Goal: Download file/media

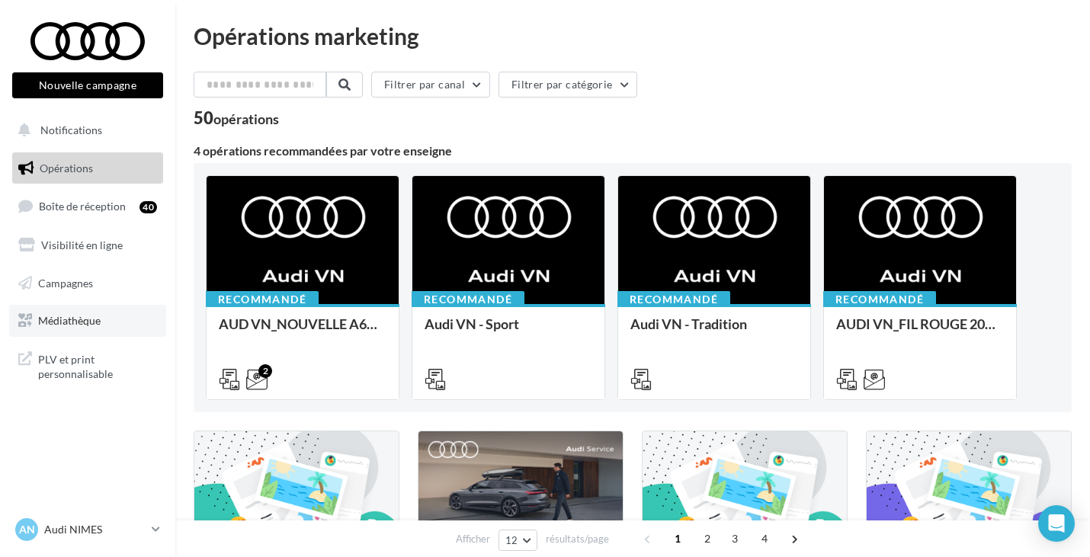
click at [75, 313] on link "Médiathèque" at bounding box center [87, 321] width 157 height 32
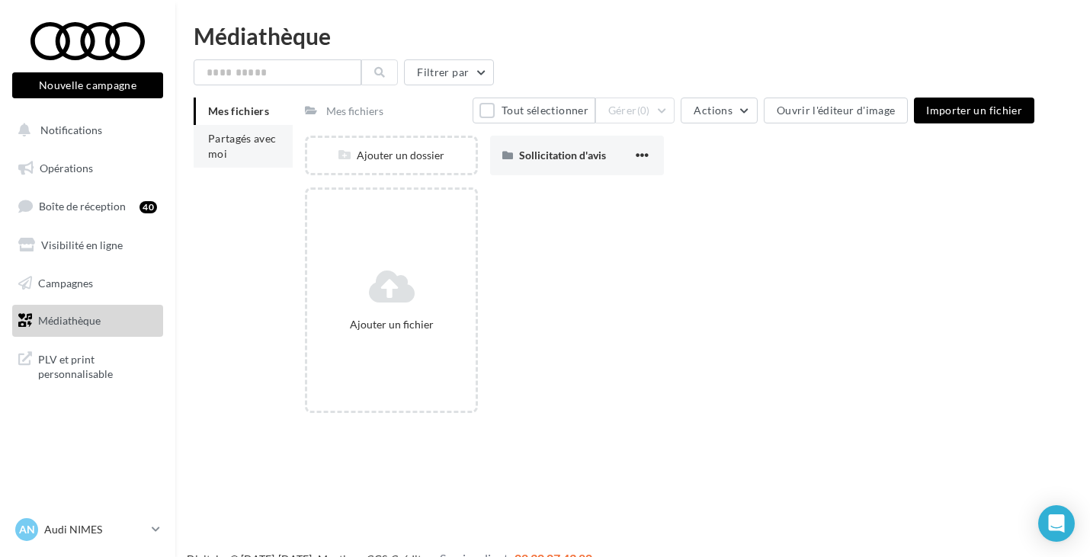
click at [243, 153] on li "Partagés avec moi" at bounding box center [243, 146] width 99 height 43
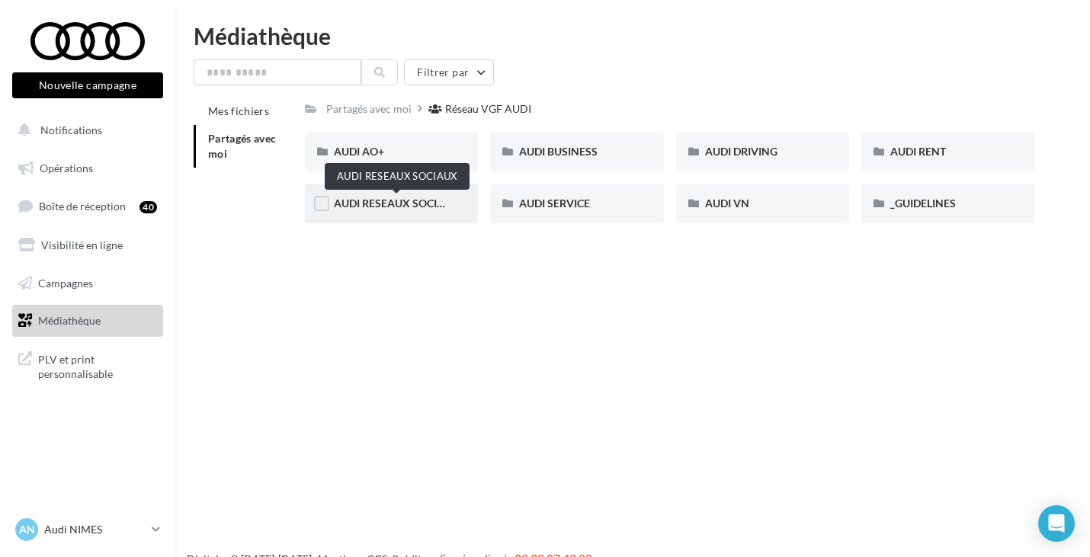
click at [421, 202] on span "AUDI RESEAUX SOCIAUX" at bounding box center [397, 203] width 126 height 13
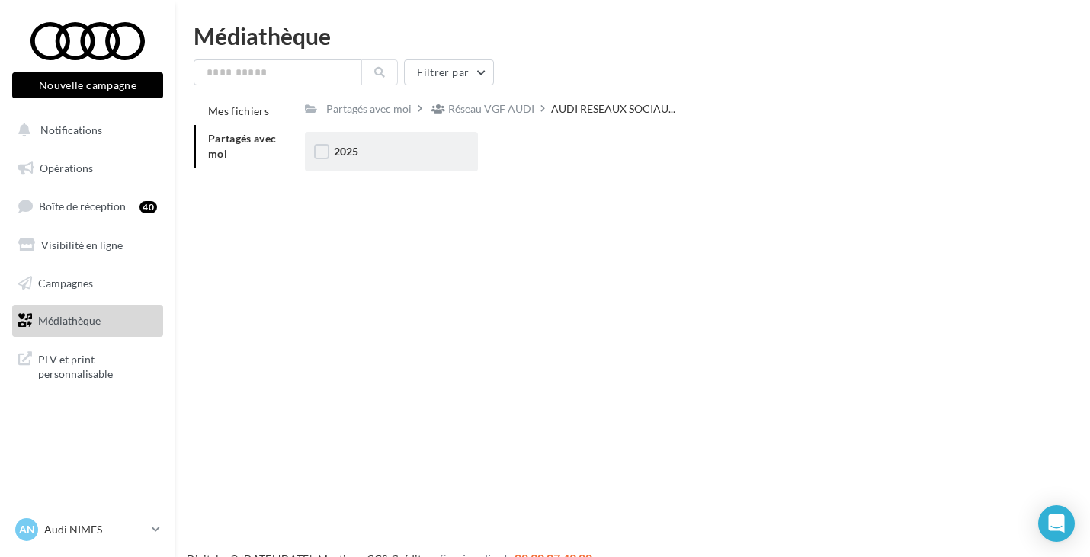
click at [452, 168] on div "2025" at bounding box center [391, 152] width 173 height 40
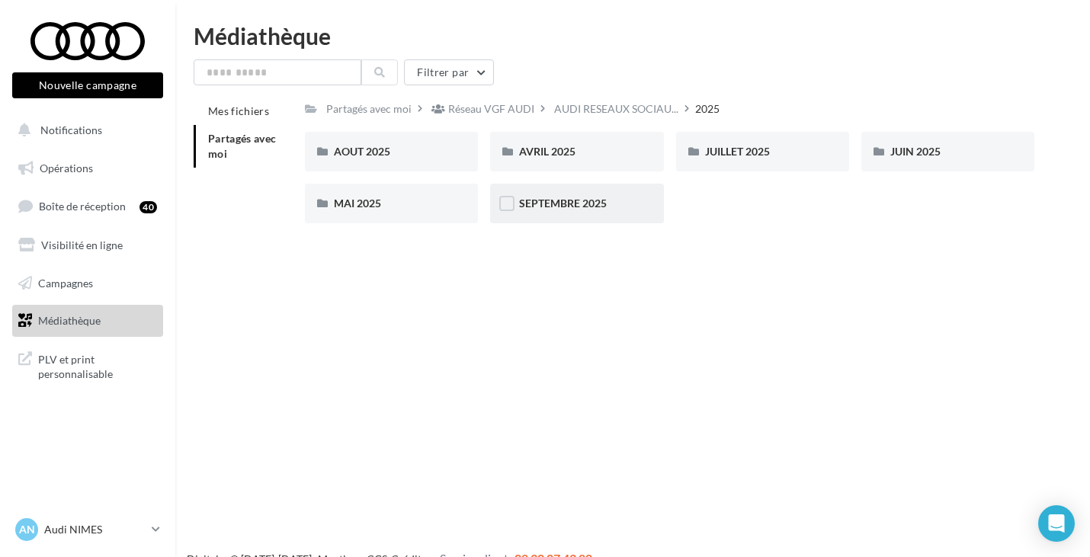
click at [601, 218] on div "SEPTEMBRE 2025" at bounding box center [576, 204] width 173 height 40
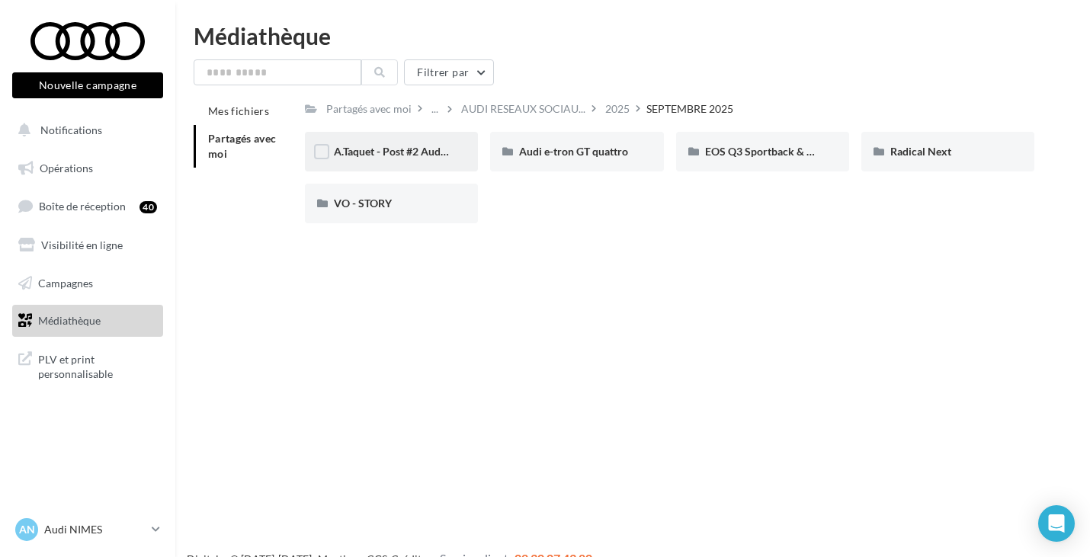
click at [454, 162] on div "A.Taquet - Post #2 Audi RS6" at bounding box center [391, 152] width 173 height 40
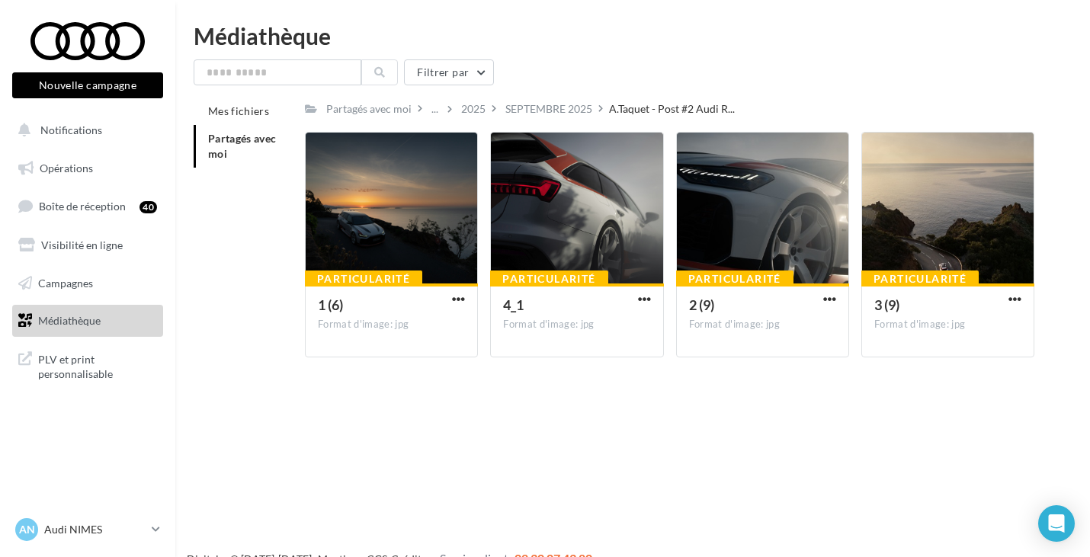
click at [255, 139] on span "Partagés avec moi" at bounding box center [242, 146] width 69 height 28
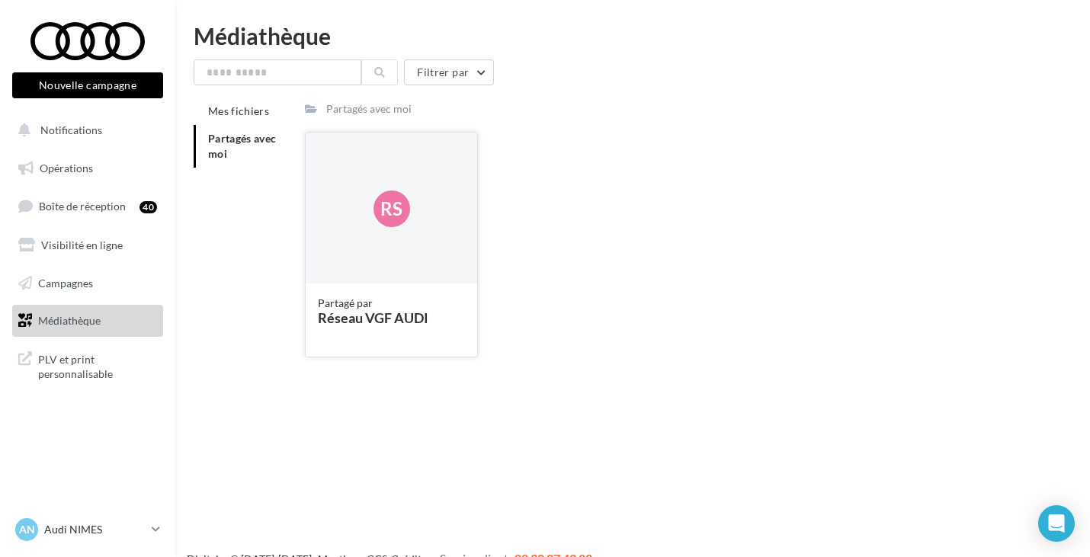
click at [455, 217] on div "Rs" at bounding box center [392, 209] width 172 height 152
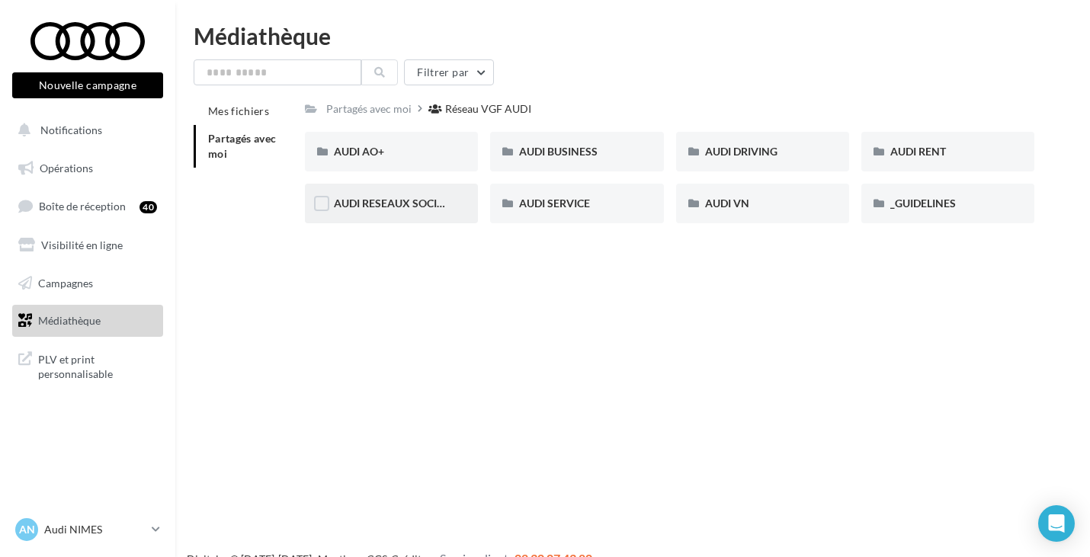
click at [387, 191] on div "AUDI RESEAUX SOCIAUX" at bounding box center [391, 204] width 173 height 40
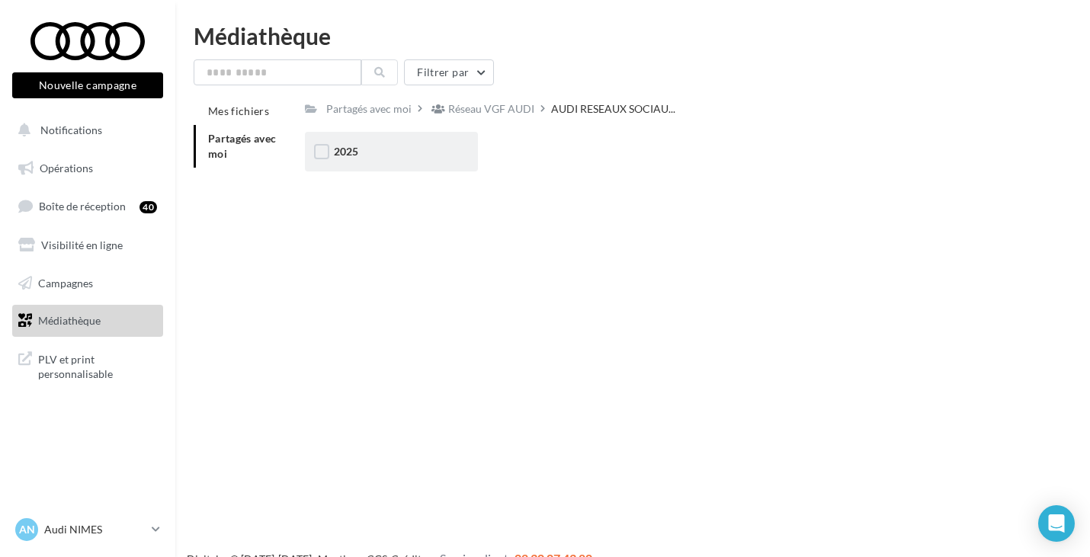
click at [403, 158] on div "2025" at bounding box center [391, 151] width 115 height 15
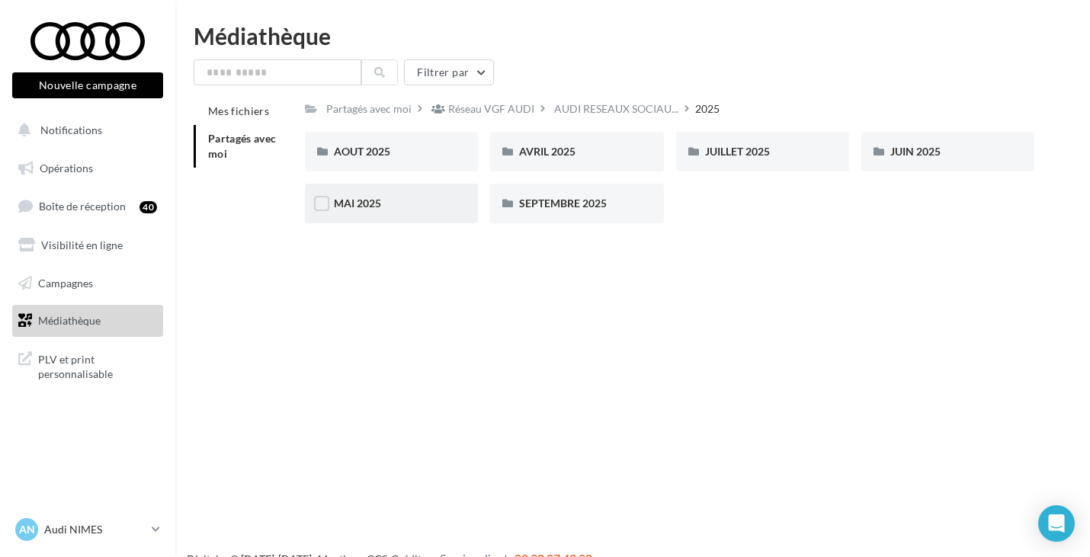
click at [406, 199] on div "MAI 2025" at bounding box center [391, 203] width 115 height 15
click at [616, 108] on div "2025" at bounding box center [617, 108] width 24 height 15
click at [955, 146] on div "JUIN 2025" at bounding box center [948, 151] width 115 height 15
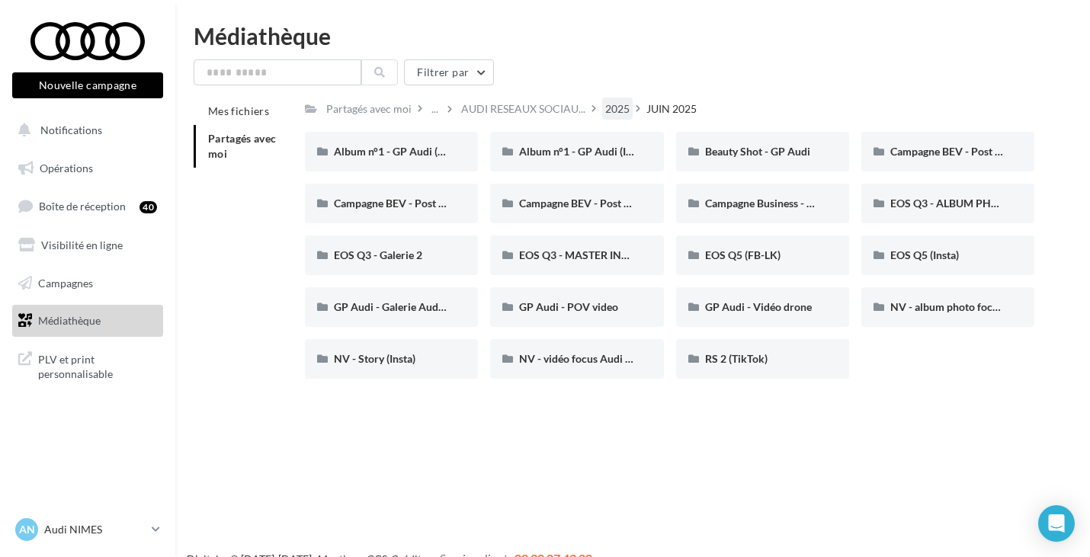
click at [626, 101] on div "2025" at bounding box center [617, 109] width 30 height 22
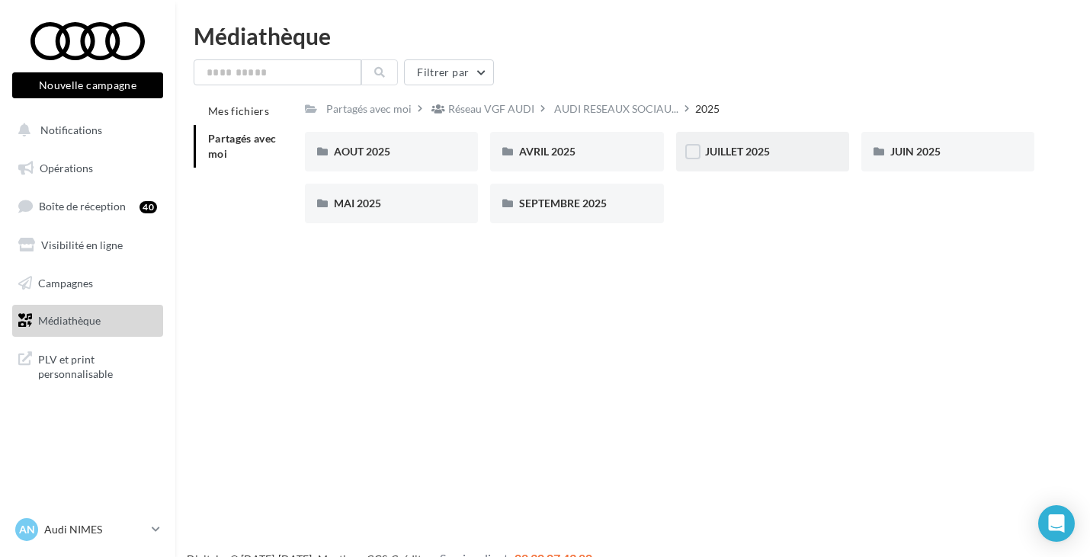
click at [767, 163] on div "JUILLET 2025" at bounding box center [762, 152] width 173 height 40
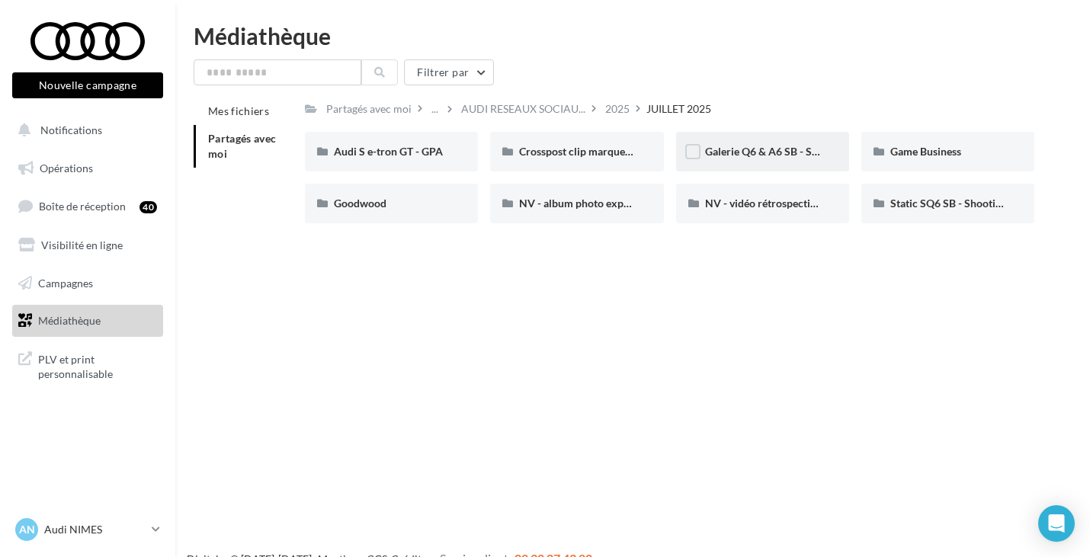
click at [794, 159] on div "Galerie Q6 & A6 SB - Shooting NV" at bounding box center [762, 151] width 115 height 15
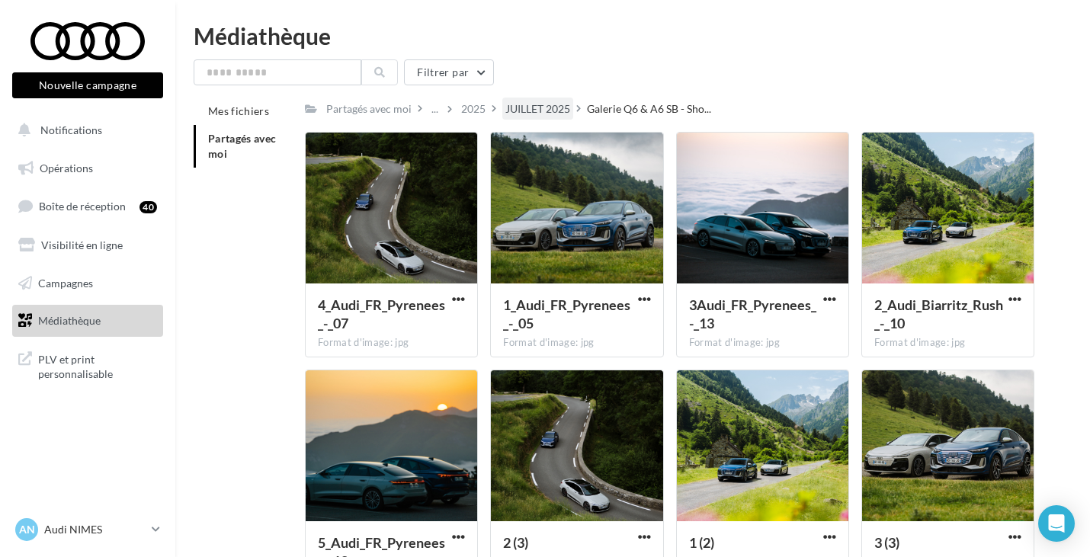
click at [556, 111] on div "JUILLET 2025" at bounding box center [537, 108] width 65 height 15
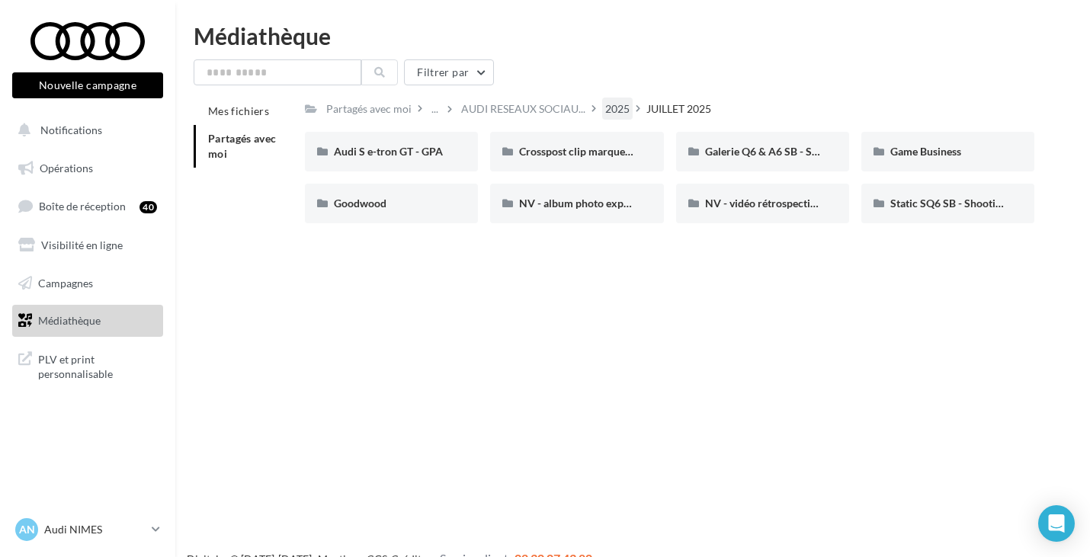
click at [611, 114] on div "2025" at bounding box center [617, 108] width 24 height 15
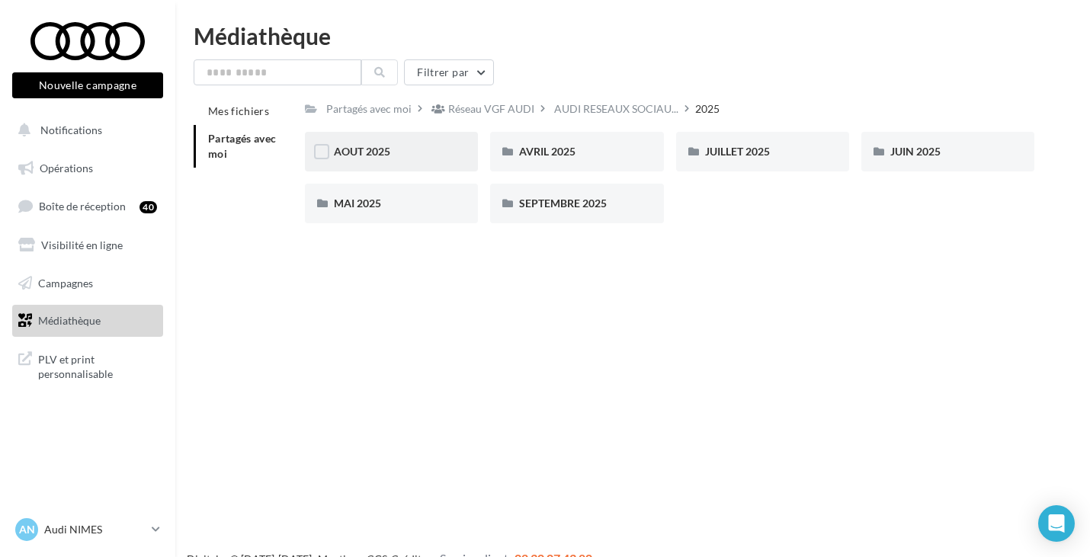
click at [438, 159] on div "AOUT 2025" at bounding box center [391, 151] width 115 height 15
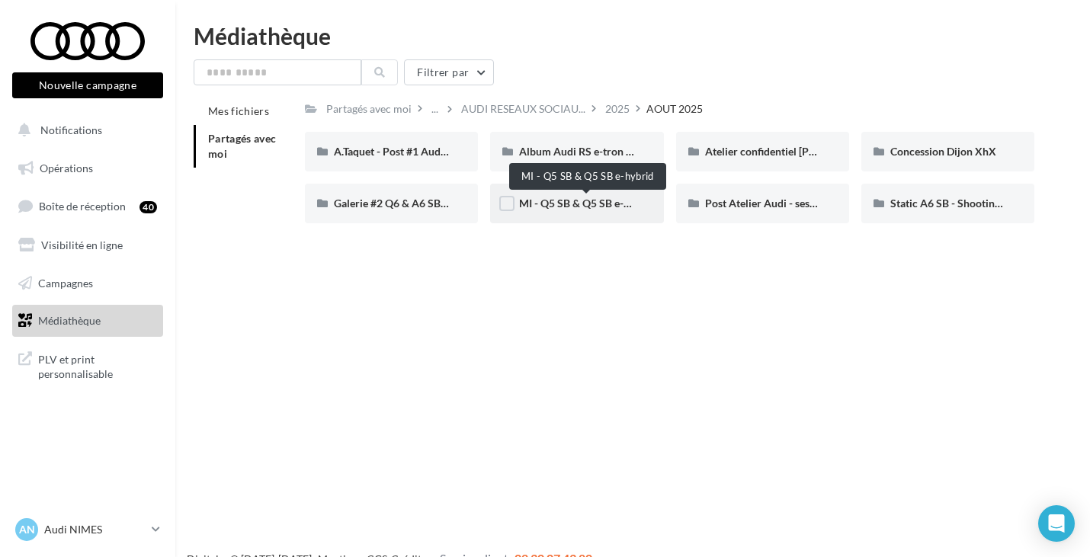
click at [547, 200] on span "MI - Q5 SB & Q5 SB e-hybrid" at bounding box center [587, 203] width 136 height 13
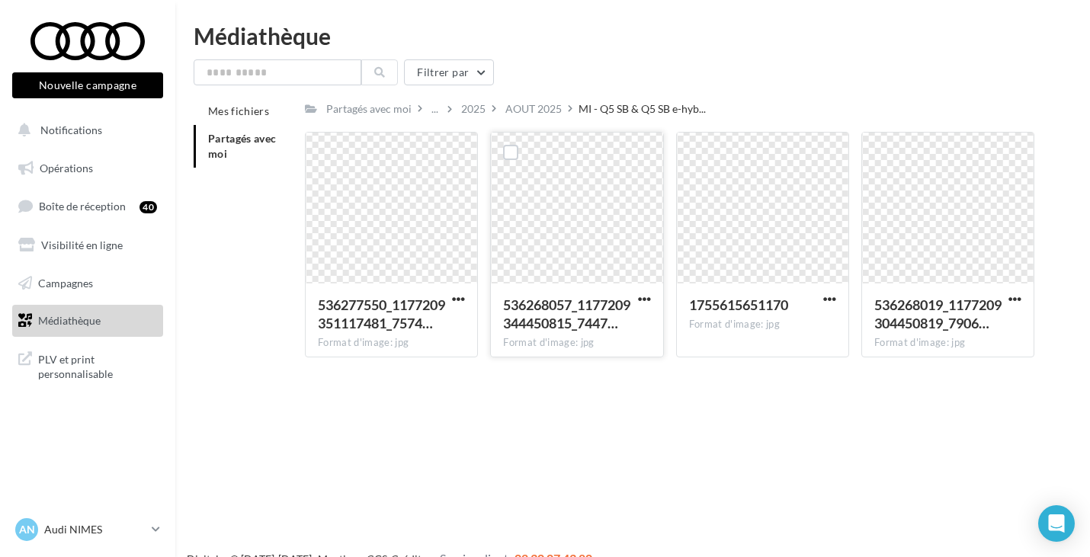
click at [623, 223] on div at bounding box center [577, 209] width 172 height 152
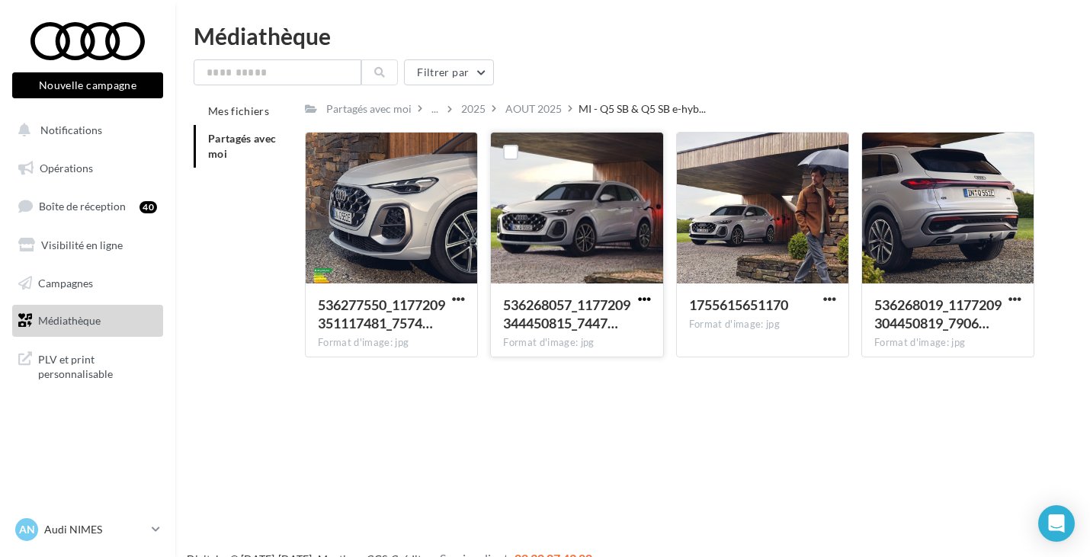
click at [643, 299] on span "button" at bounding box center [644, 299] width 13 height 13
click at [592, 325] on button "Télécharger" at bounding box center [578, 330] width 152 height 40
click at [549, 106] on div "AOUT 2025" at bounding box center [533, 108] width 56 height 15
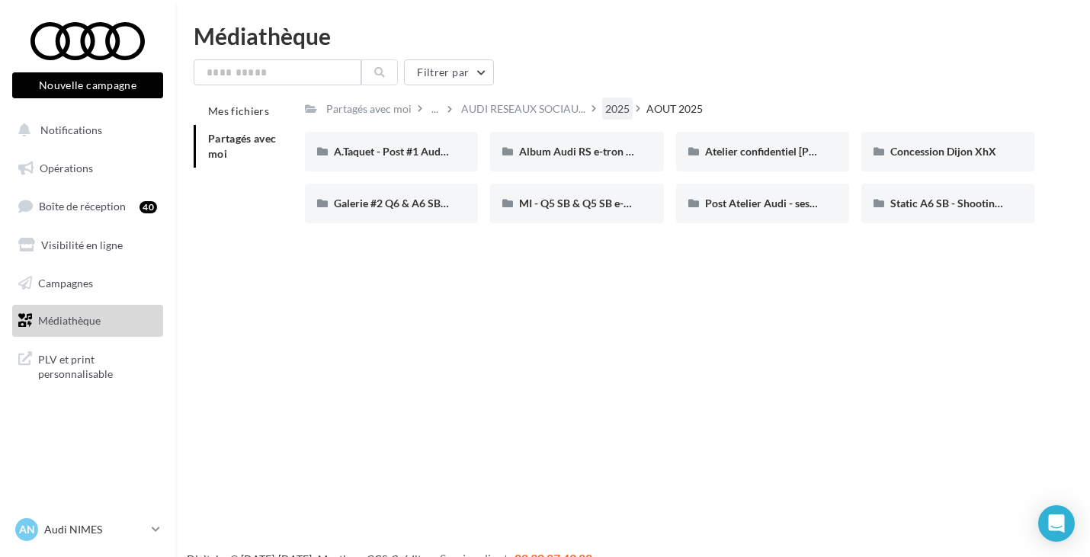
click at [602, 111] on div "2025" at bounding box center [617, 109] width 30 height 22
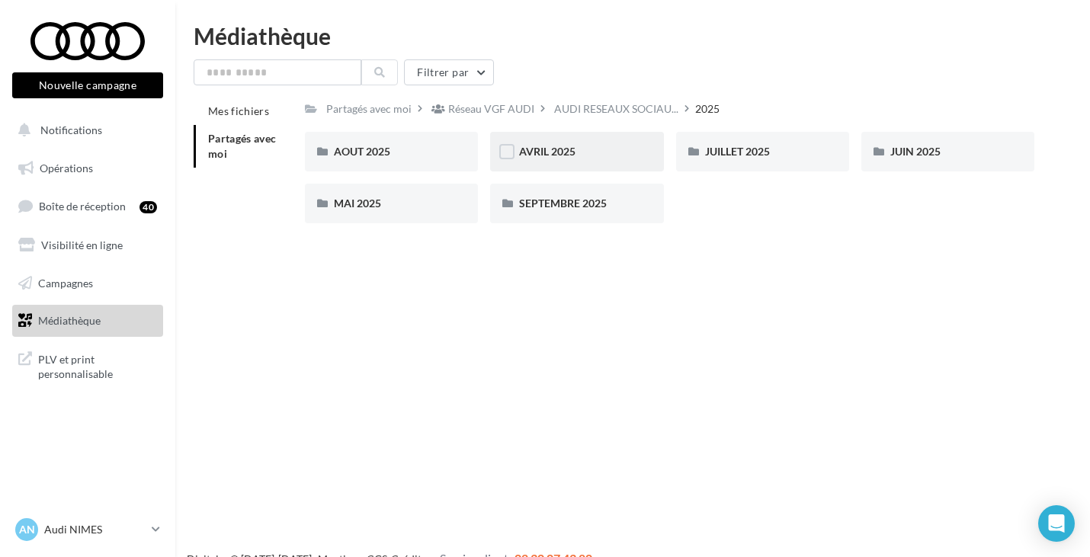
click at [602, 161] on div "AVRIL 2025" at bounding box center [576, 152] width 173 height 40
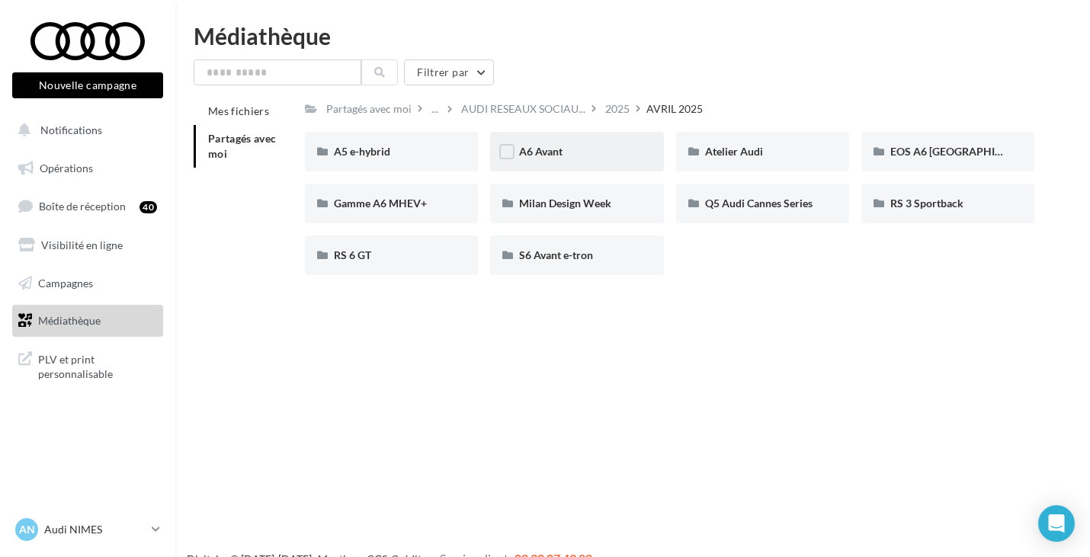
click at [618, 158] on div "A6 Avant" at bounding box center [576, 151] width 115 height 15
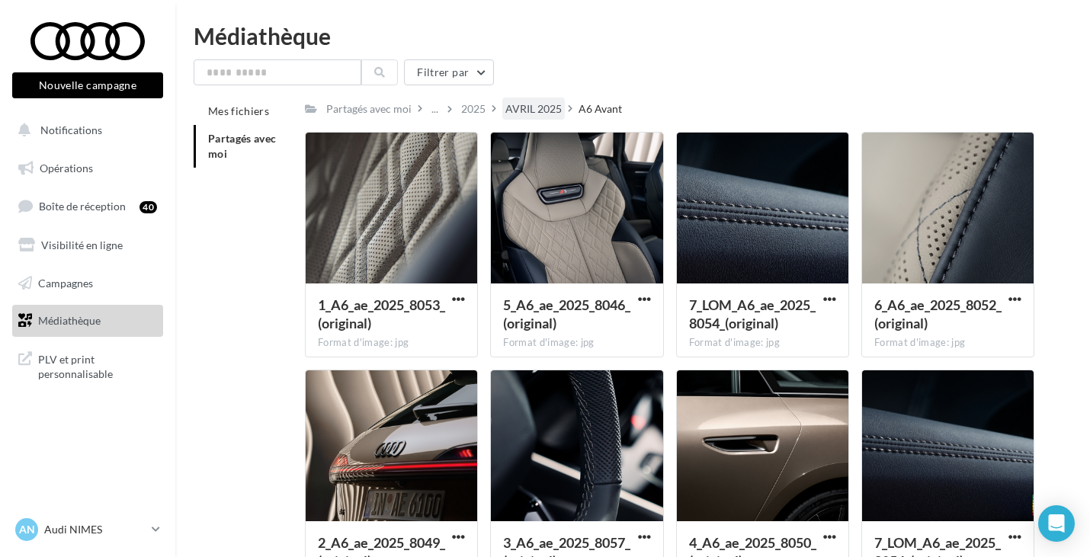
click at [550, 113] on div "AVRIL 2025" at bounding box center [533, 108] width 56 height 15
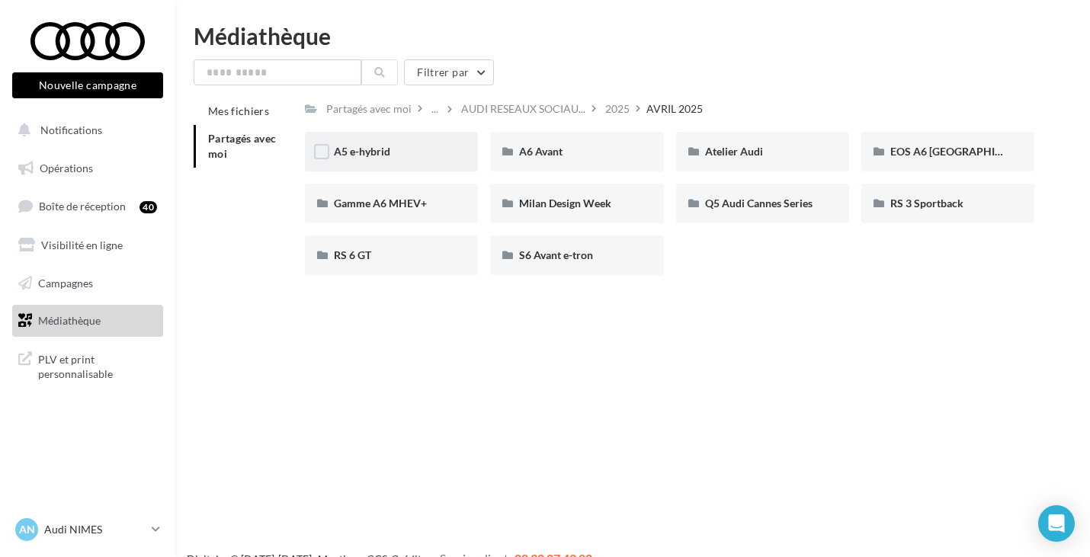
click at [437, 166] on div "A5 e-hybrid" at bounding box center [391, 152] width 173 height 40
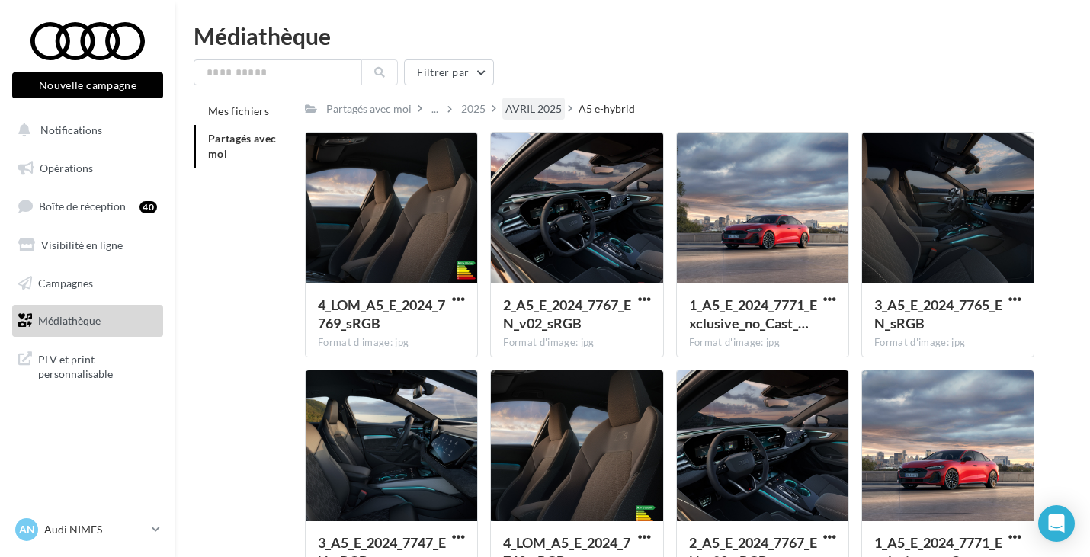
click at [522, 113] on div "AVRIL 2025" at bounding box center [533, 108] width 56 height 15
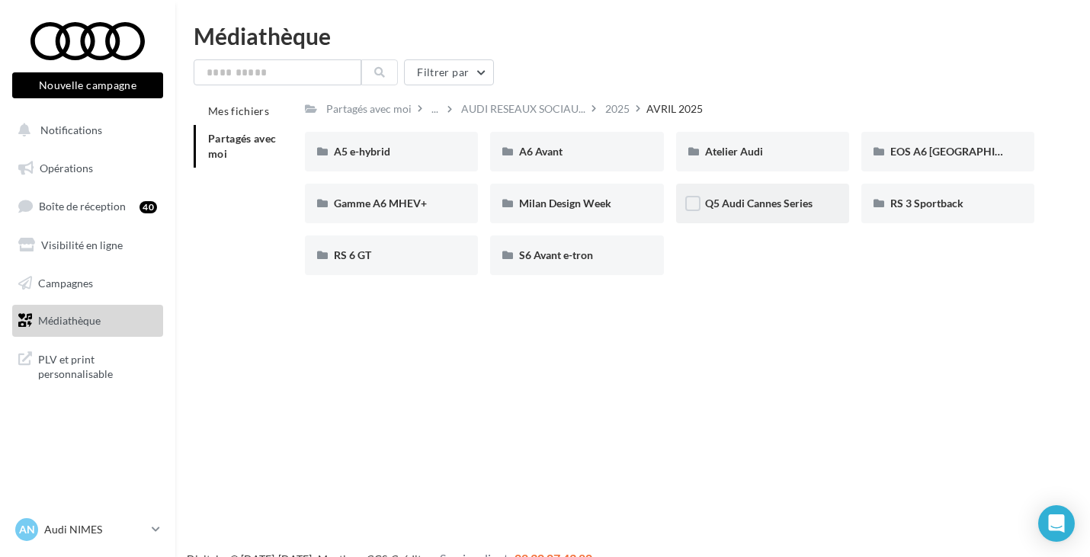
click at [758, 215] on div "Q5 Audi Cannes Series" at bounding box center [762, 204] width 173 height 40
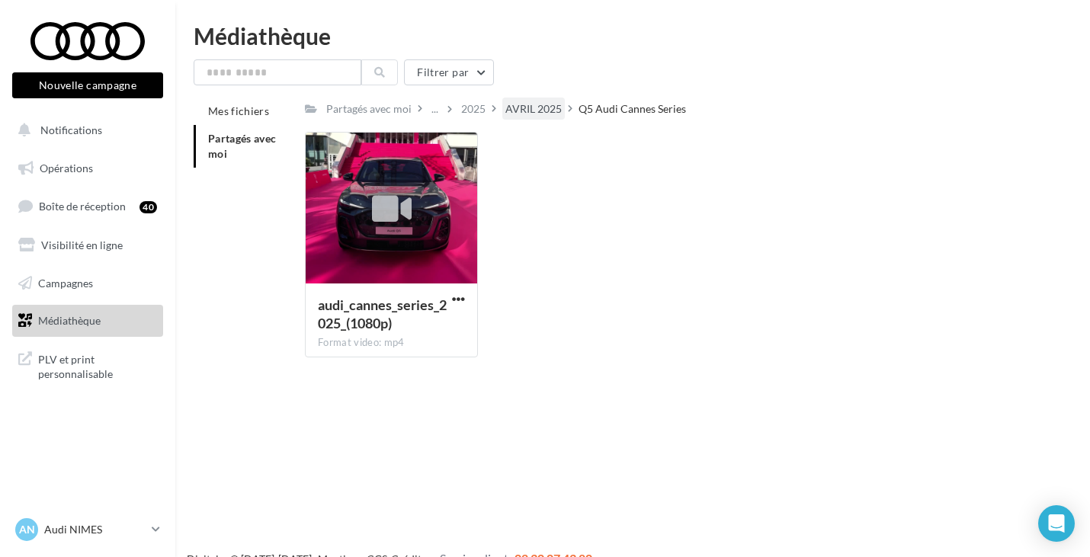
click at [553, 115] on div "AVRIL 2025" at bounding box center [533, 108] width 56 height 15
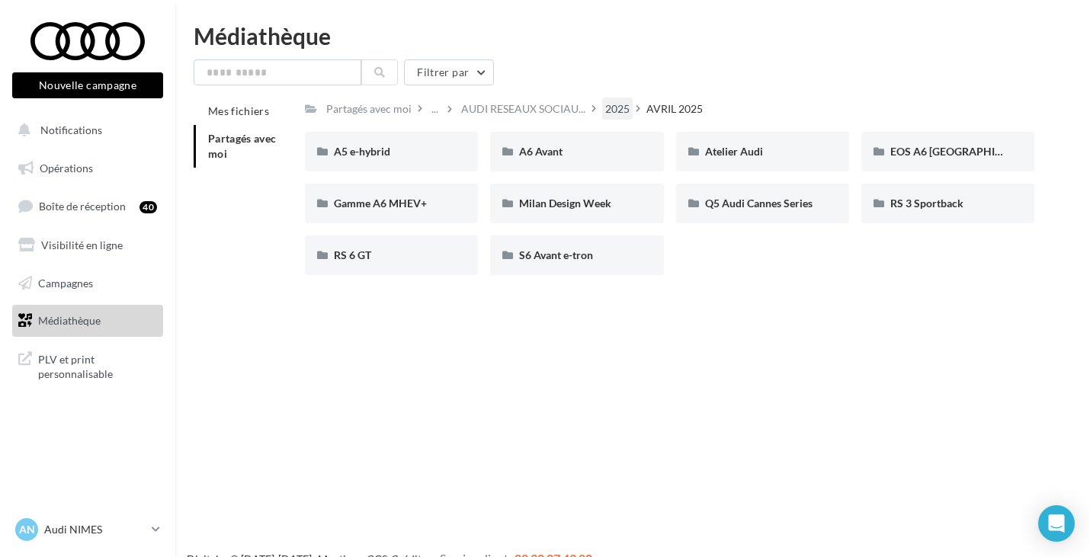
click at [618, 104] on div "2025" at bounding box center [617, 108] width 24 height 15
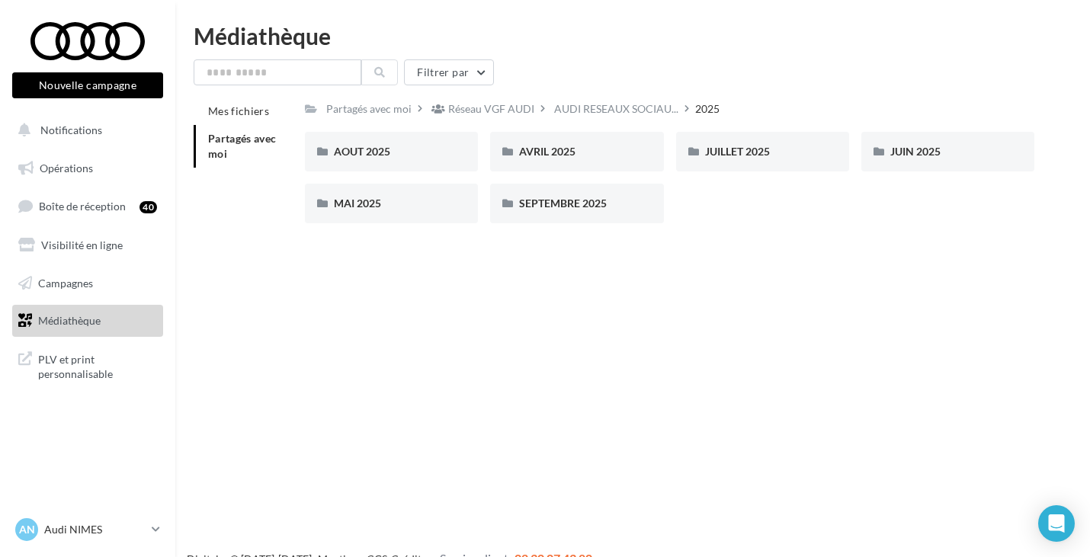
click at [690, 108] on div "AUDI RESEAUX SOCIAU..." at bounding box center [623, 109] width 144 height 22
click at [608, 153] on div "AVRIL 2025" at bounding box center [576, 151] width 115 height 15
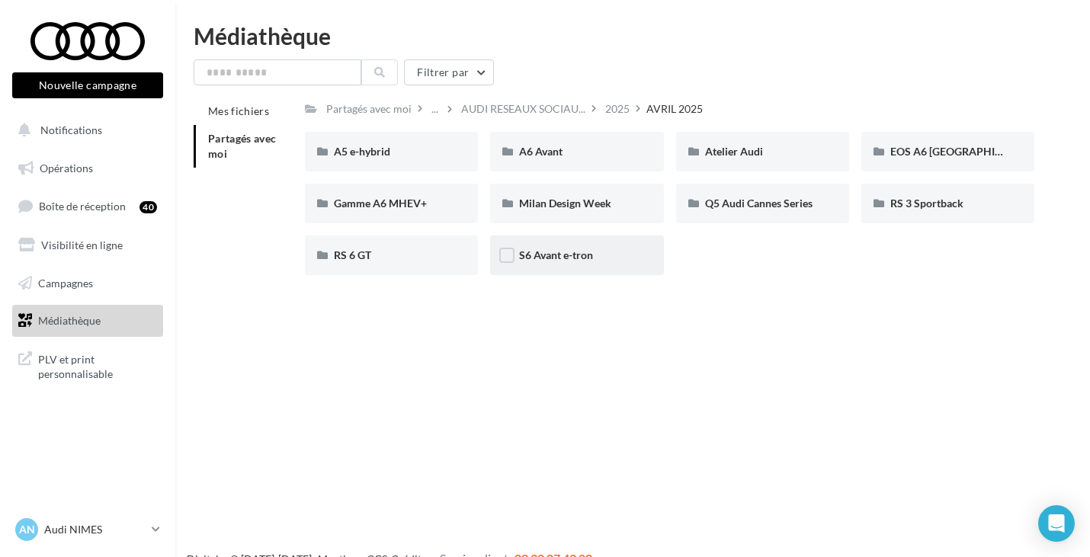
click at [599, 249] on div "S6 Avant e-tron" at bounding box center [576, 255] width 115 height 15
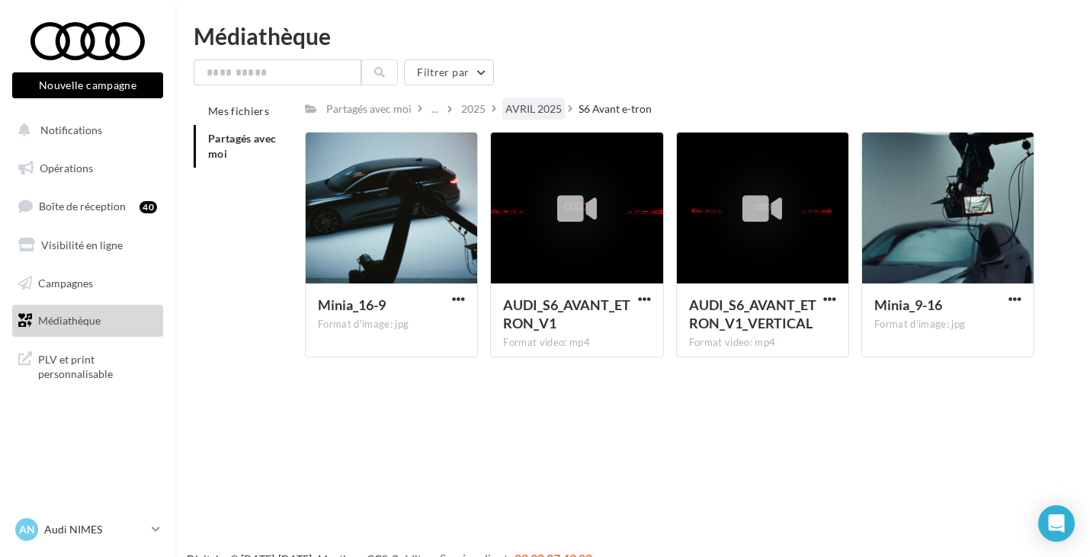
click at [549, 120] on div "AVRIL 2025" at bounding box center [533, 109] width 63 height 22
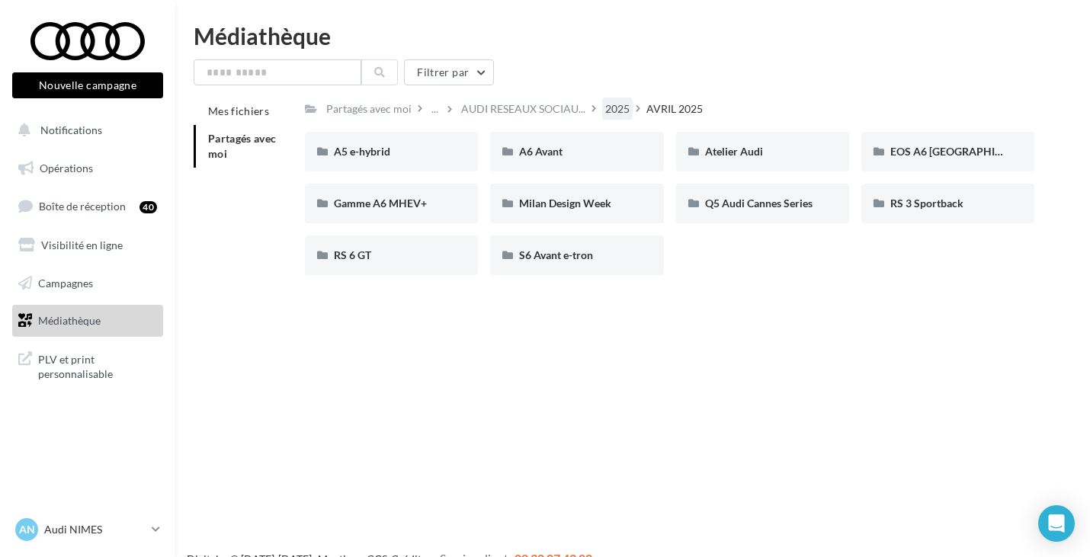
click at [606, 104] on div "2025" at bounding box center [617, 108] width 24 height 15
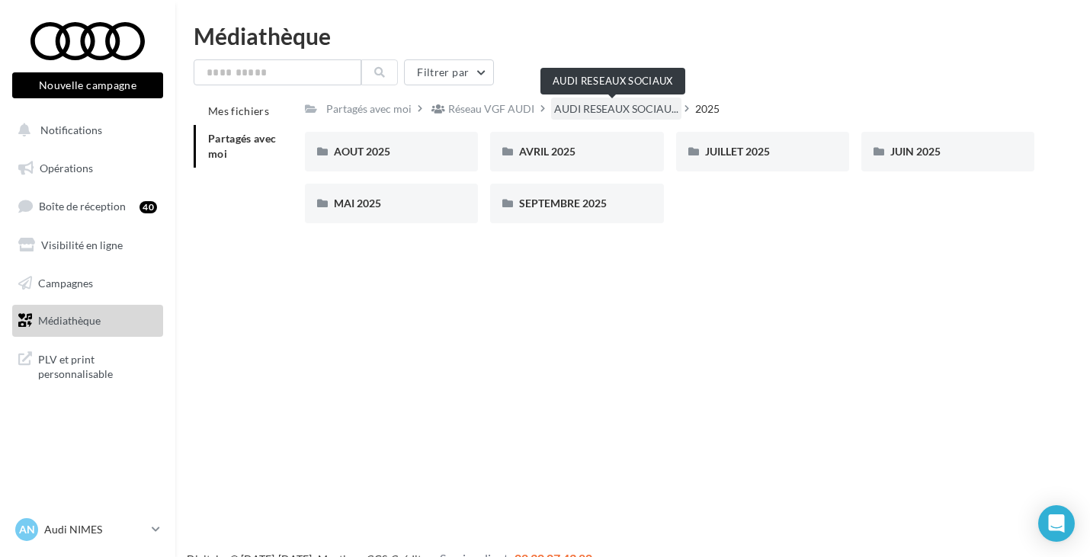
click at [624, 111] on span "AUDI RESEAUX SOCIAU..." at bounding box center [616, 108] width 124 height 15
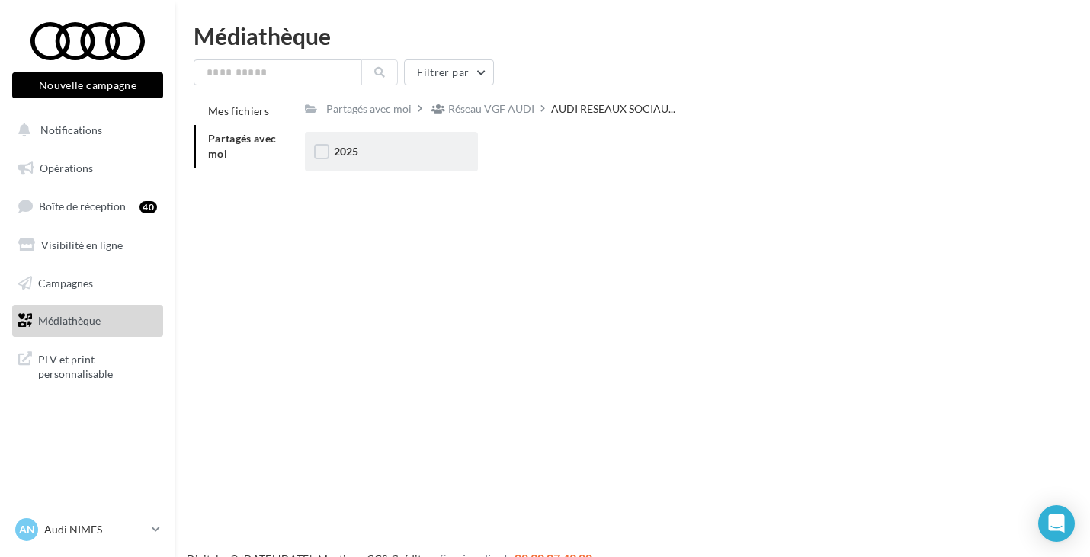
click at [416, 167] on div "2025" at bounding box center [391, 152] width 173 height 40
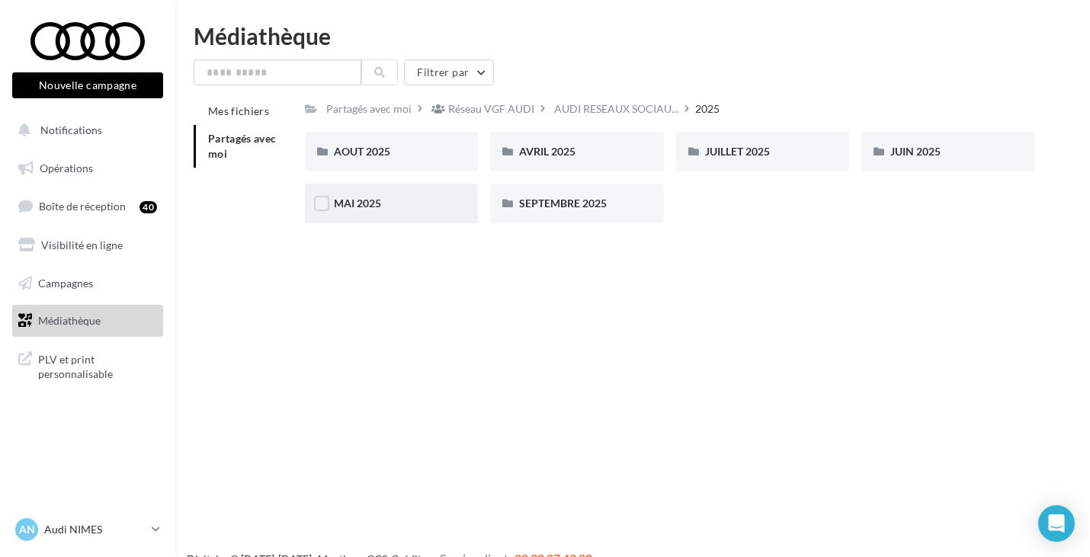
click at [422, 214] on div "MAI 2025" at bounding box center [391, 204] width 173 height 40
click at [625, 113] on div "2025" at bounding box center [617, 108] width 24 height 15
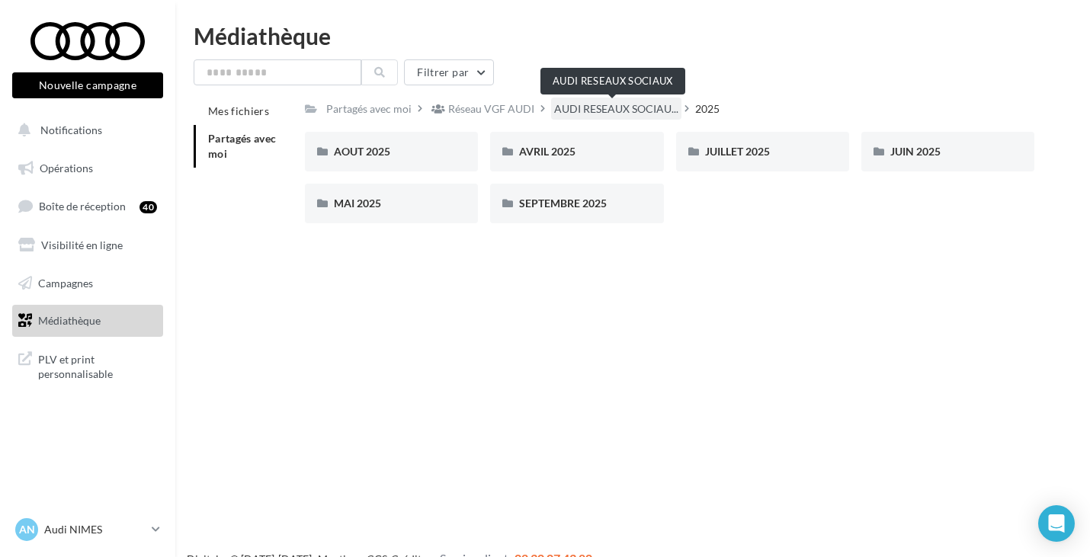
click at [563, 105] on span "AUDI RESEAUX SOCIAU..." at bounding box center [616, 108] width 124 height 15
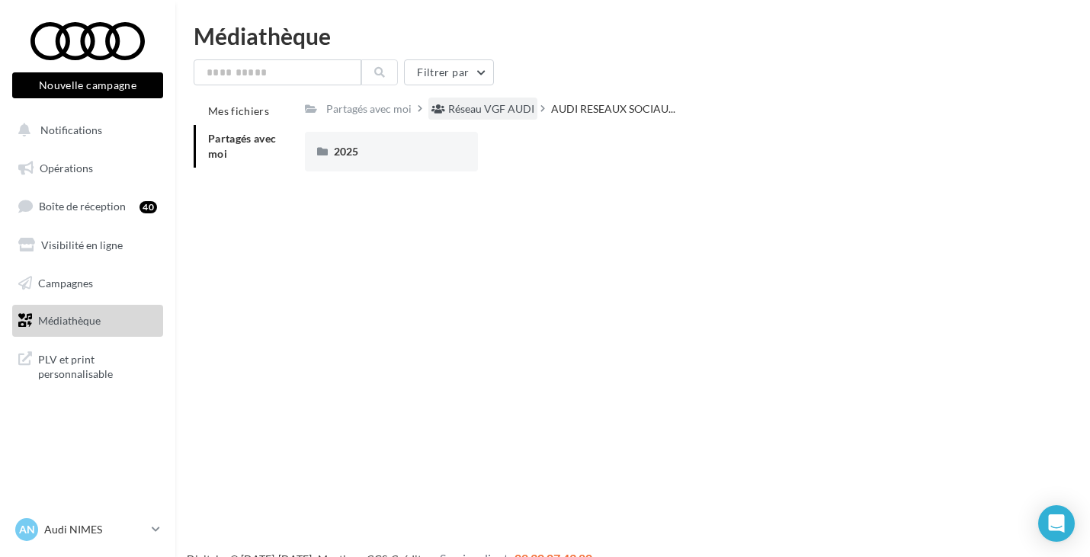
click at [497, 108] on div "Réseau VGF AUDI" at bounding box center [491, 108] width 86 height 15
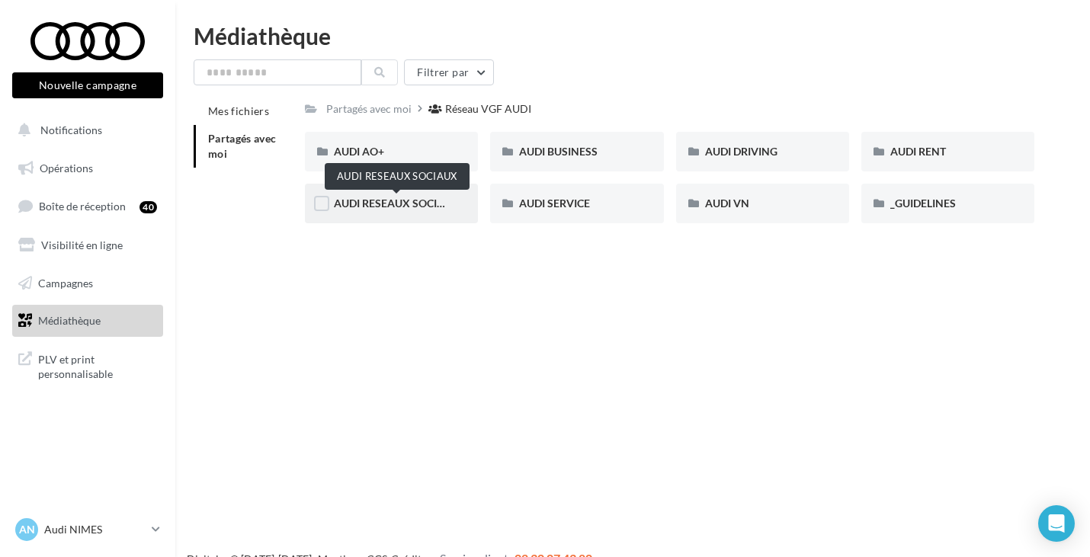
click at [418, 210] on span "AUDI RESEAUX SOCIAUX" at bounding box center [397, 203] width 126 height 13
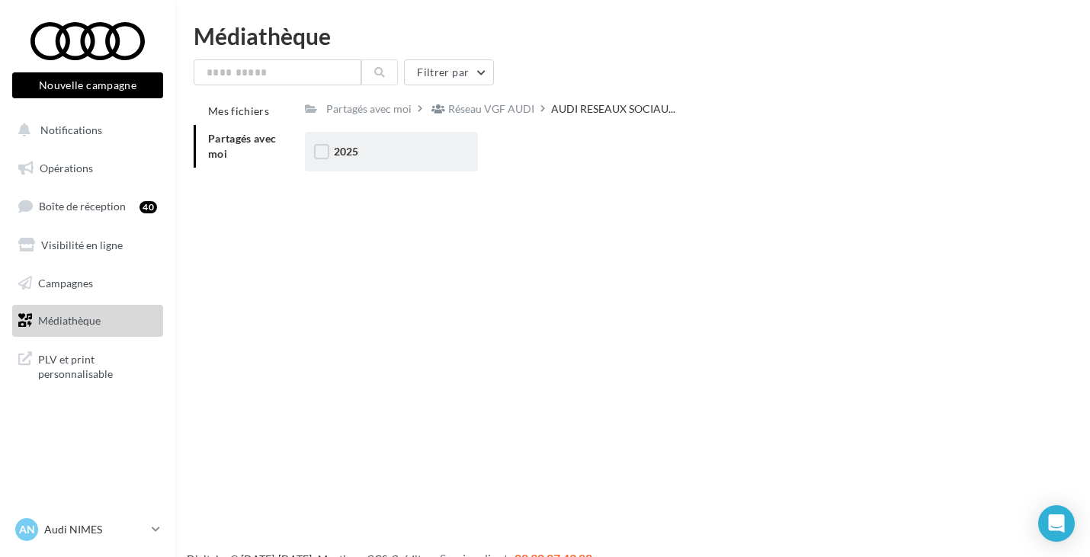
click at [438, 159] on div "2025" at bounding box center [391, 151] width 115 height 15
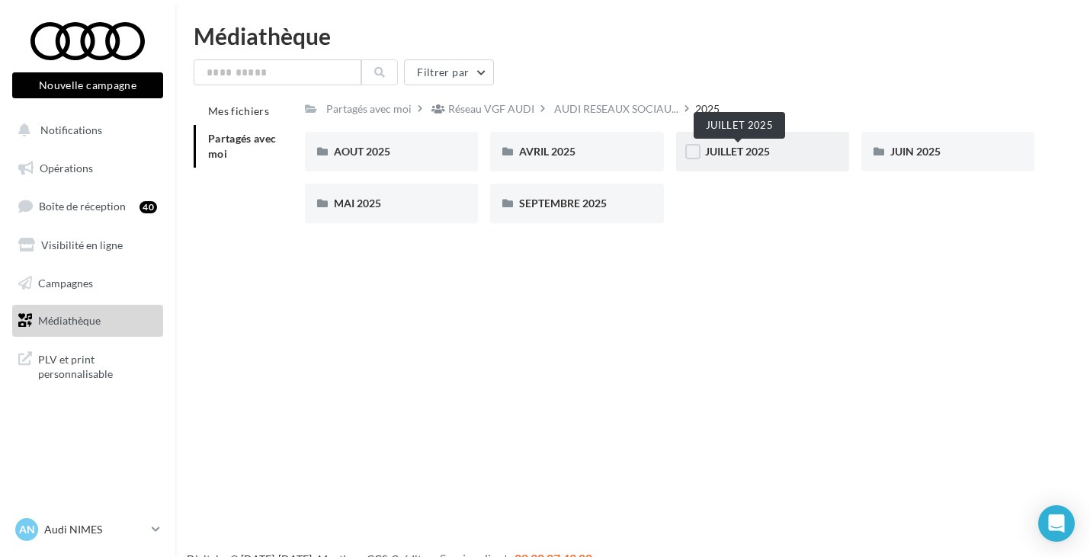
click at [755, 155] on span "JUILLET 2025" at bounding box center [737, 151] width 65 height 13
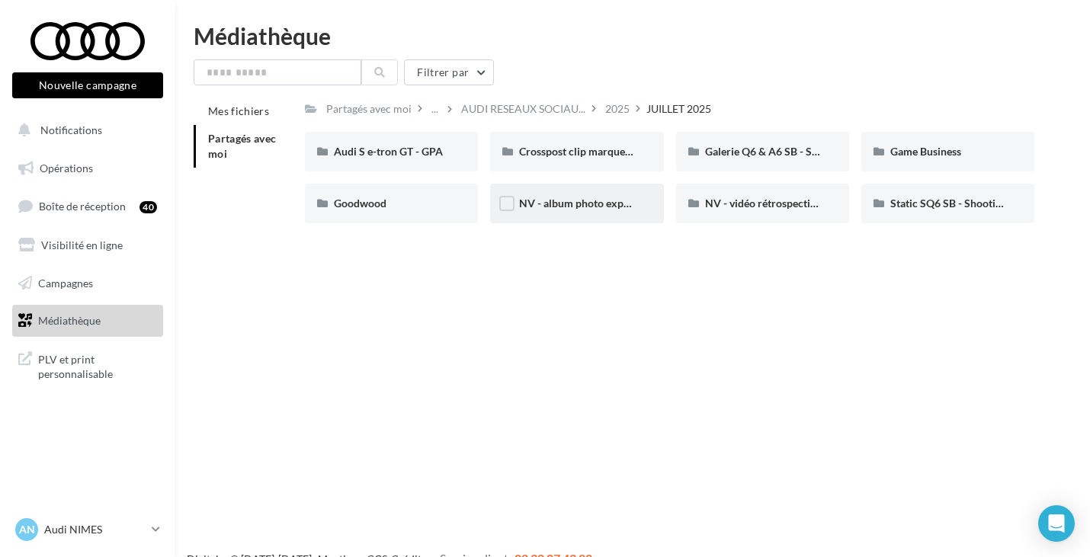
click at [554, 214] on div "NV - album photo expérience et flotte 2" at bounding box center [576, 204] width 173 height 40
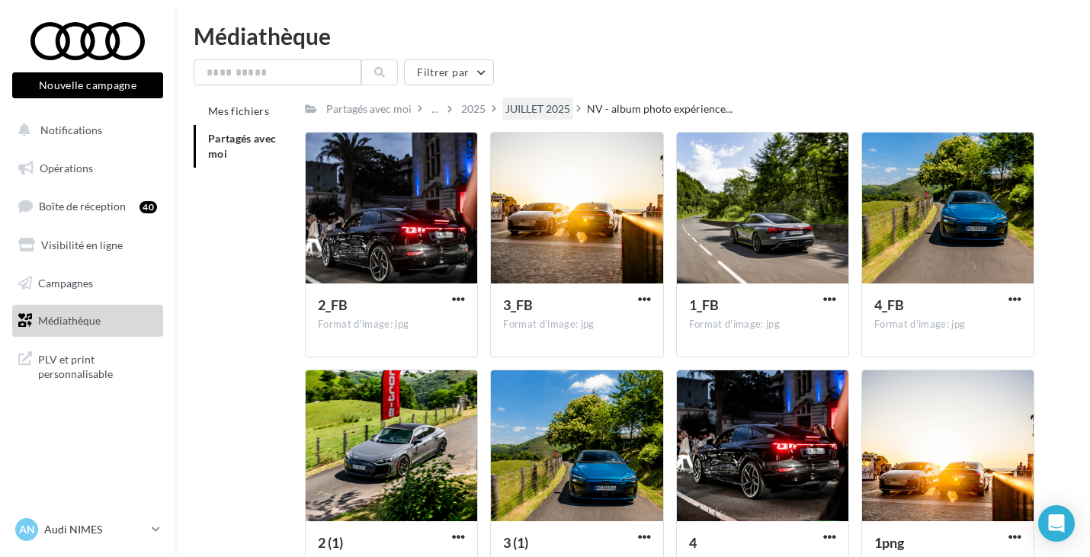
click at [547, 109] on div "JUILLET 2025" at bounding box center [537, 108] width 65 height 15
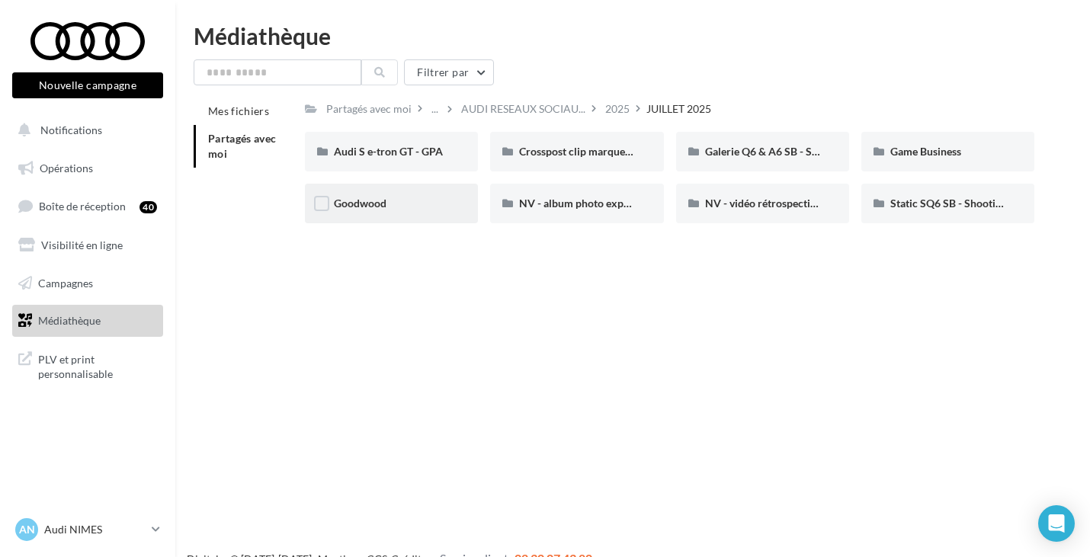
click at [425, 212] on div "Goodwood" at bounding box center [391, 204] width 173 height 40
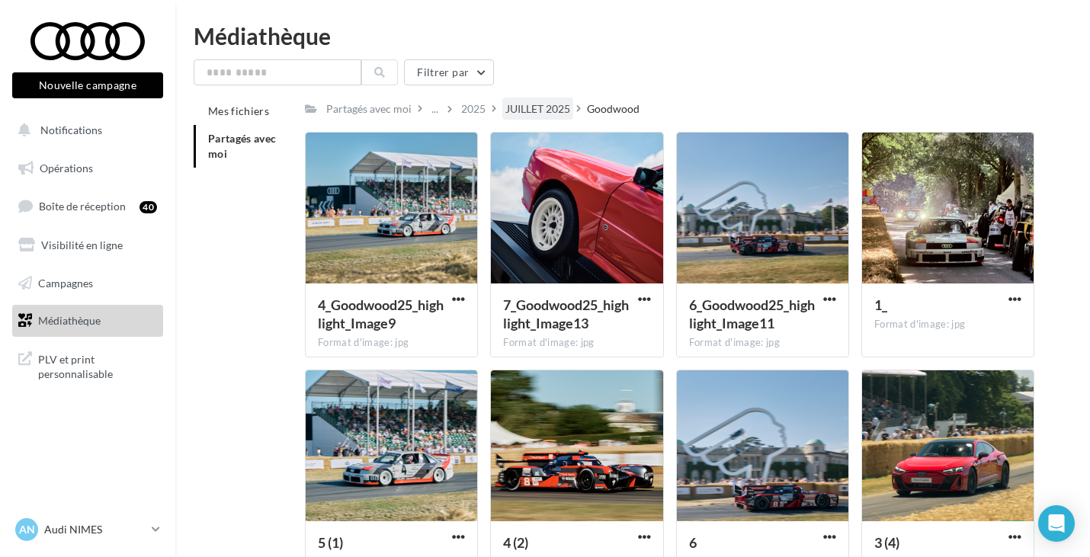
click at [554, 107] on div "JUILLET 2025" at bounding box center [537, 108] width 65 height 15
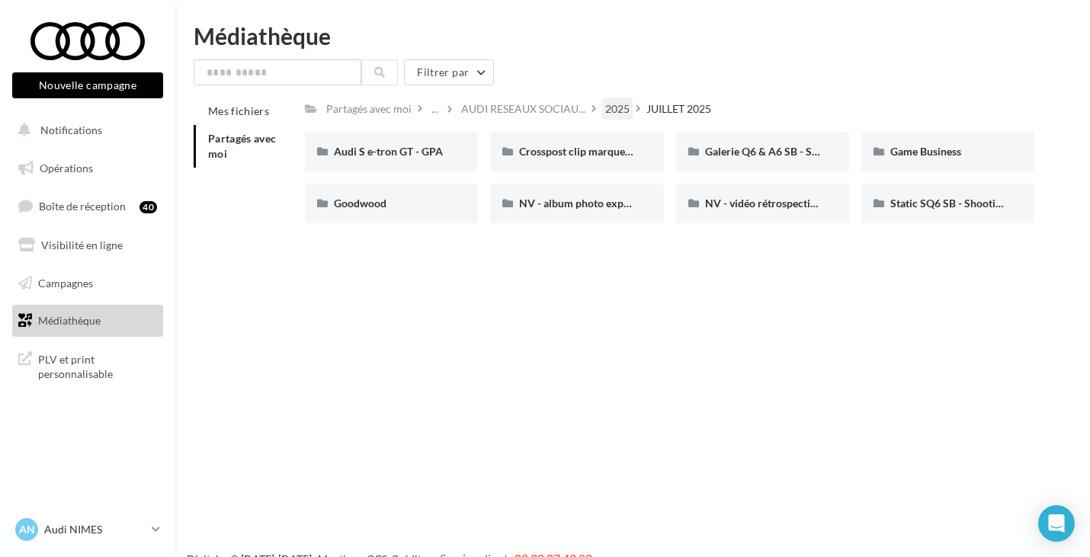
click at [608, 110] on div "2025" at bounding box center [617, 108] width 24 height 15
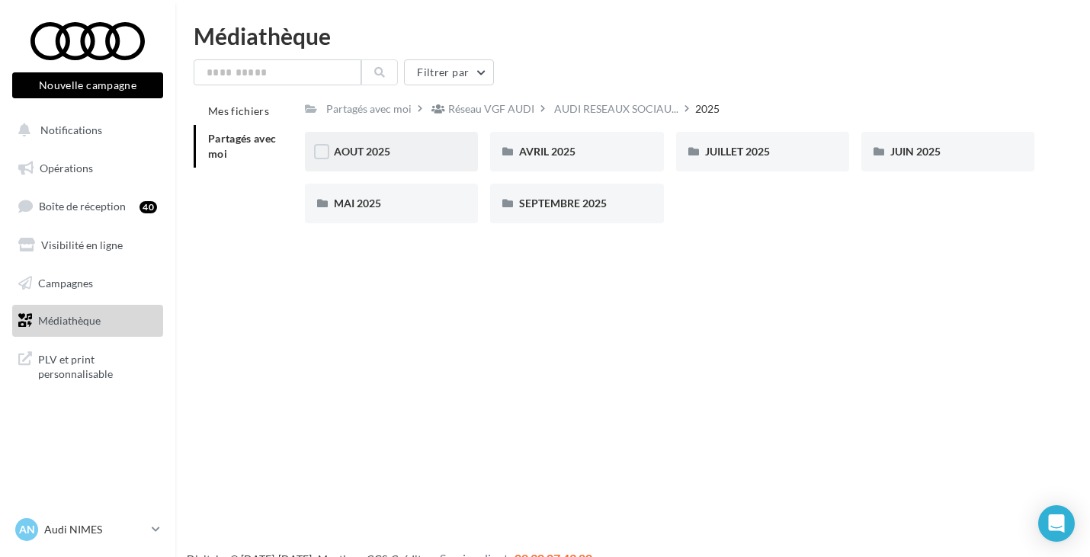
click at [373, 166] on div "AOUT 2025" at bounding box center [391, 152] width 173 height 40
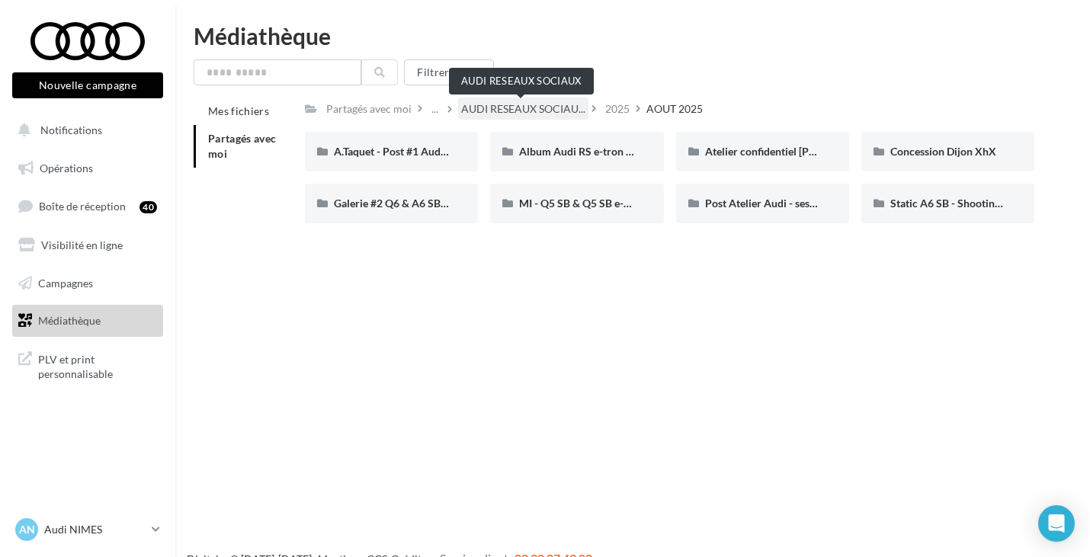
click at [537, 112] on span "AUDI RESEAUX SOCIAU..." at bounding box center [523, 108] width 124 height 15
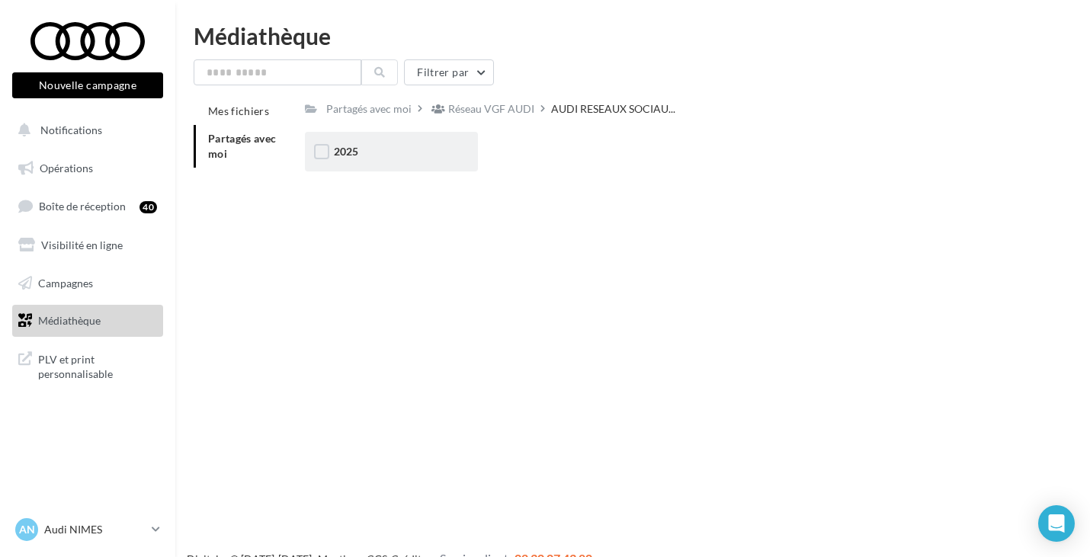
click at [383, 140] on div "2025" at bounding box center [391, 152] width 173 height 40
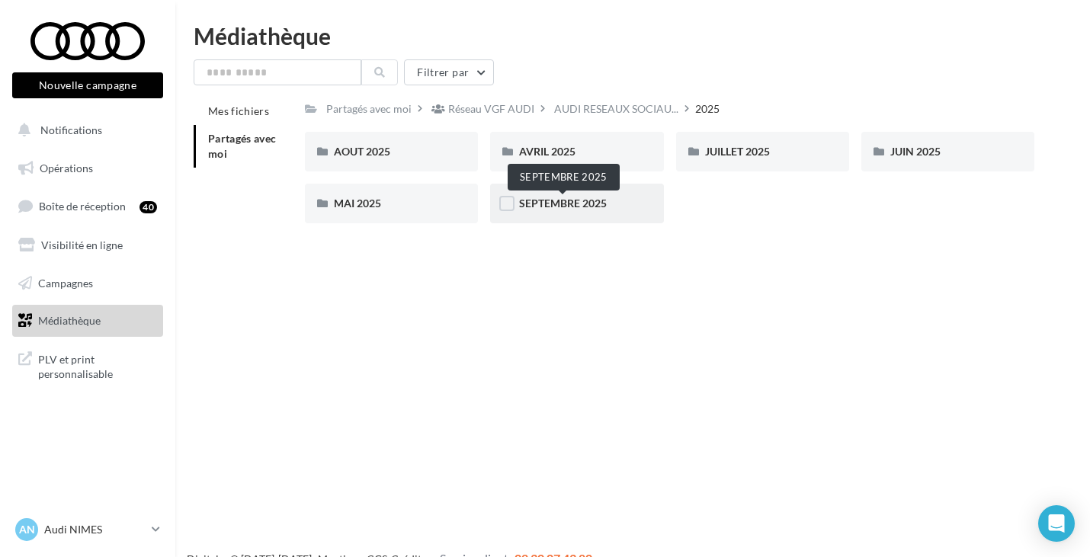
click at [584, 202] on span "SEPTEMBRE 2025" at bounding box center [563, 203] width 88 height 13
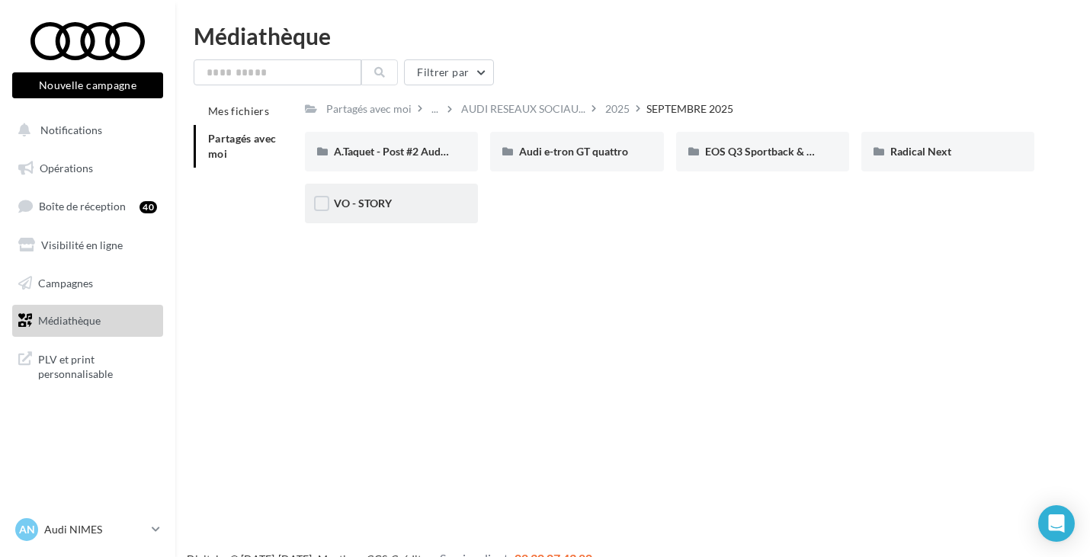
click at [408, 196] on div "VO - STORY" at bounding box center [391, 203] width 115 height 15
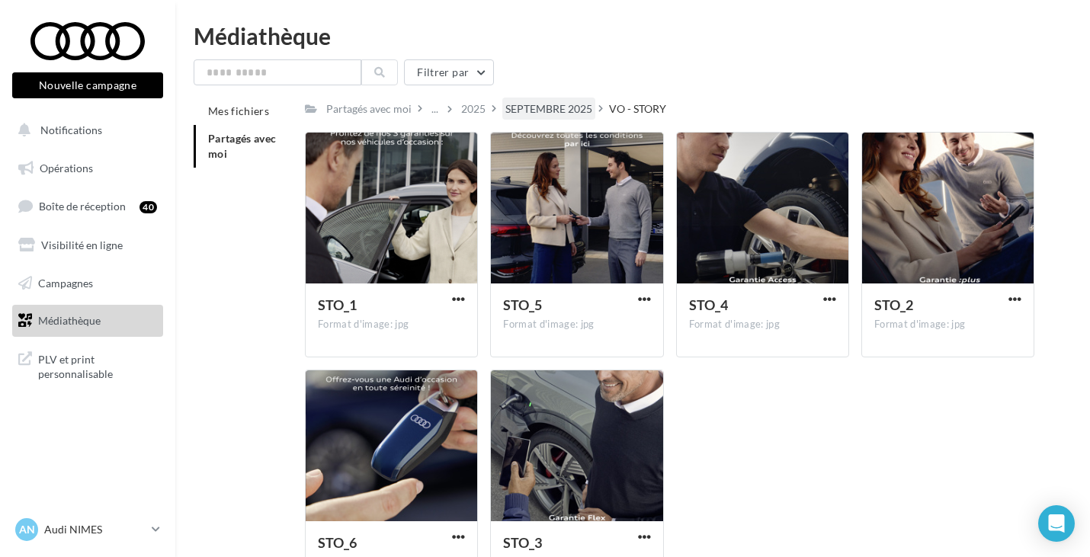
click at [551, 104] on div "SEPTEMBRE 2025" at bounding box center [548, 108] width 87 height 15
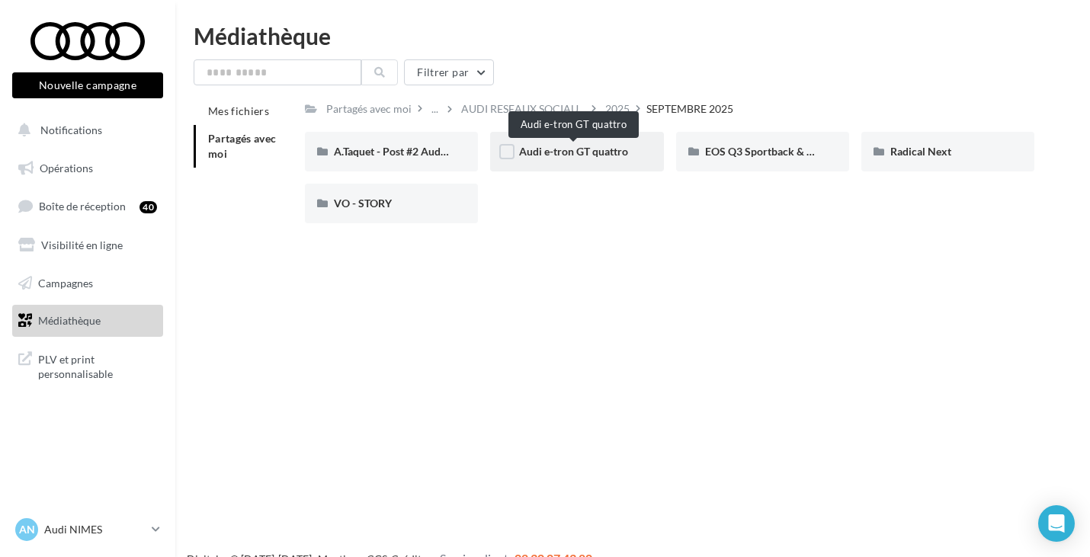
click at [591, 152] on span "Audi e-tron GT quattro" at bounding box center [573, 151] width 109 height 13
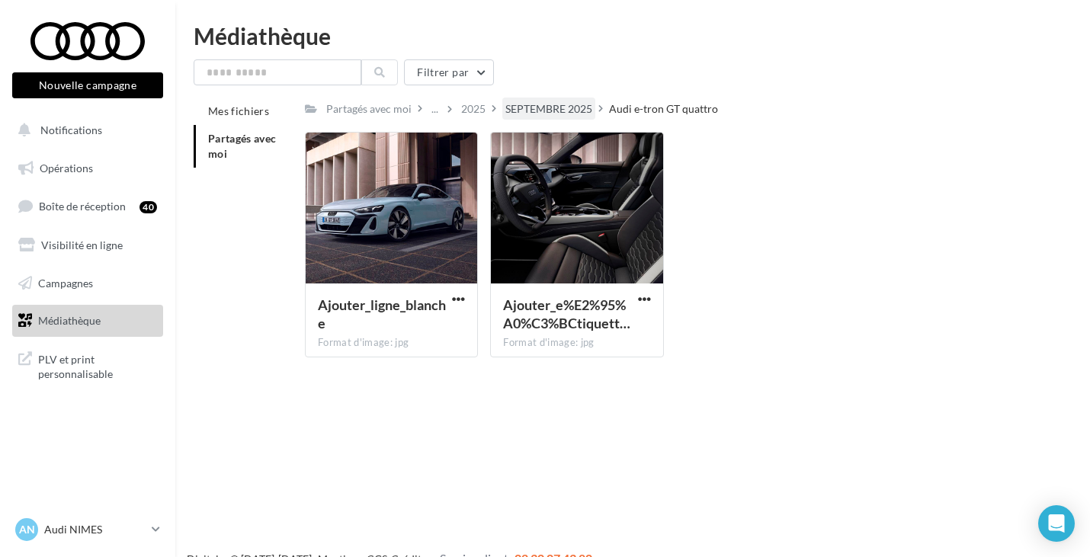
click at [588, 114] on div "SEPTEMBRE 2025" at bounding box center [548, 108] width 87 height 15
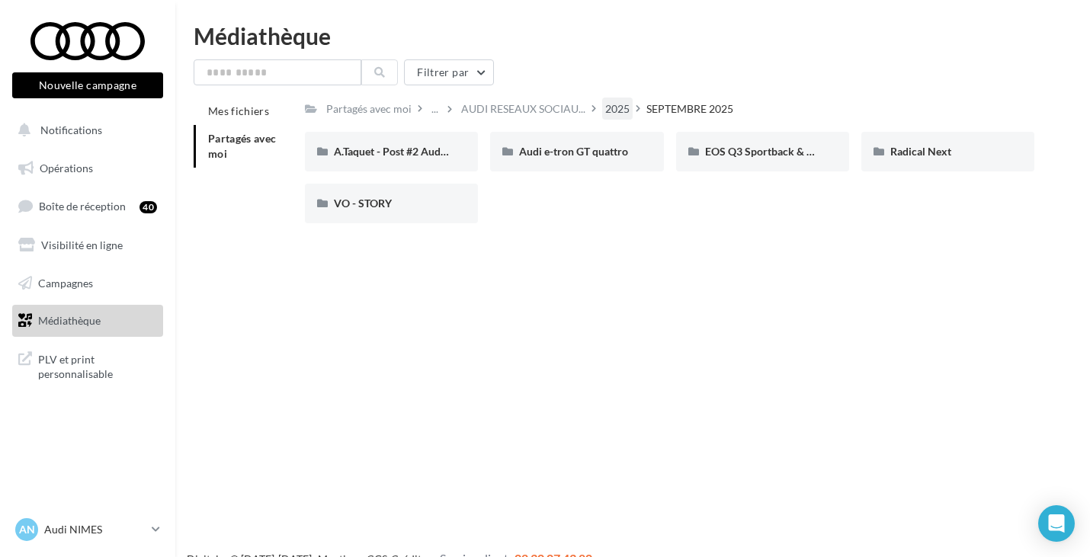
click at [605, 105] on div "2025" at bounding box center [617, 108] width 24 height 15
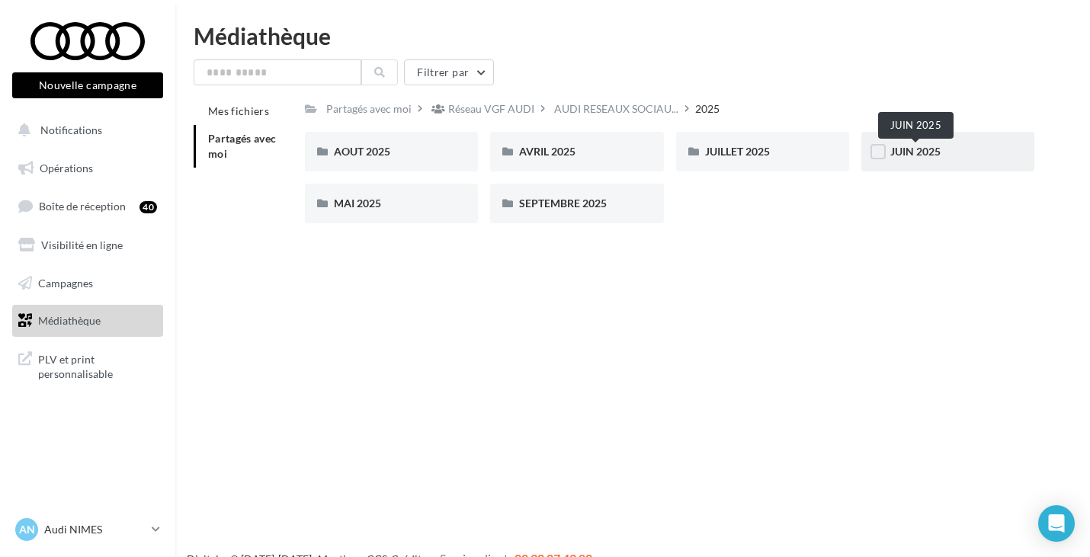
click at [908, 151] on span "JUIN 2025" at bounding box center [916, 151] width 50 height 13
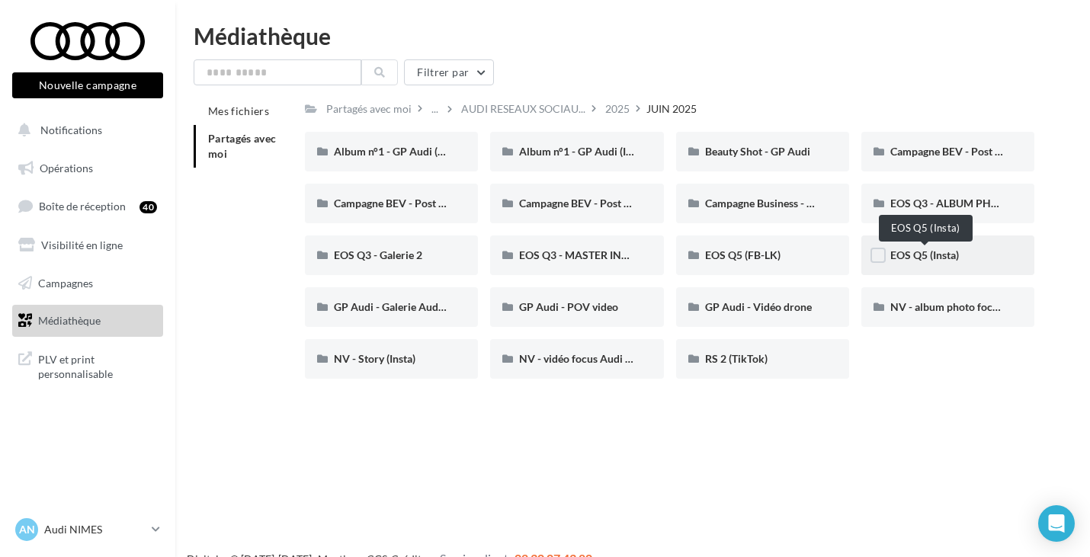
click at [920, 250] on span "EOS Q5 (Insta)" at bounding box center [925, 255] width 69 height 13
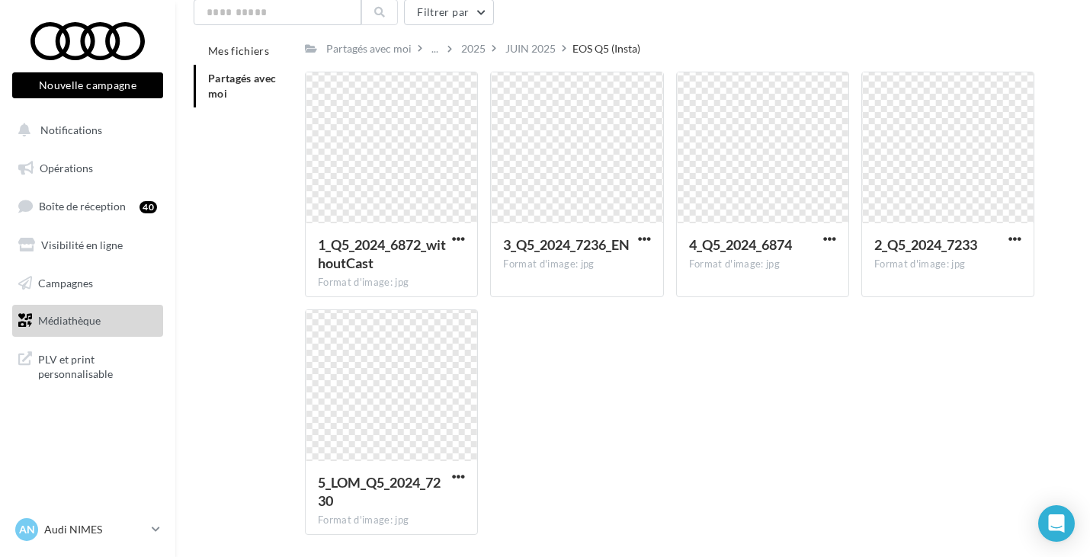
scroll to position [76, 0]
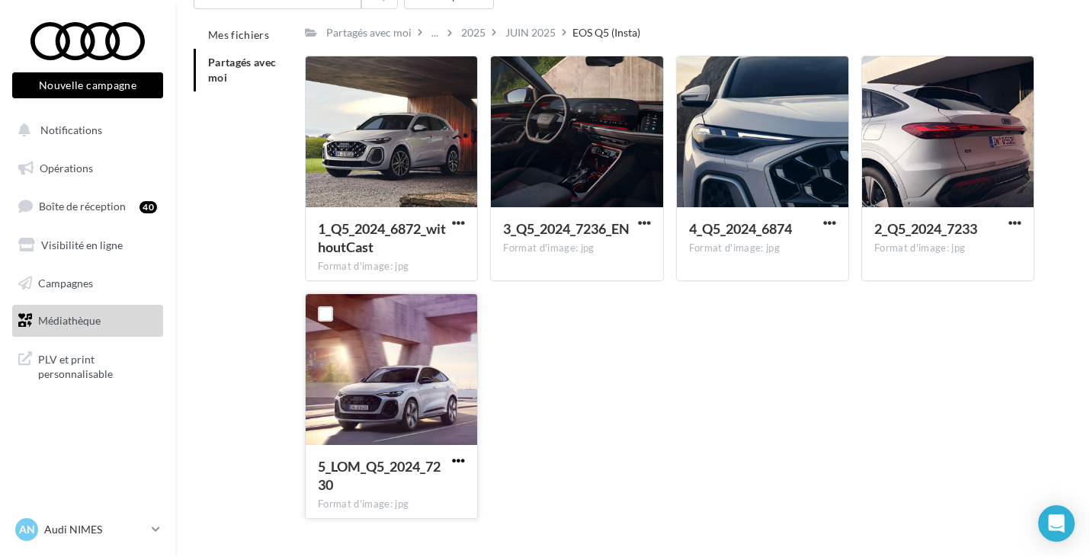
click at [453, 460] on span "button" at bounding box center [458, 460] width 13 height 13
click at [434, 489] on button "Télécharger" at bounding box center [392, 491] width 152 height 40
click at [82, 320] on span "Médiathèque" at bounding box center [69, 320] width 63 height 13
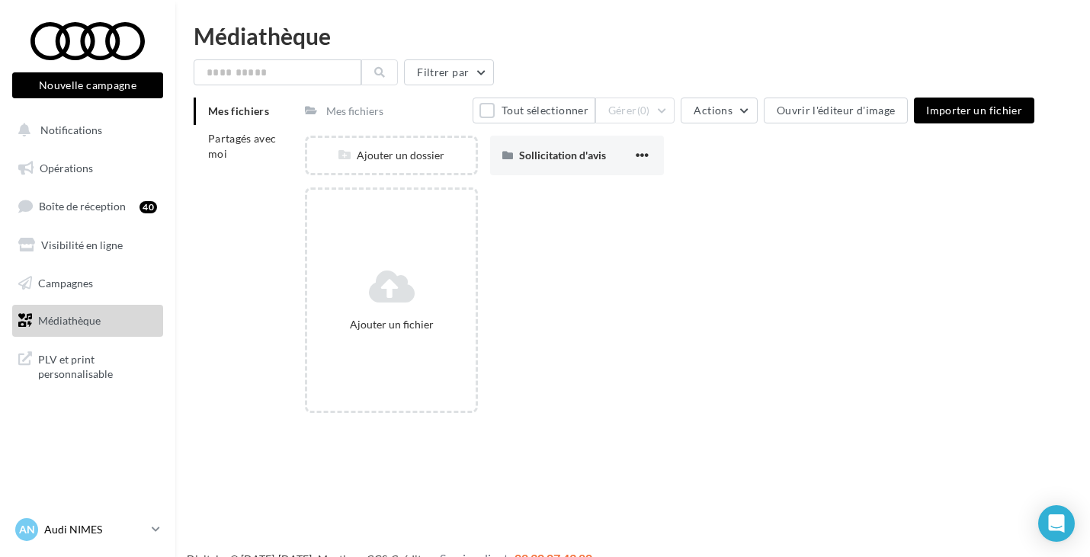
click at [122, 531] on p "Audi NIMES" at bounding box center [94, 529] width 101 height 15
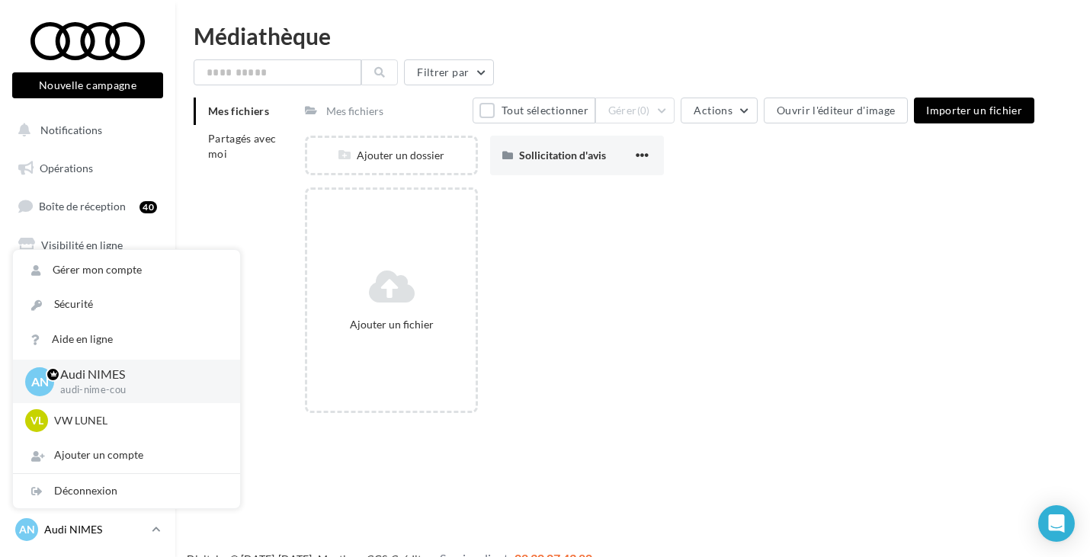
click at [122, 531] on p "Audi NIMES" at bounding box center [94, 529] width 101 height 15
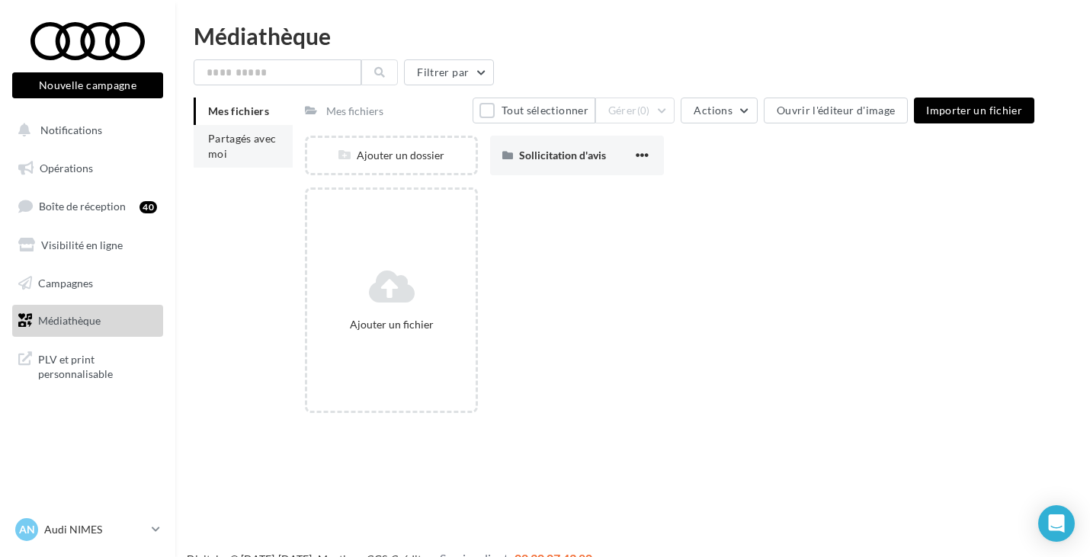
click at [262, 152] on li "Partagés avec moi" at bounding box center [243, 146] width 99 height 43
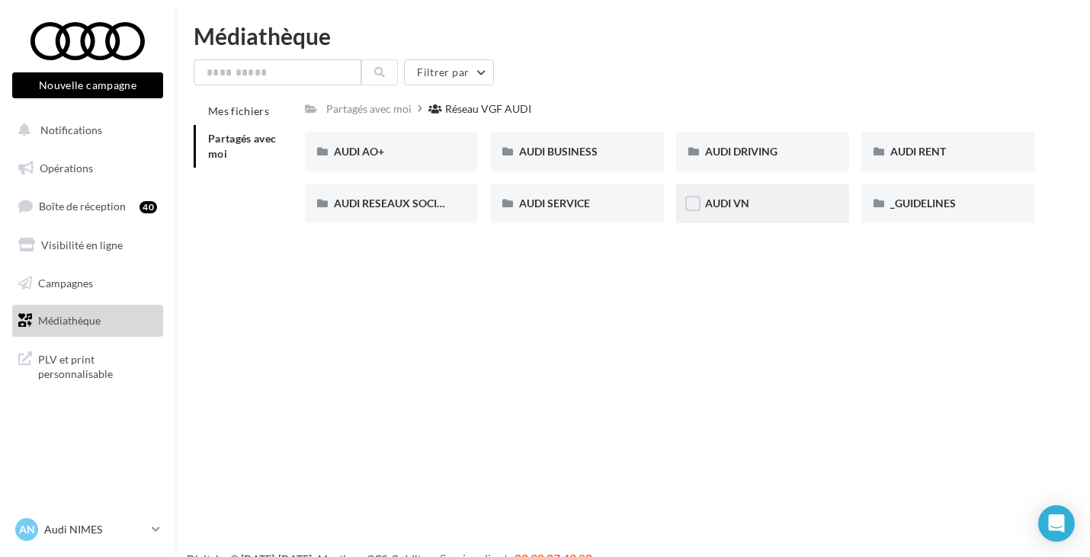
click at [756, 198] on div "AUDI VN" at bounding box center [762, 203] width 115 height 15
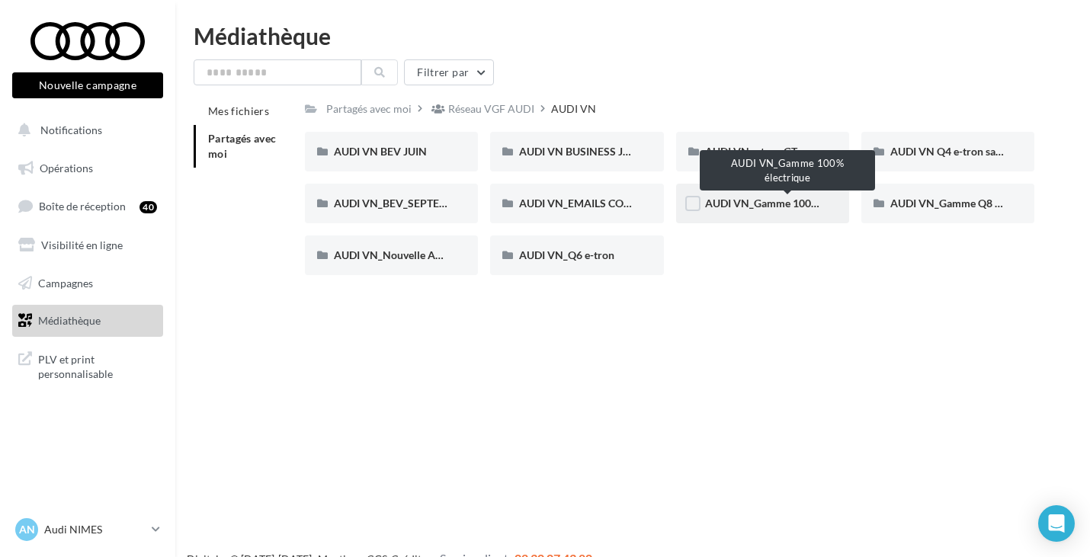
click at [787, 203] on span "AUDI VN_Gamme 100% électrique" at bounding box center [787, 203] width 165 height 13
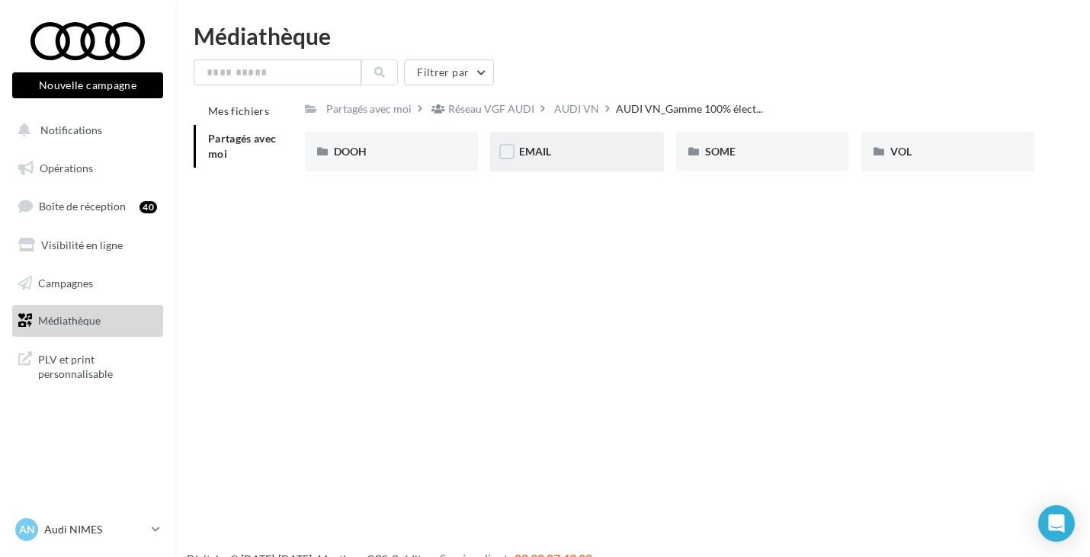
click at [528, 162] on div "EMAIL" at bounding box center [576, 152] width 173 height 40
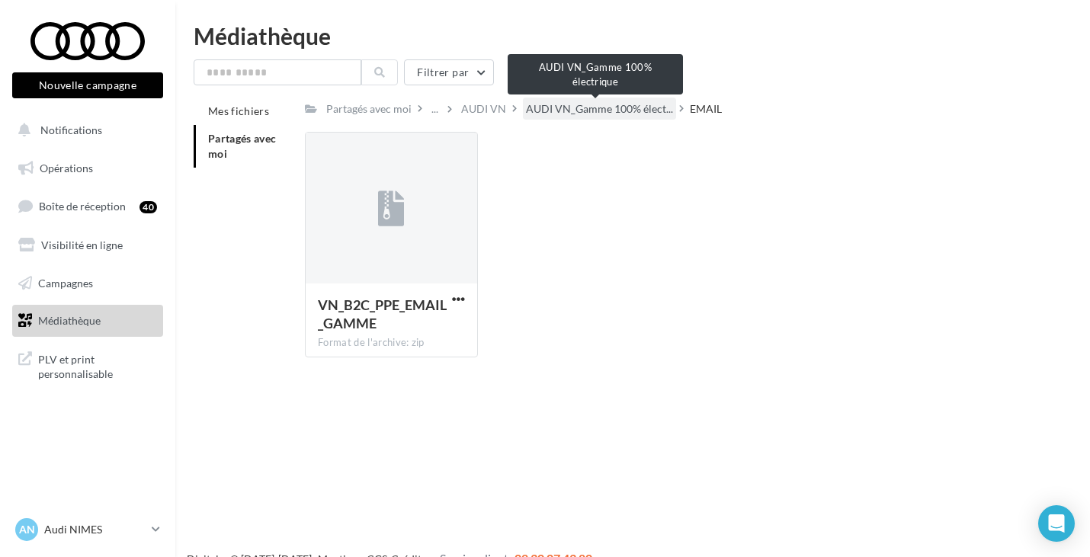
click at [625, 105] on span "AUDI VN_Gamme 100% élect..." at bounding box center [599, 108] width 147 height 15
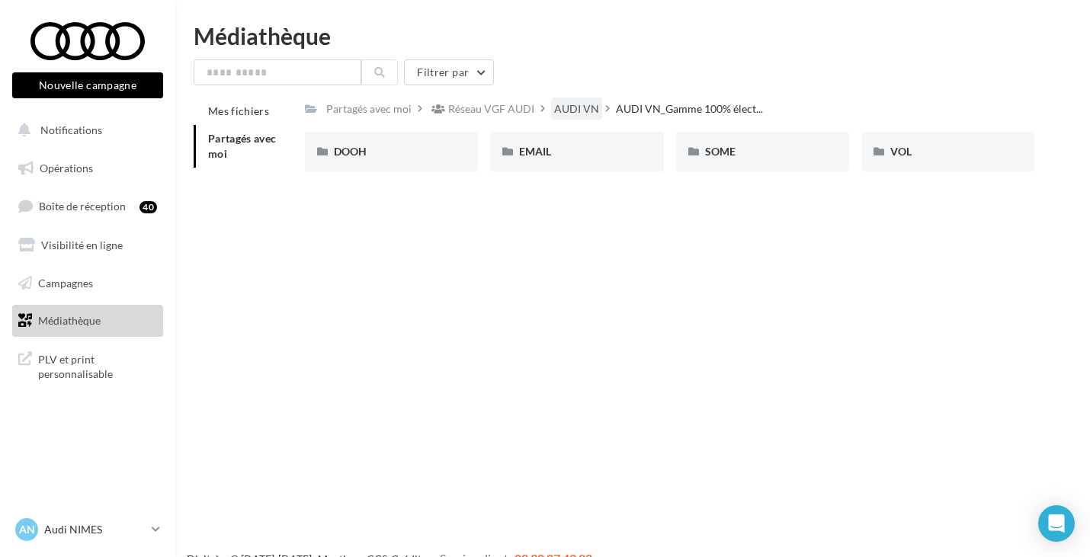
click at [564, 108] on div "AUDI VN" at bounding box center [576, 108] width 45 height 15
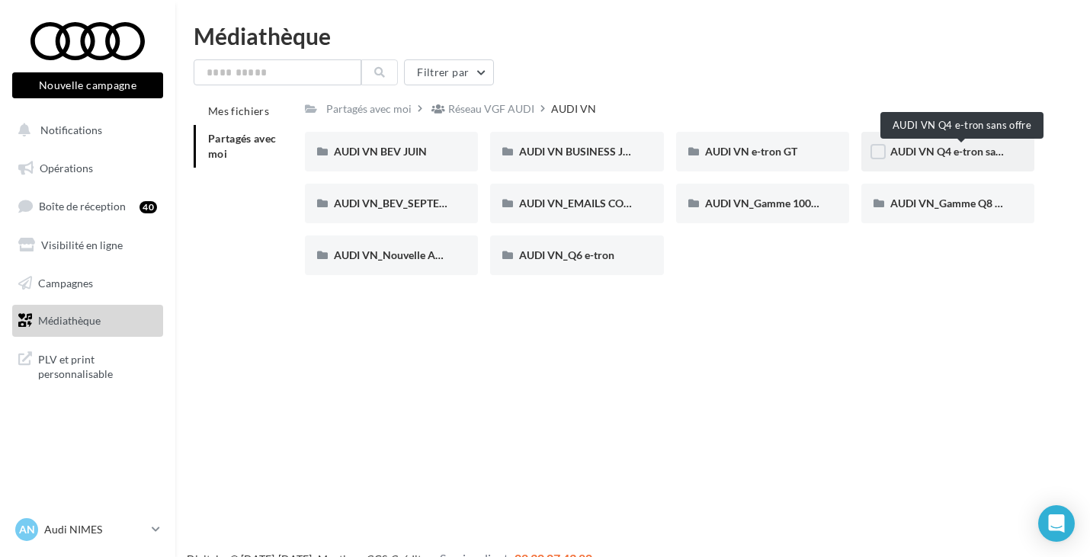
click at [933, 152] on span "AUDI VN Q4 e-tron sans offre" at bounding box center [962, 151] width 142 height 13
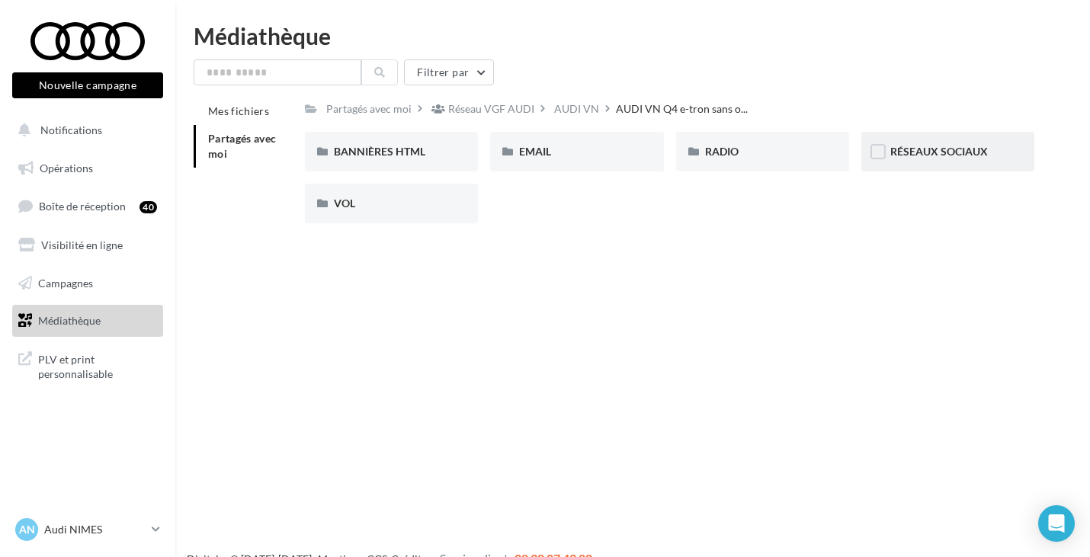
click at [887, 152] on div "RÉSEAUX SOCIAUX" at bounding box center [948, 152] width 173 height 40
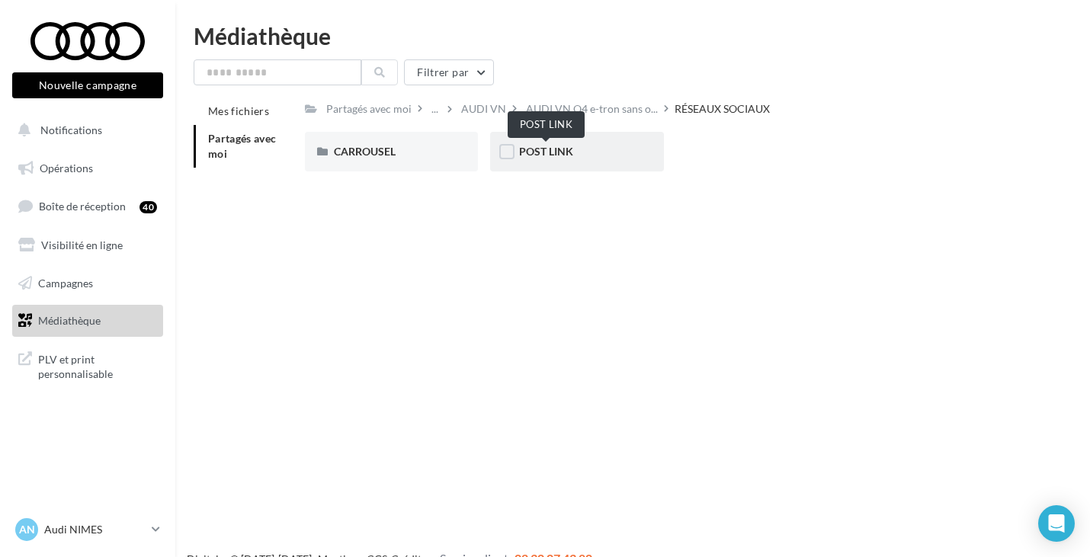
click at [532, 149] on span "POST LINK" at bounding box center [546, 151] width 54 height 13
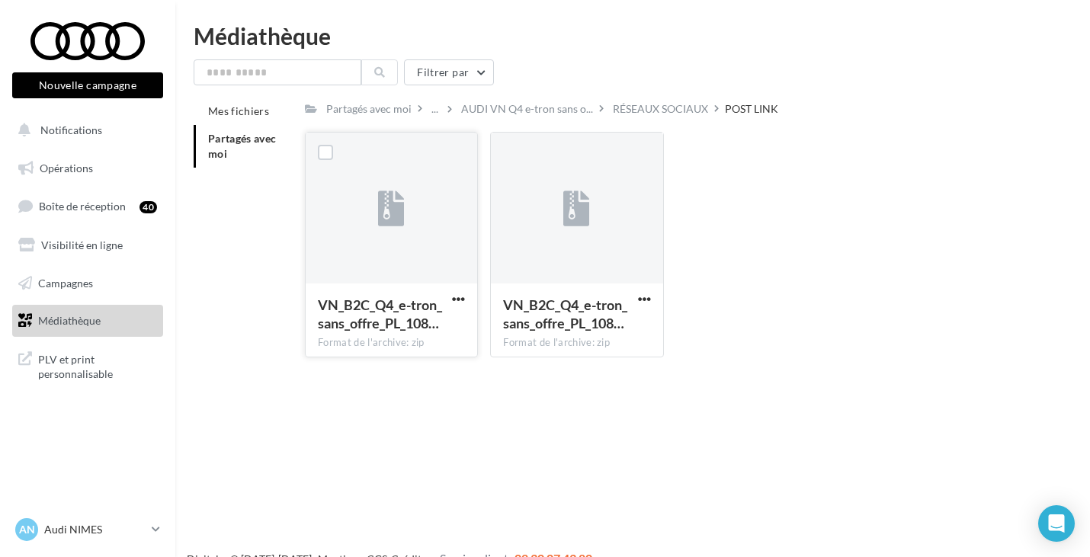
click at [452, 223] on div at bounding box center [392, 209] width 172 height 152
click at [461, 315] on div "VN_B2C_Q4_e-tron_sans_offre_PL_108…" at bounding box center [391, 316] width 147 height 40
click at [462, 299] on span "button" at bounding box center [458, 299] width 13 height 13
click at [422, 328] on button "Télécharger" at bounding box center [392, 330] width 152 height 40
click at [448, 444] on div "Nouvelle campagne Nouvelle campagne Notifications Opérations Boîte de réception…" at bounding box center [545, 302] width 1090 height 557
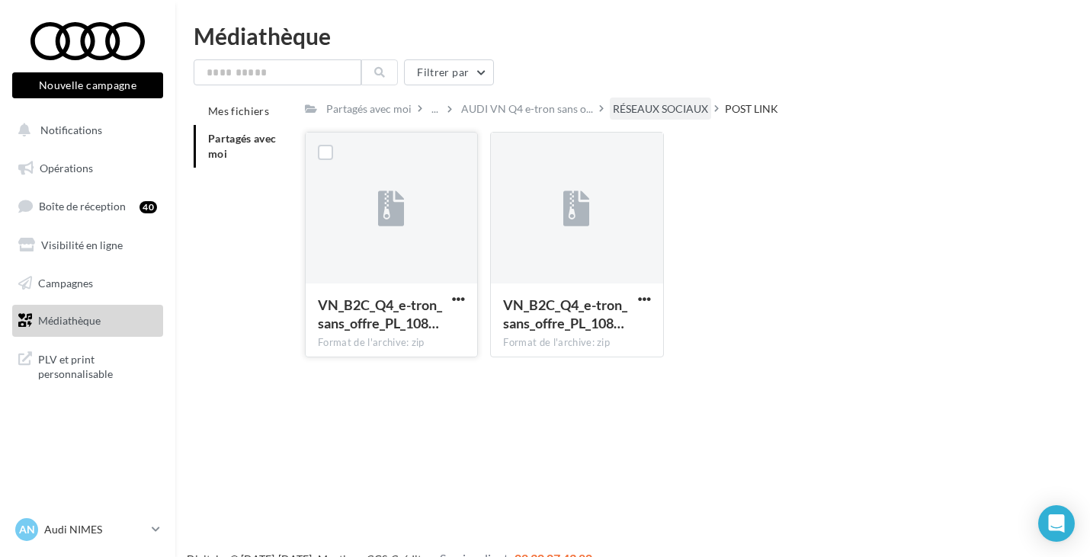
click at [632, 112] on div "RÉSEAUX SOCIAUX" at bounding box center [660, 108] width 95 height 15
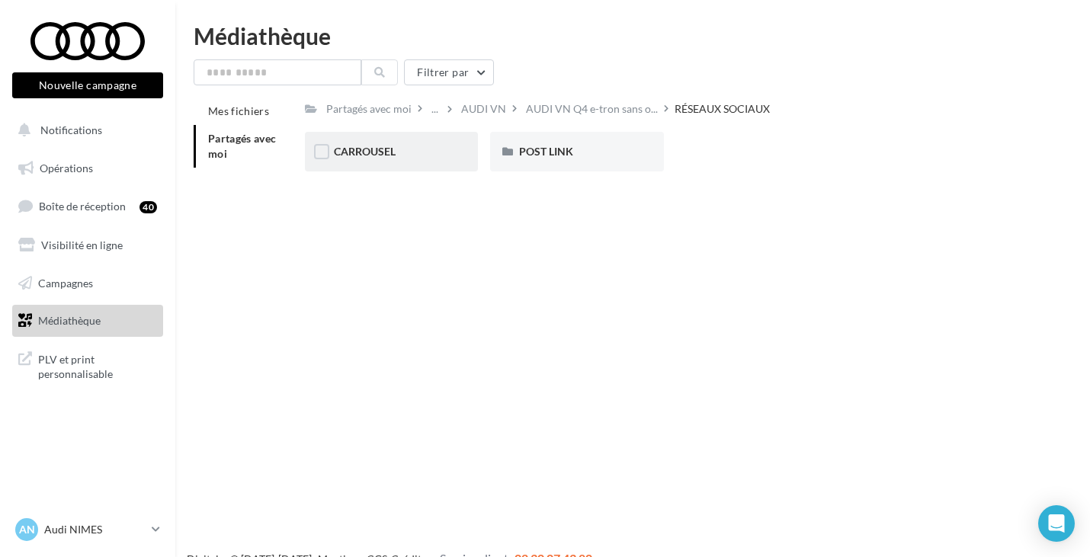
click at [404, 160] on div "CARROUSEL" at bounding box center [391, 152] width 173 height 40
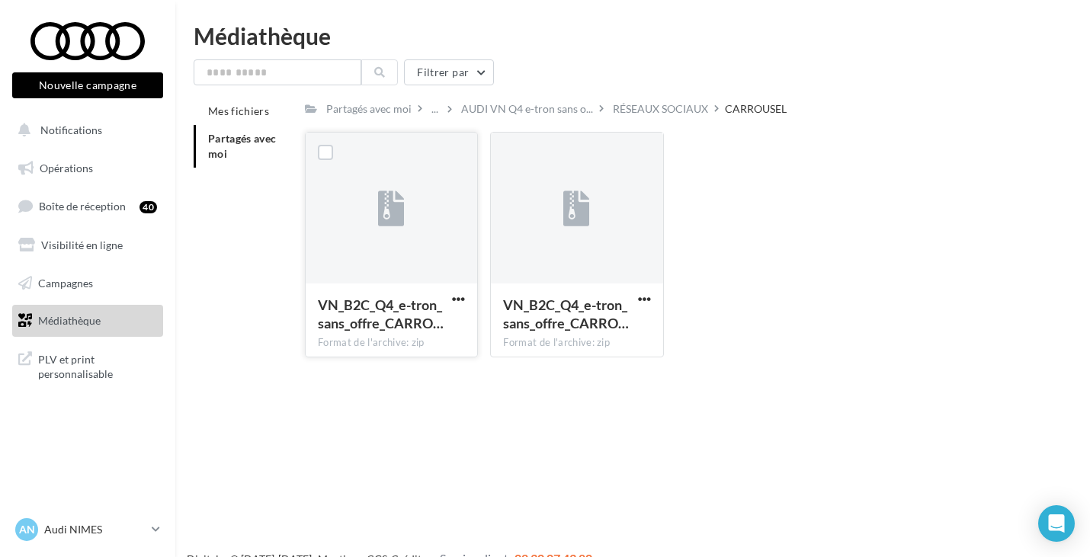
click at [441, 310] on span "VN_B2C_Q4_e-tron_sans_offre_CARRO…" at bounding box center [381, 314] width 126 height 35
click at [460, 296] on span "button" at bounding box center [458, 299] width 13 height 13
click at [635, 297] on button "button" at bounding box center [644, 300] width 19 height 15
click at [576, 338] on button "Télécharger" at bounding box center [578, 330] width 152 height 40
click at [663, 106] on div "RÉSEAUX SOCIAUX" at bounding box center [660, 108] width 95 height 15
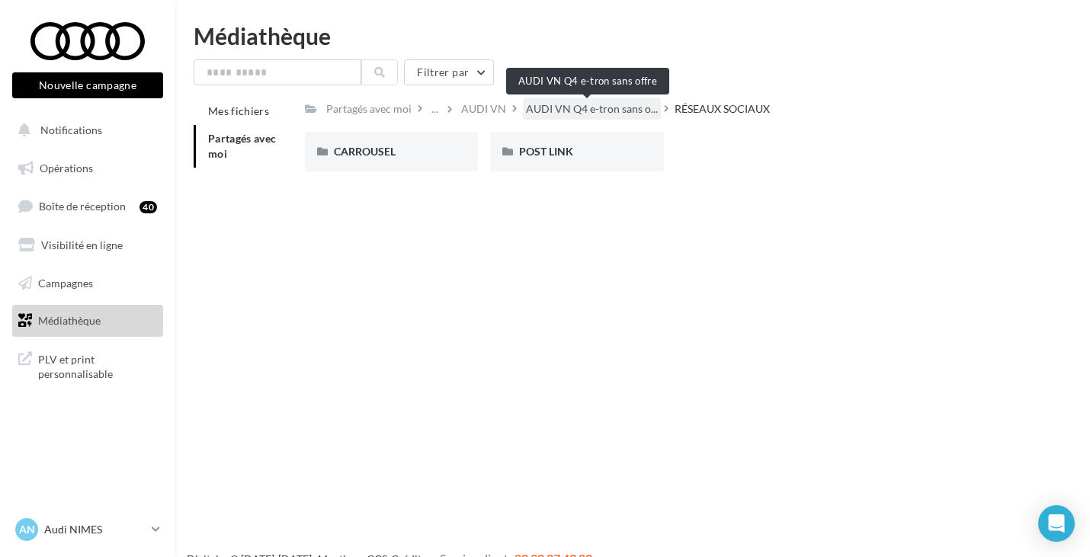
click at [615, 111] on span "AUDI VN Q4 e-tron sans o..." at bounding box center [592, 108] width 132 height 15
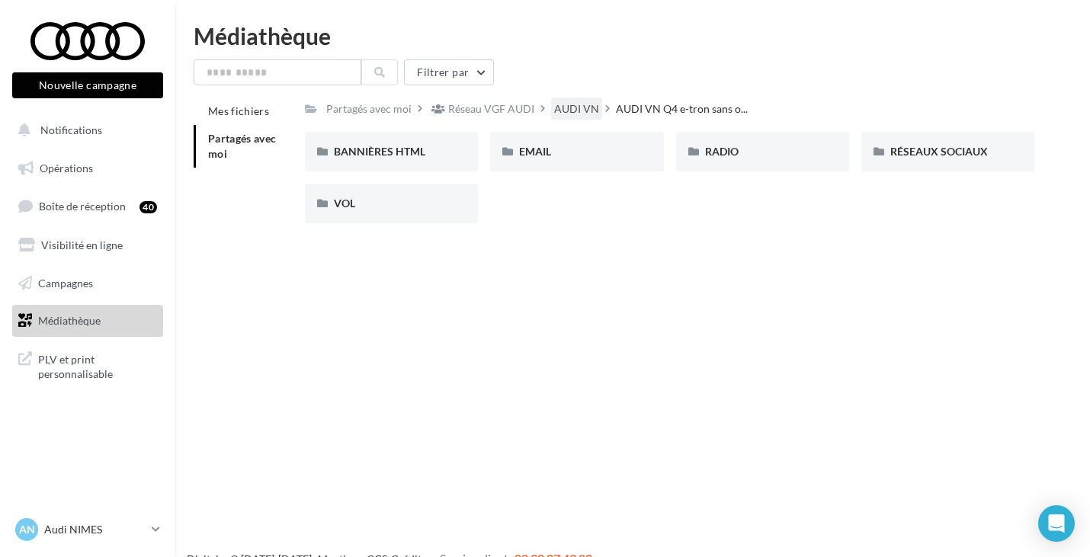
click at [579, 103] on div "AUDI VN" at bounding box center [576, 108] width 45 height 15
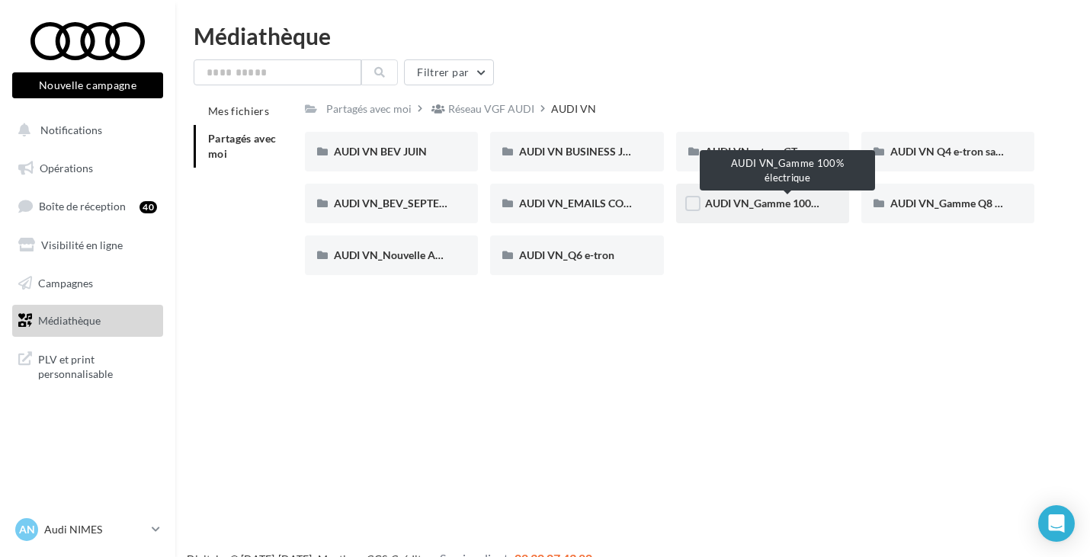
click at [786, 205] on span "AUDI VN_Gamme 100% électrique" at bounding box center [787, 203] width 165 height 13
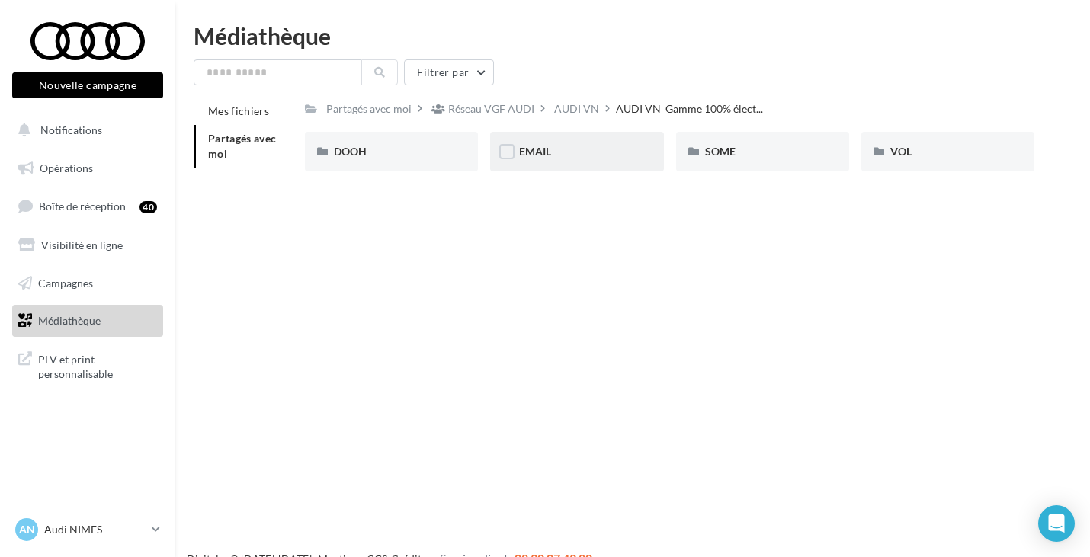
click at [553, 147] on div "EMAIL" at bounding box center [576, 151] width 115 height 15
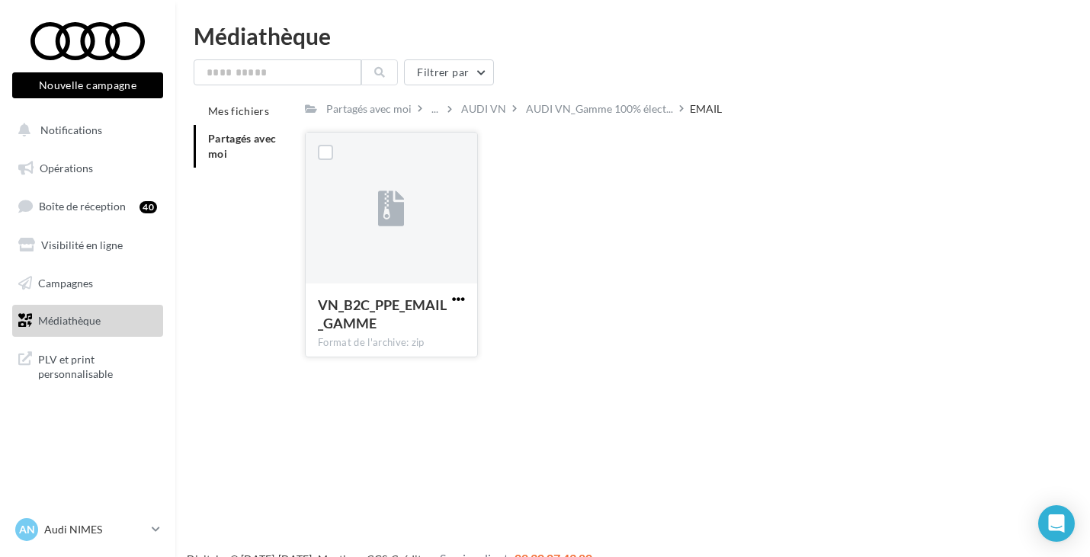
click at [454, 301] on span "button" at bounding box center [458, 299] width 13 height 13
click at [419, 326] on button "Télécharger" at bounding box center [392, 330] width 152 height 40
click at [578, 377] on div "Nouvelle campagne Nouvelle campagne Notifications Opérations Boîte de réception…" at bounding box center [545, 302] width 1090 height 557
click at [226, 146] on li "Partagés avec moi" at bounding box center [243, 146] width 99 height 43
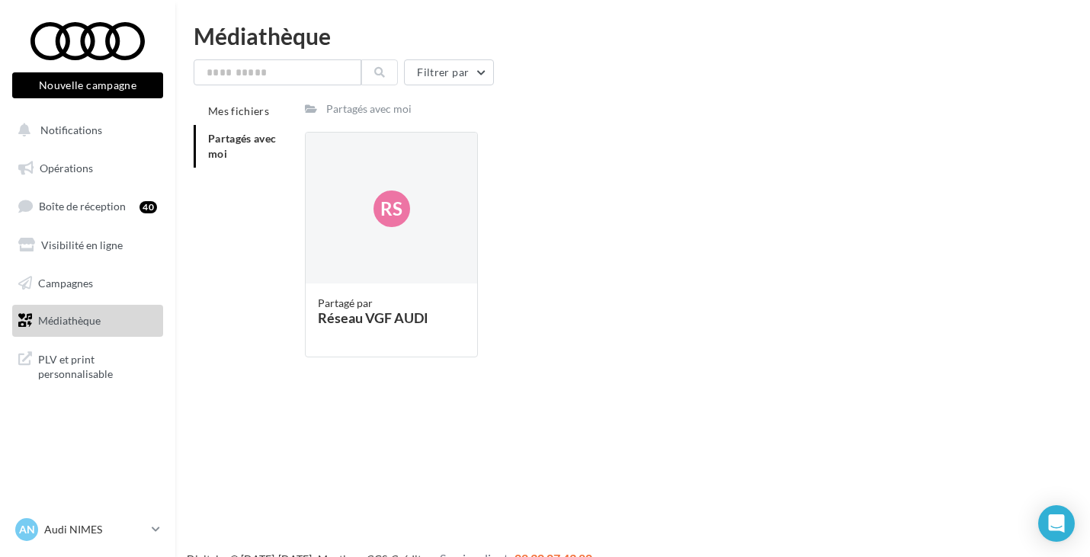
click at [71, 186] on ul "Opérations Boîte de réception 40 Visibilité en ligne Campagnes Médiathèque" at bounding box center [87, 244] width 163 height 197
click at [71, 178] on link "Opérations" at bounding box center [87, 168] width 157 height 32
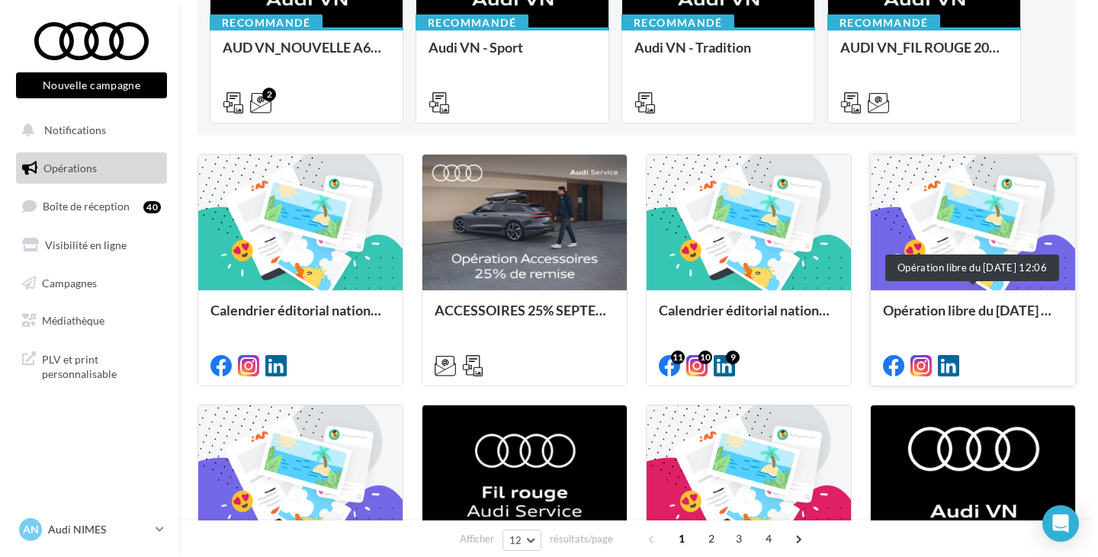
scroll to position [582, 0]
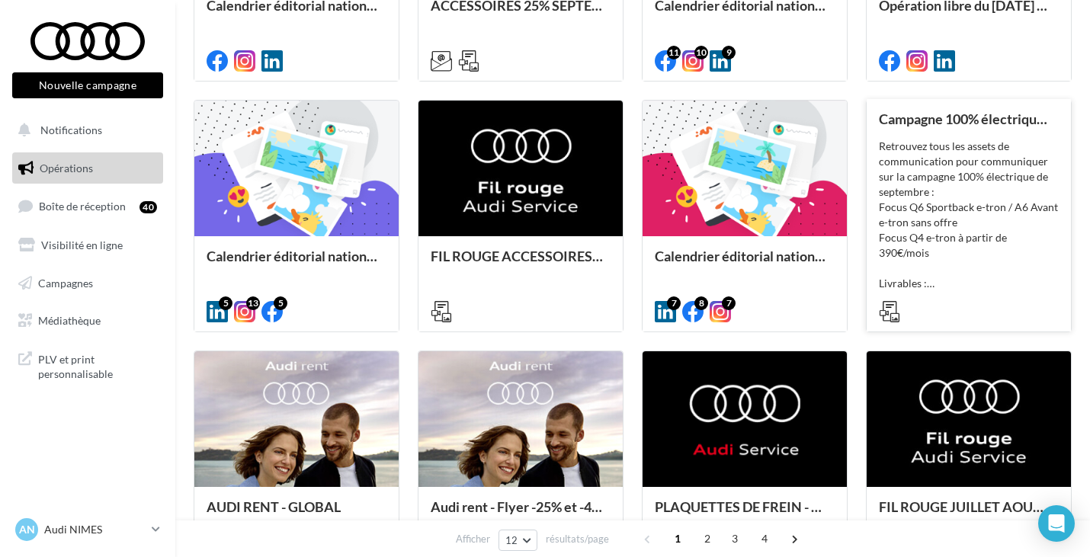
click at [940, 201] on div "Retrouvez tous les assets de communication pour communiquer sur la campagne 100…" at bounding box center [969, 215] width 180 height 152
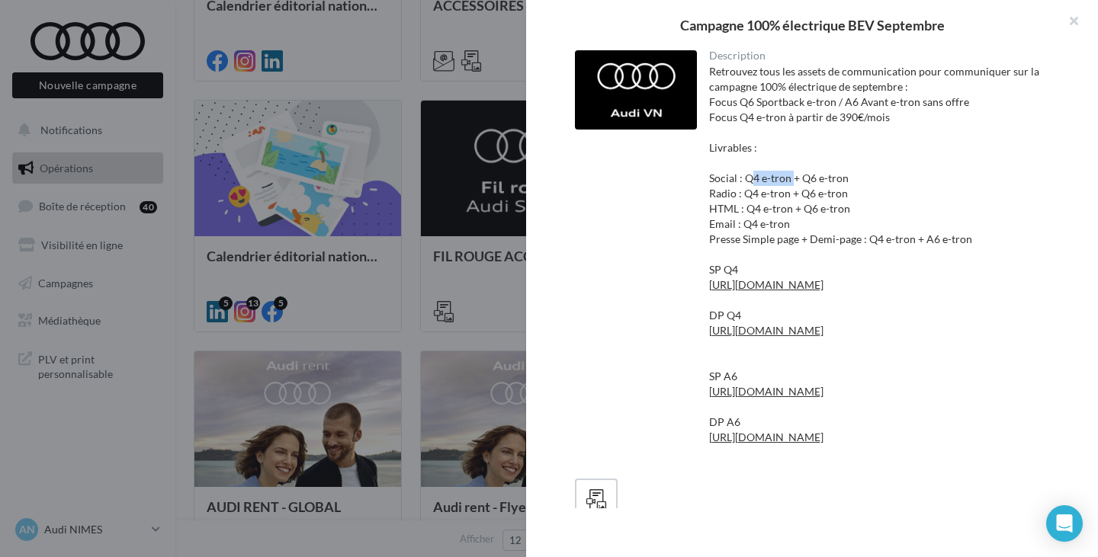
drag, startPoint x: 744, startPoint y: 178, endPoint x: 785, endPoint y: 178, distance: 40.4
click at [785, 178] on div "Retrouvez tous les assets de communication pour communiquer sur la campagne 100…" at bounding box center [879, 262] width 341 height 396
click at [746, 287] on link "[URL][DOMAIN_NAME]" at bounding box center [766, 284] width 114 height 13
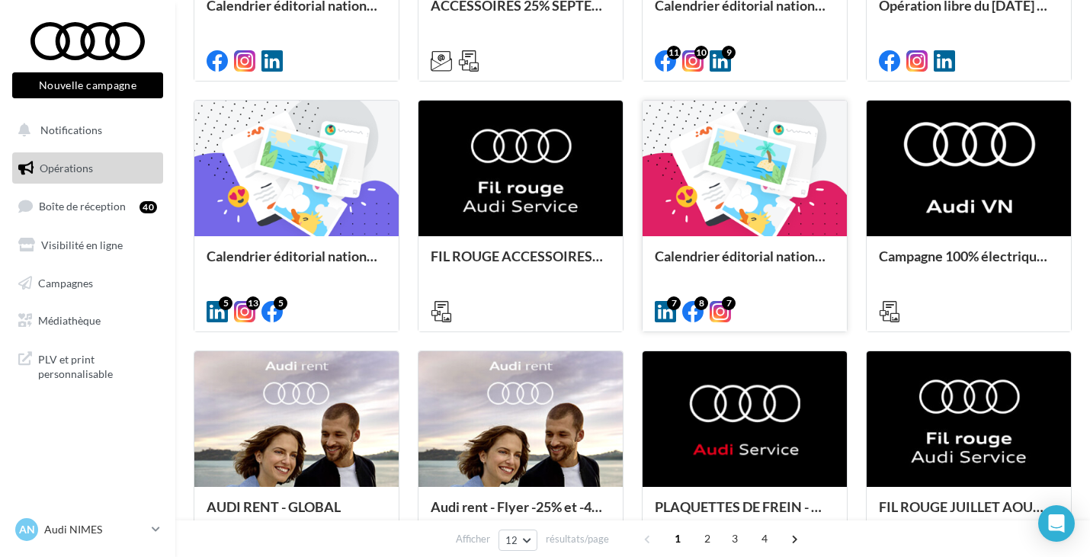
scroll to position [582, 0]
click at [86, 331] on link "Médiathèque" at bounding box center [87, 321] width 157 height 32
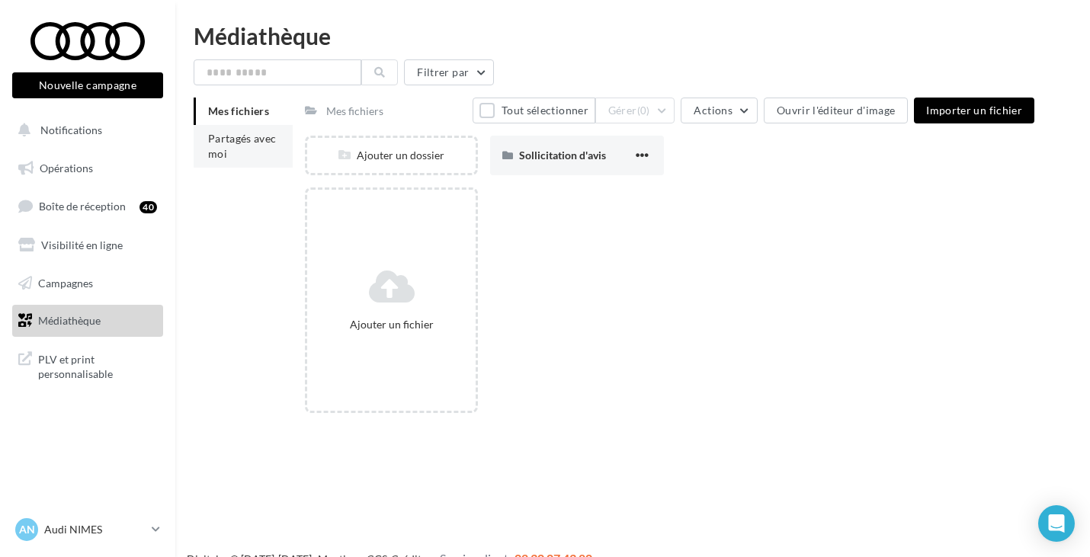
click at [241, 156] on li "Partagés avec moi" at bounding box center [243, 146] width 99 height 43
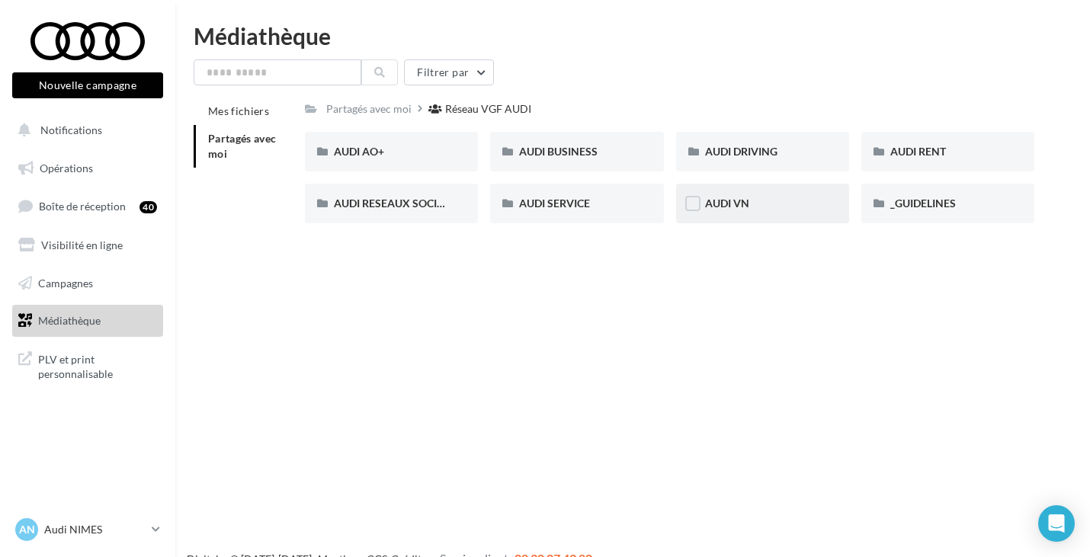
click at [719, 209] on span "AUDI VN" at bounding box center [727, 203] width 44 height 13
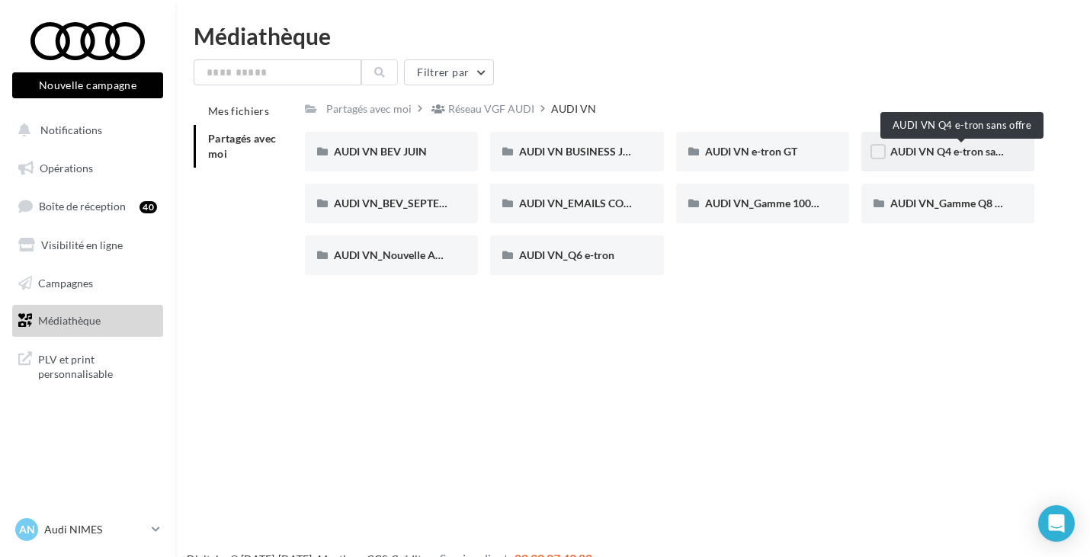
click at [952, 148] on span "AUDI VN Q4 e-tron sans offre" at bounding box center [962, 151] width 142 height 13
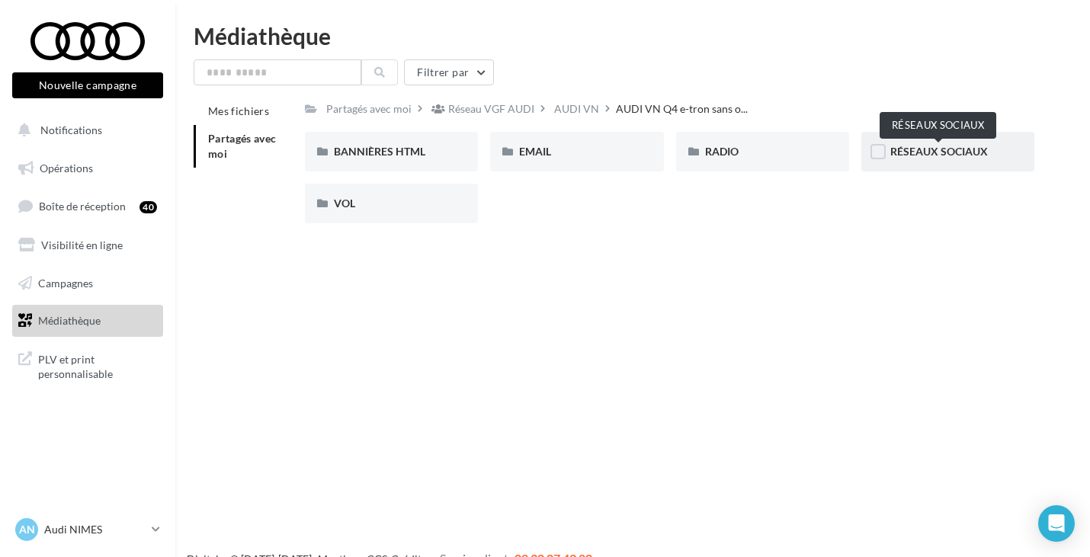
click at [962, 152] on span "RÉSEAUX SOCIAUX" at bounding box center [940, 151] width 98 height 13
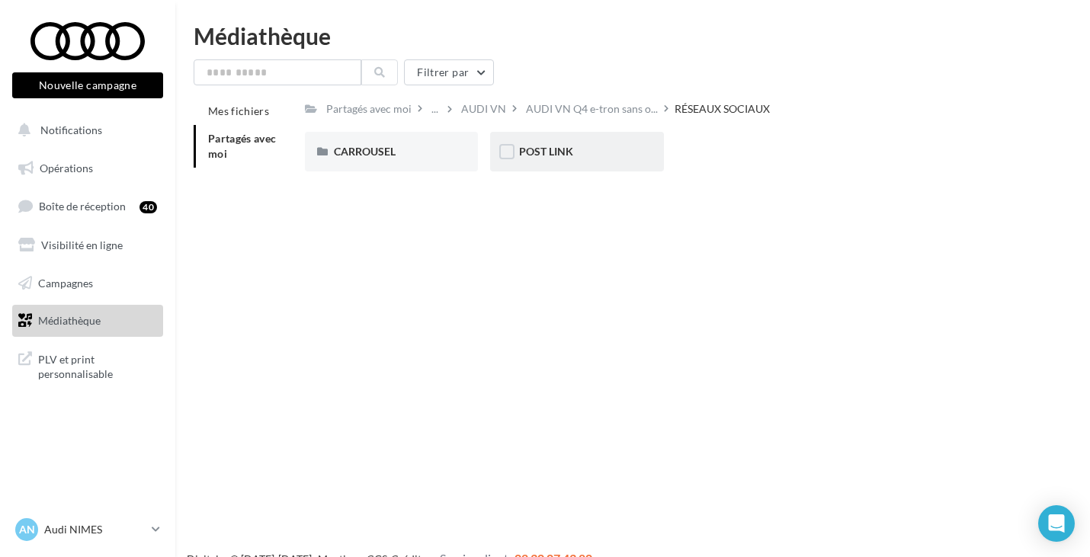
click at [590, 150] on div "POST LINK" at bounding box center [576, 151] width 115 height 15
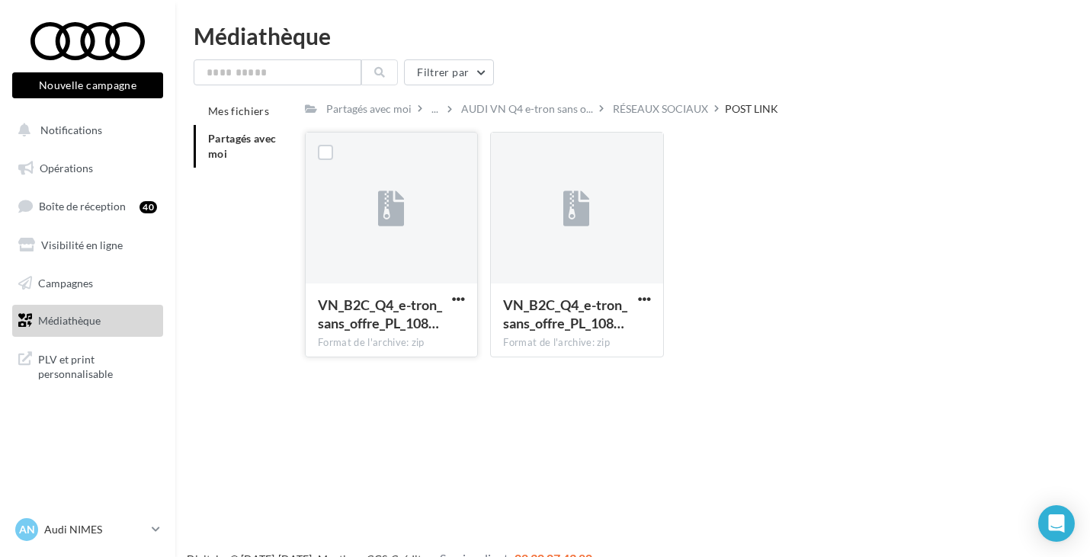
click at [428, 280] on div at bounding box center [392, 209] width 172 height 152
click at [454, 301] on span "button" at bounding box center [458, 299] width 13 height 13
click at [389, 328] on button "Télécharger" at bounding box center [392, 330] width 152 height 40
click at [254, 144] on span "Partagés avec moi" at bounding box center [242, 146] width 69 height 28
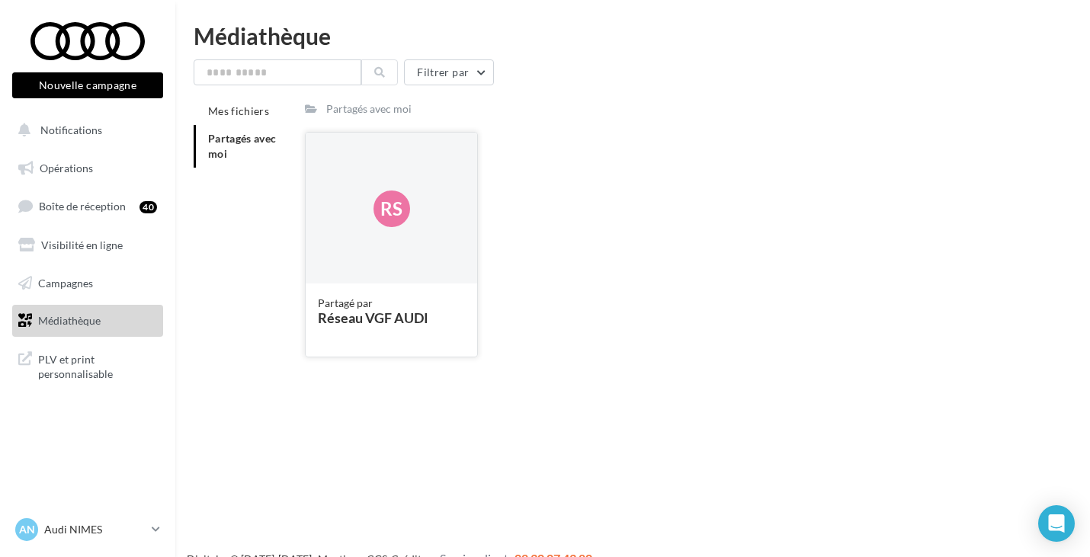
click at [360, 165] on div "Rs" at bounding box center [392, 209] width 172 height 152
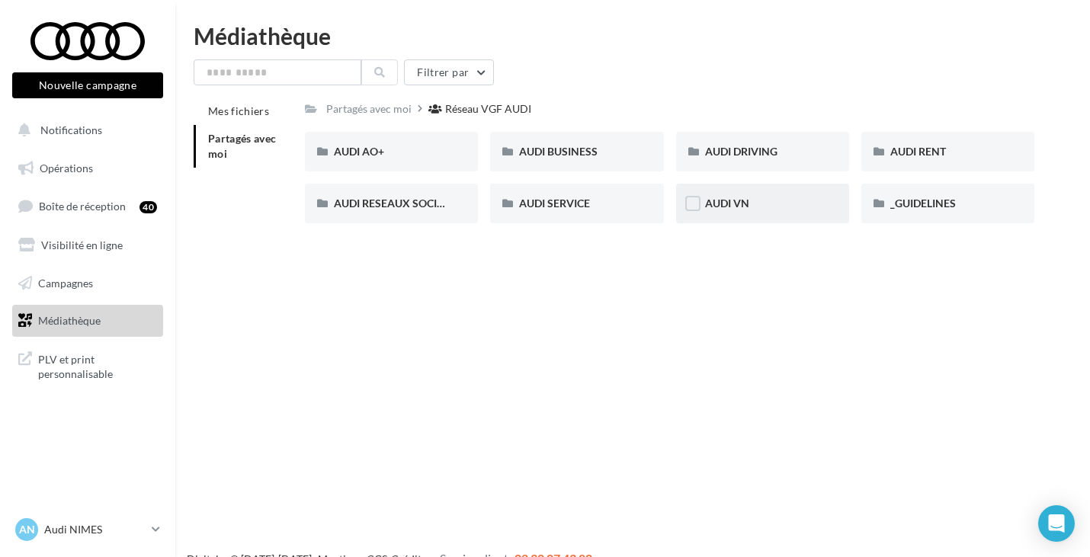
click at [753, 201] on div "AUDI VN" at bounding box center [762, 203] width 115 height 15
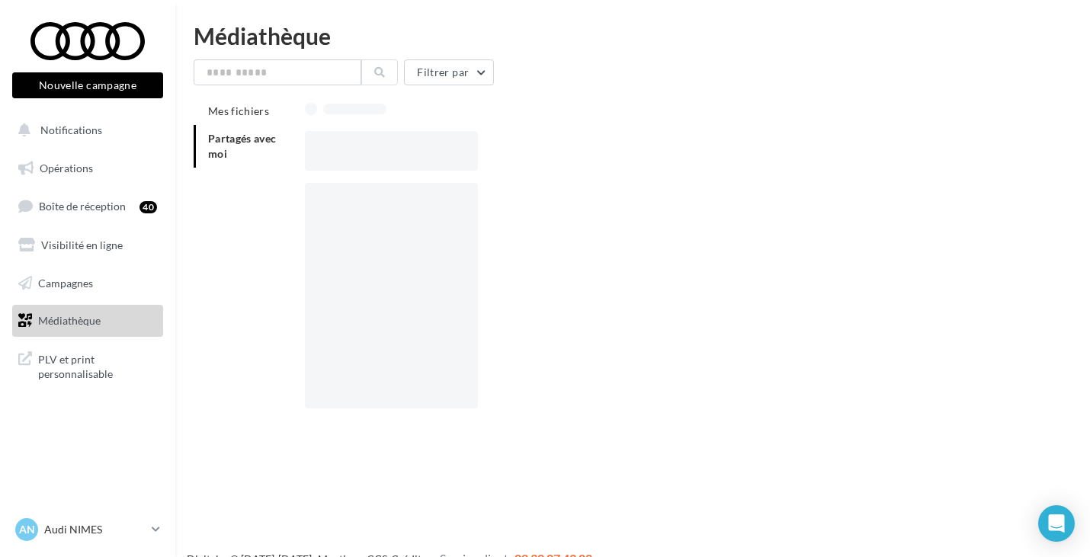
click at [753, 201] on div at bounding box center [676, 302] width 742 height 238
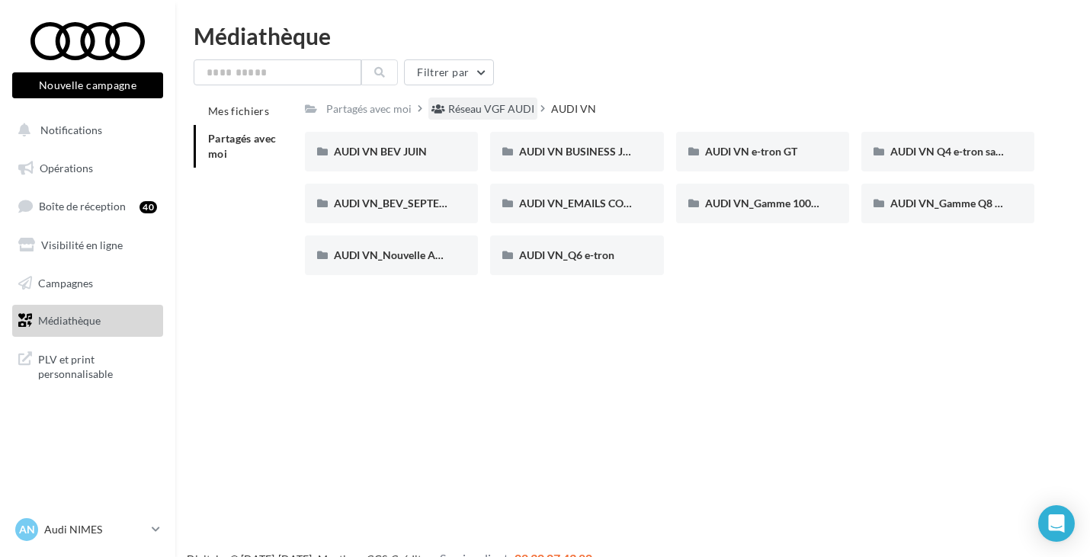
click at [505, 111] on div "Réseau VGF AUDI" at bounding box center [491, 108] width 86 height 15
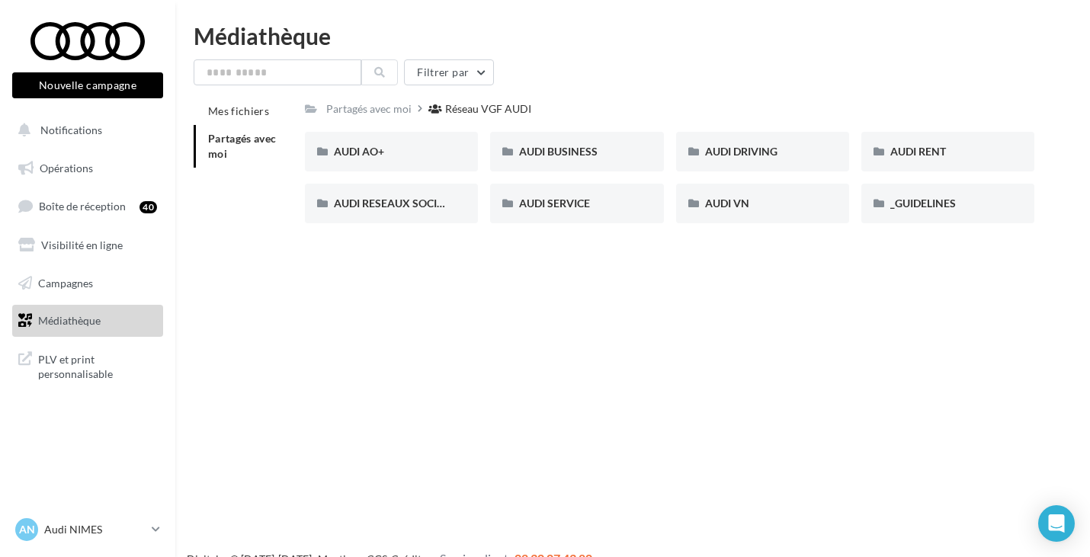
click at [520, 121] on div "Partagés avec moi Réseau VGF AUDI Rs Partagé par Réseau VGF AUDI AUDI AO+ AUDI …" at bounding box center [670, 167] width 730 height 138
click at [456, 212] on div "AUDI RESEAUX SOCIAUX" at bounding box center [391, 204] width 173 height 40
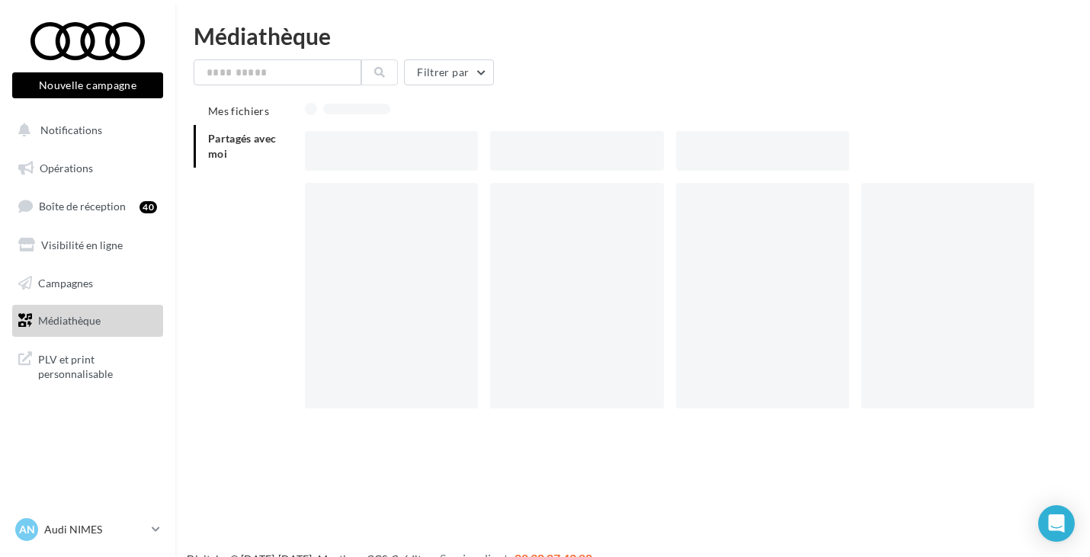
click at [456, 212] on div at bounding box center [391, 296] width 173 height 226
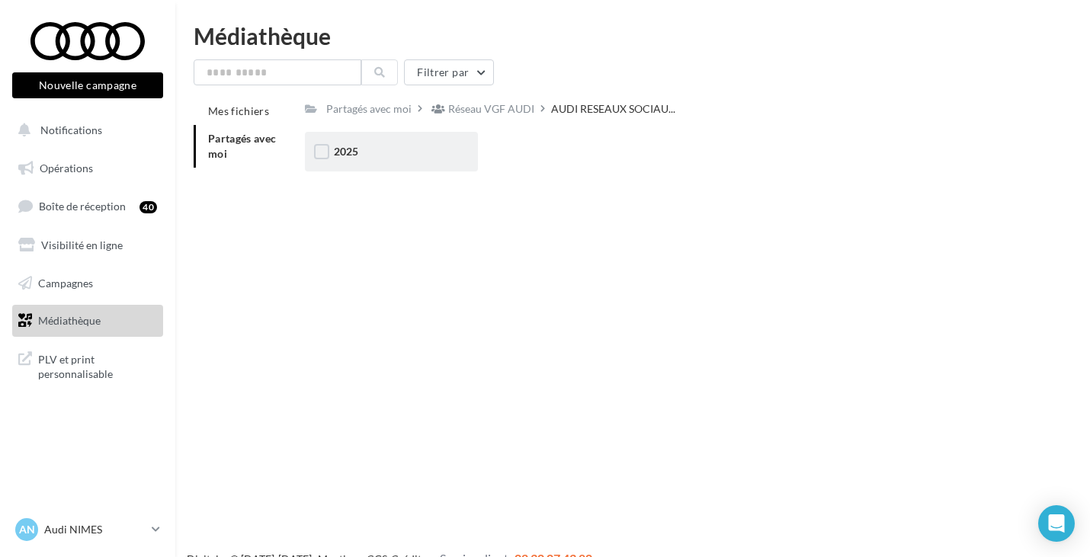
click at [408, 163] on div "2025" at bounding box center [391, 152] width 173 height 40
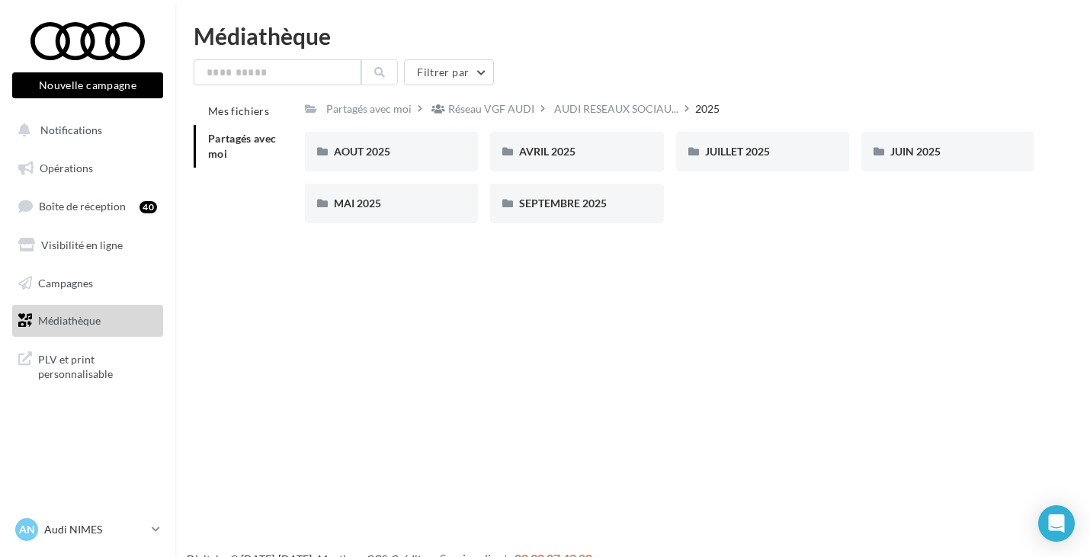
click at [241, 139] on span "Partagés avec moi" at bounding box center [242, 146] width 69 height 28
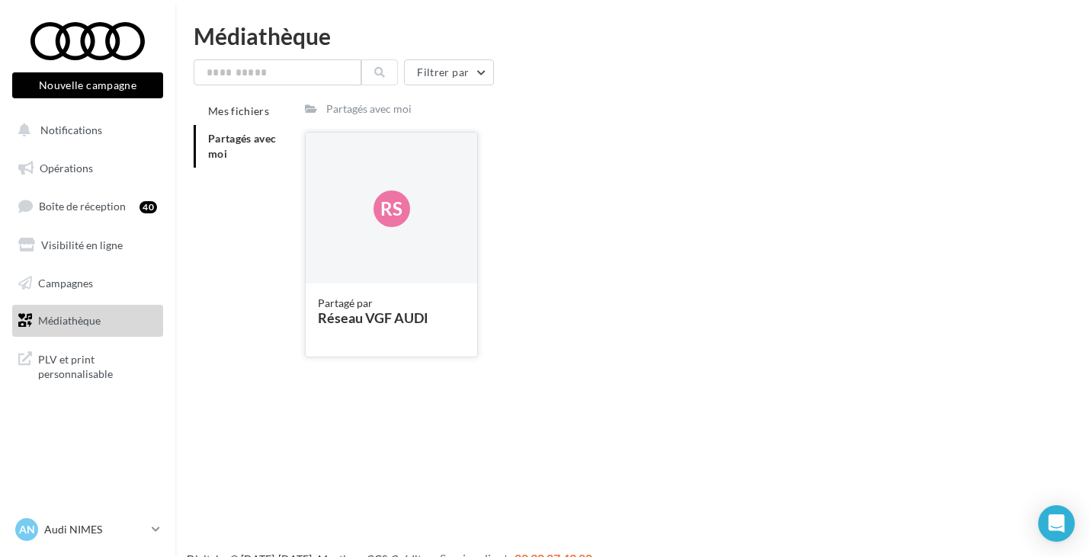
click at [365, 236] on div "Rs" at bounding box center [392, 209] width 172 height 152
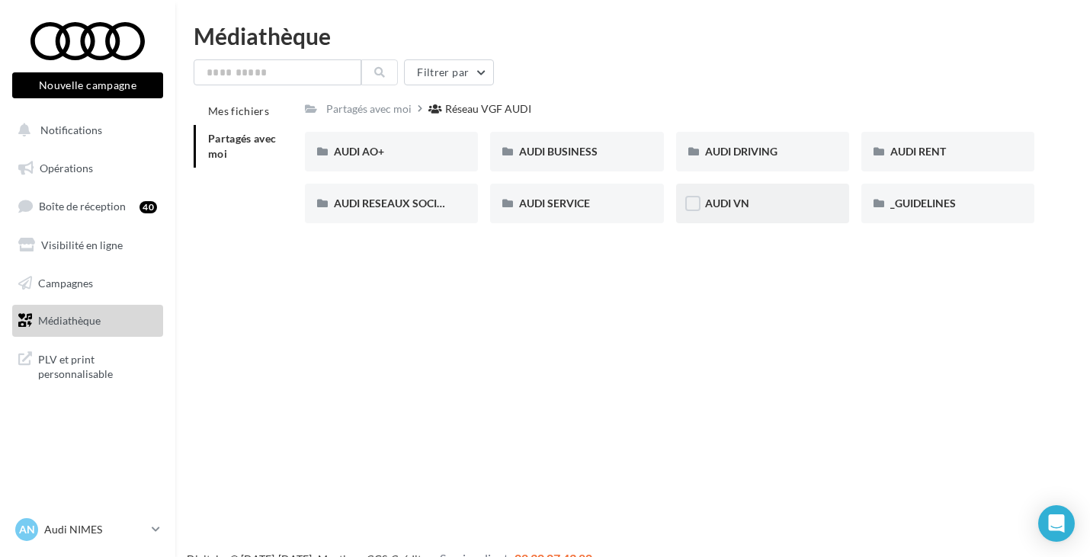
click at [706, 191] on div "AUDI VN" at bounding box center [762, 204] width 173 height 40
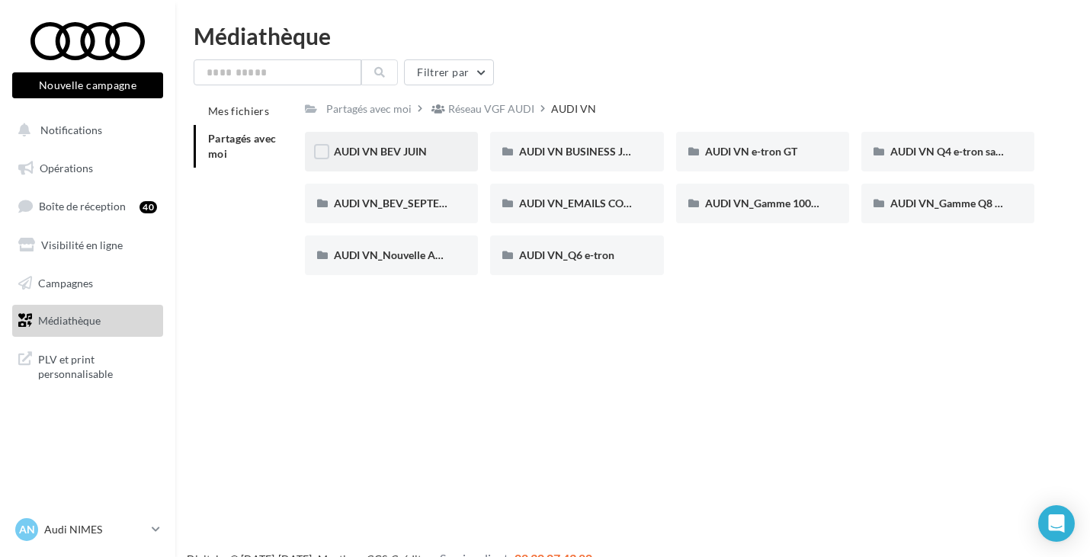
click at [436, 148] on div "AUDI VN BEV JUIN" at bounding box center [391, 151] width 115 height 15
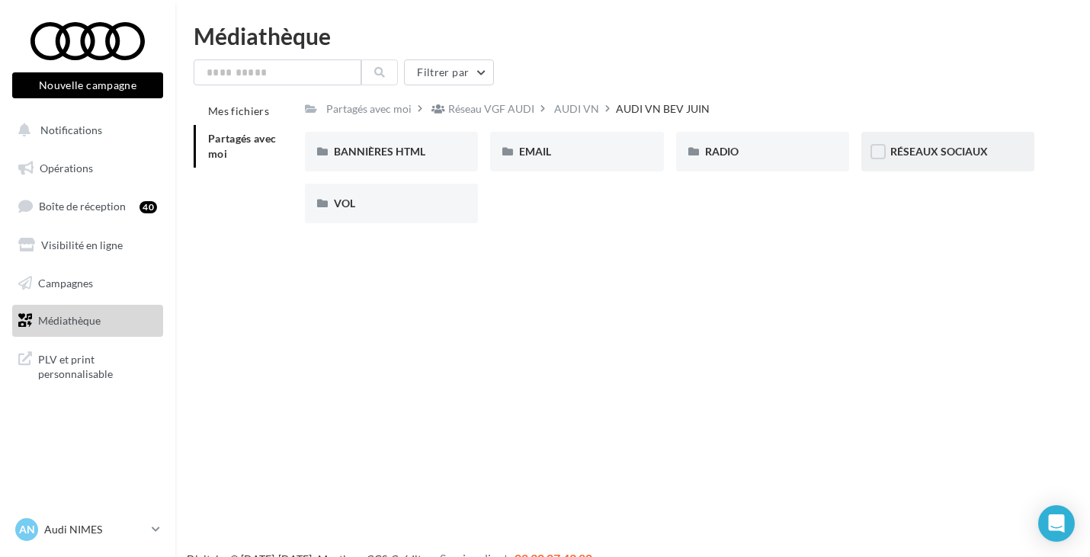
click at [962, 161] on div "RÉSEAUX SOCIAUX" at bounding box center [948, 152] width 173 height 40
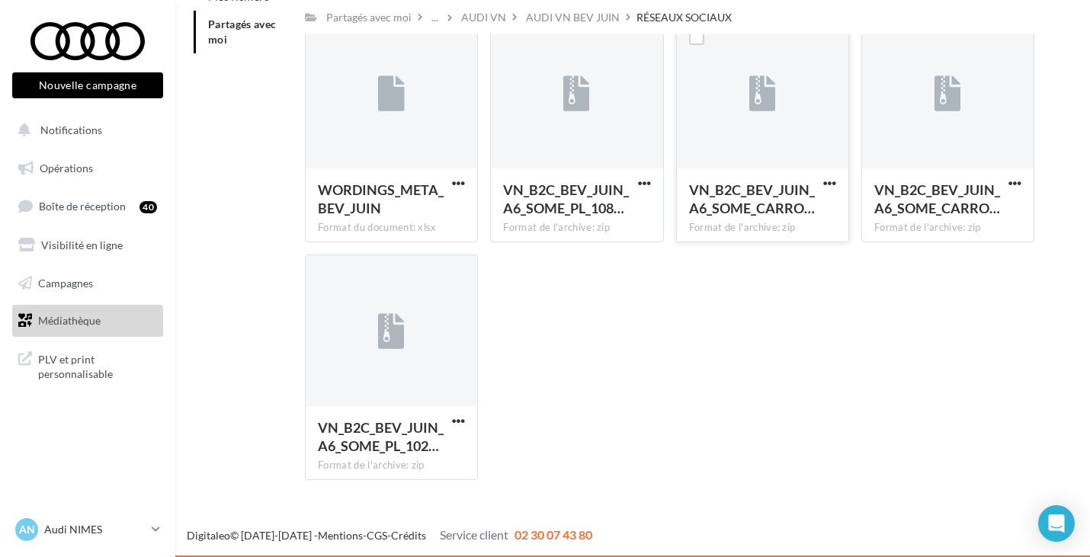
scroll to position [115, 0]
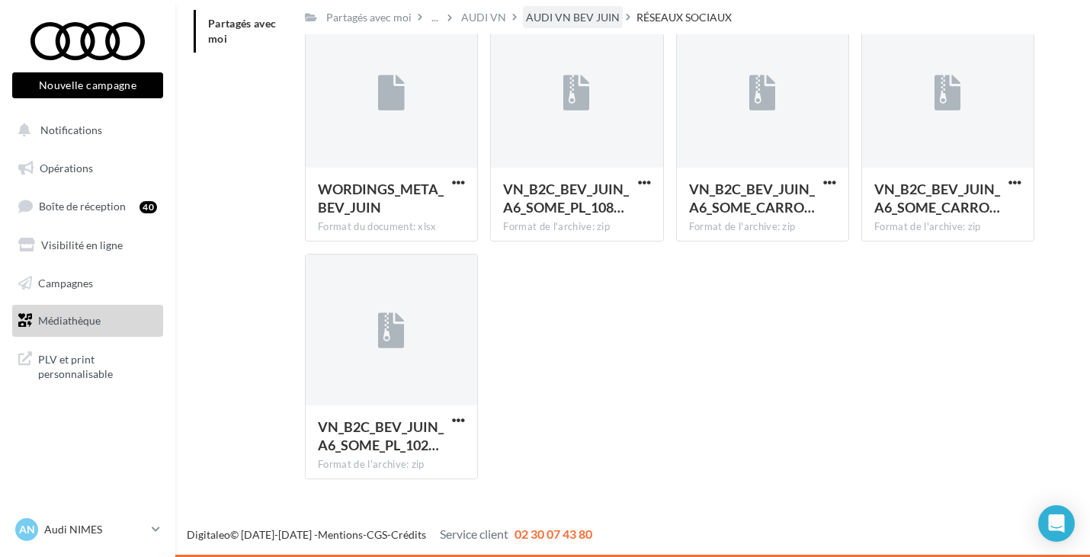
click at [600, 23] on div "AUDI VN BEV JUIN" at bounding box center [573, 17] width 94 height 15
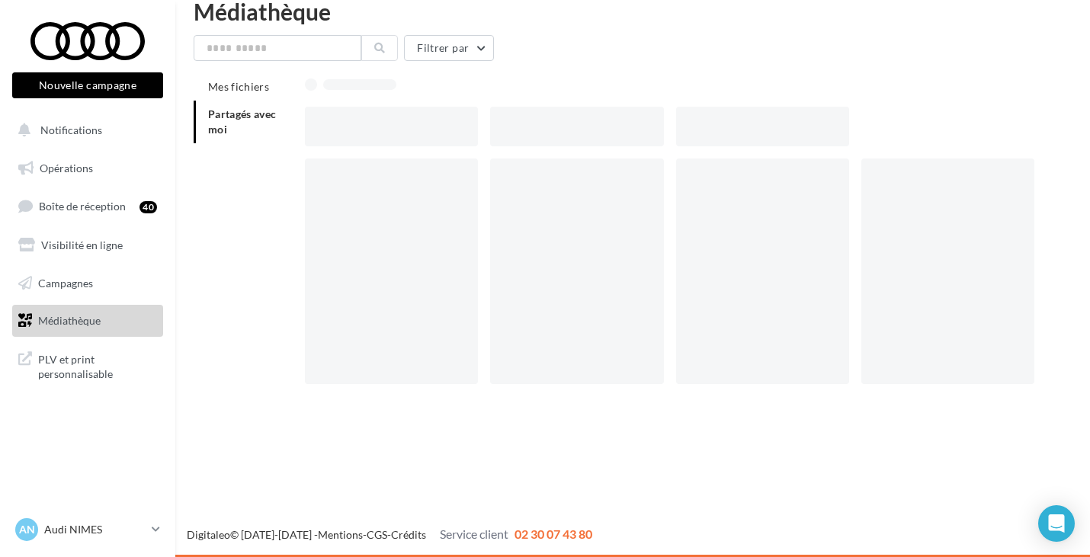
scroll to position [24, 0]
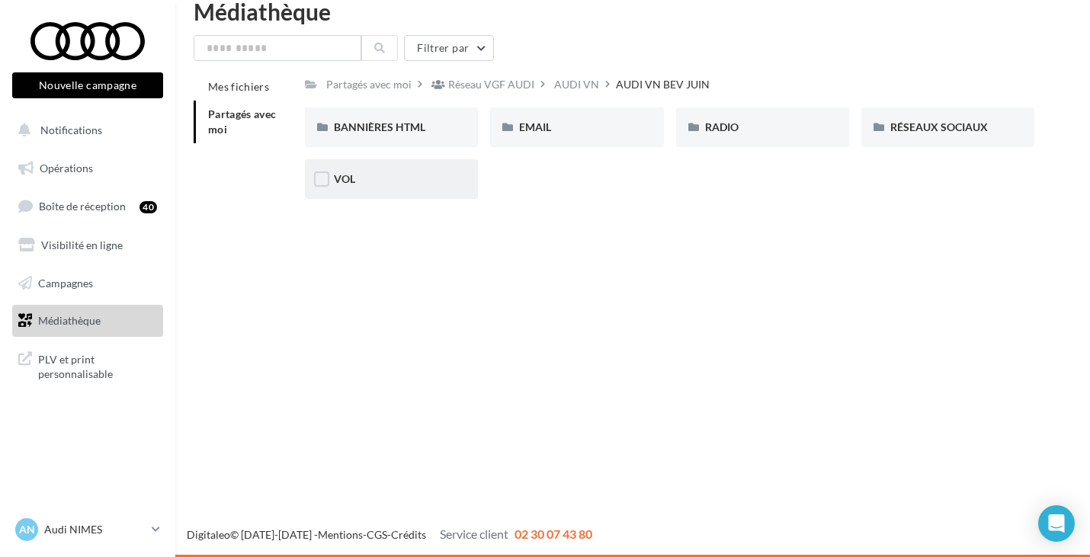
click at [371, 172] on div "VOL" at bounding box center [391, 179] width 173 height 40
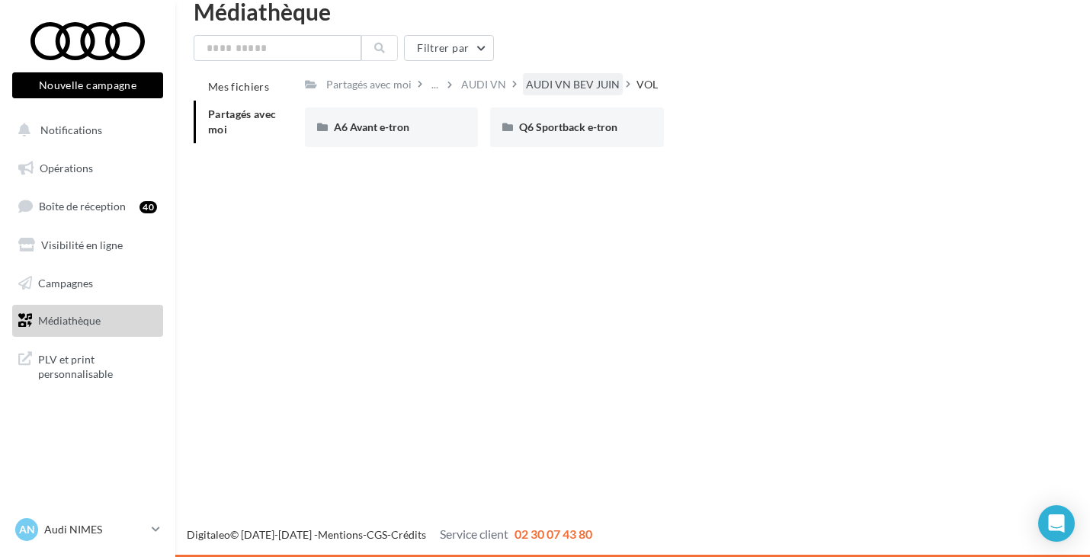
click at [578, 91] on div "AUDI VN BEV JUIN" at bounding box center [573, 84] width 94 height 15
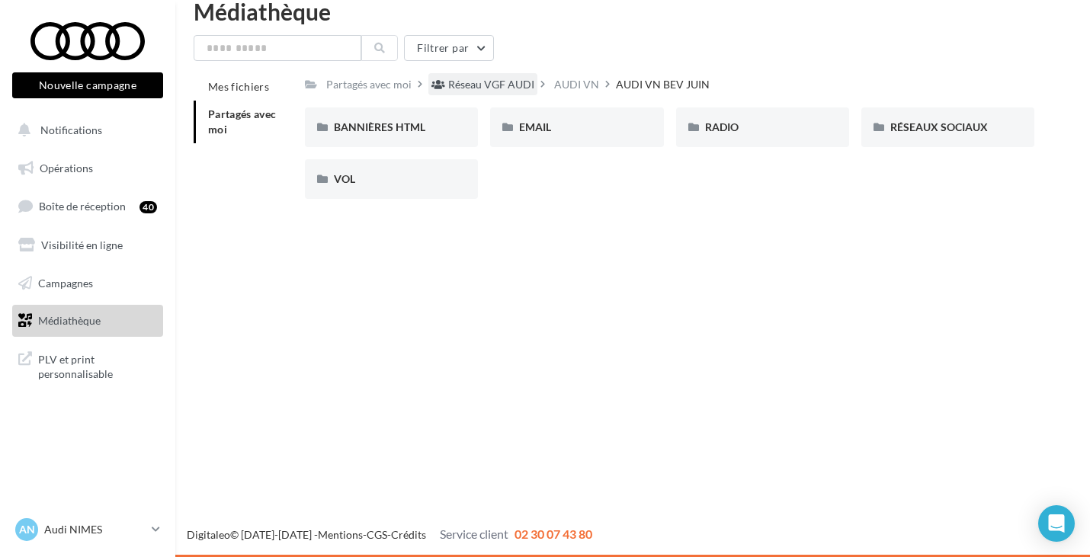
click at [477, 92] on div "Réseau VGF AUDI" at bounding box center [491, 84] width 86 height 15
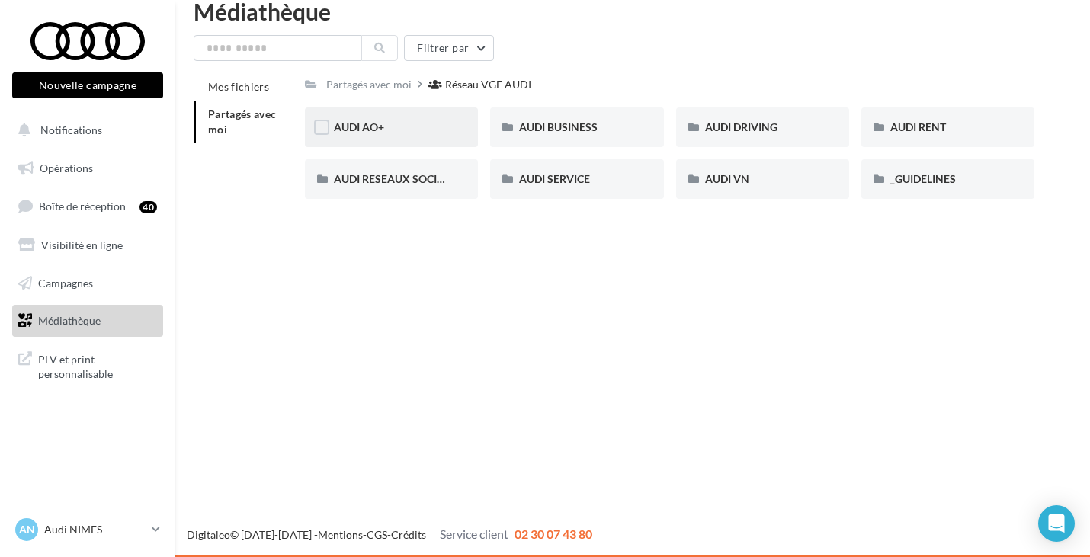
click at [446, 120] on div "AUDI AO+" at bounding box center [391, 127] width 115 height 15
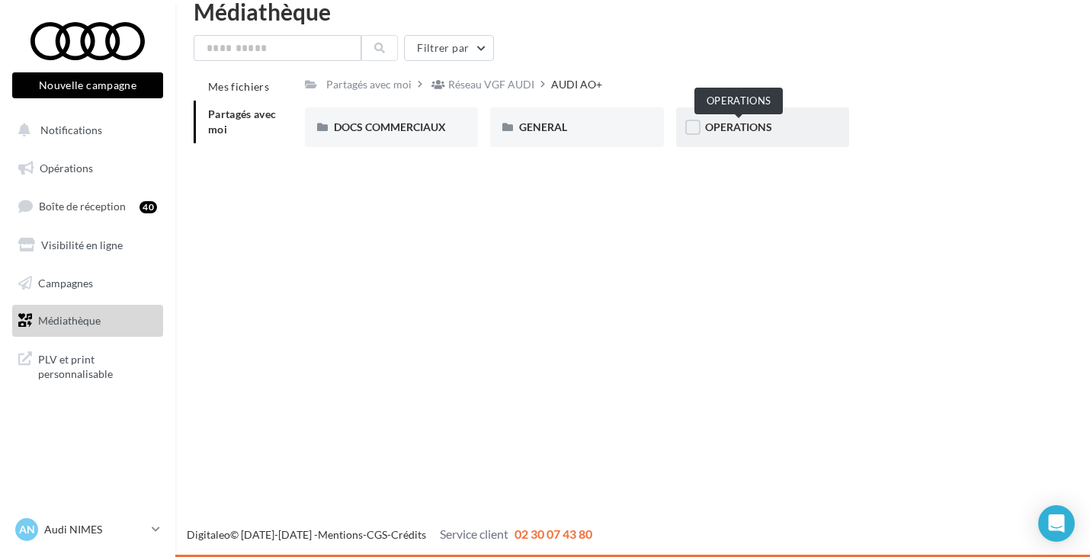
click at [710, 133] on span "OPERATIONS" at bounding box center [738, 126] width 67 height 13
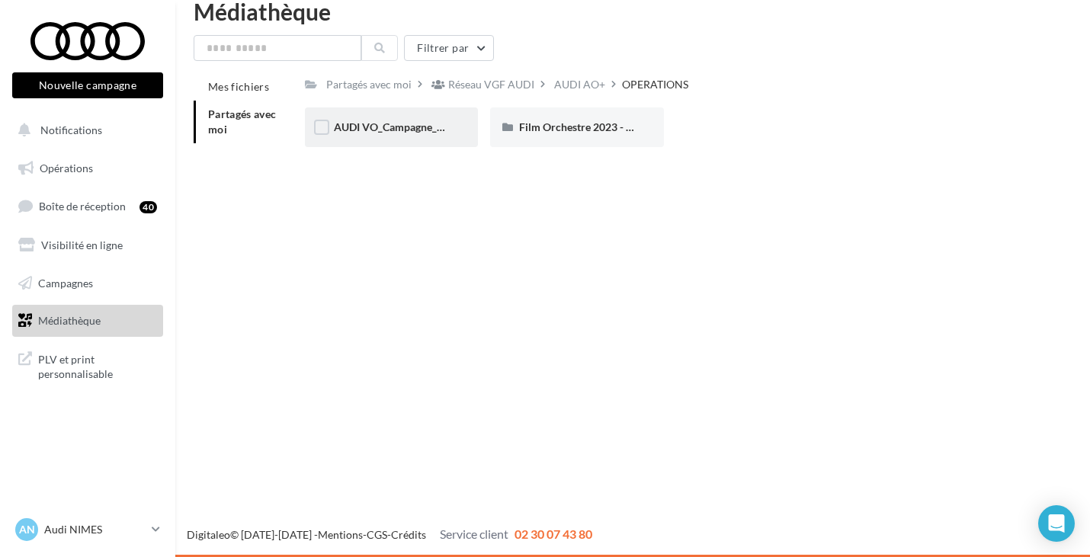
click at [446, 119] on div "AUDI VO_Campagne_Octobre" at bounding box center [391, 128] width 173 height 40
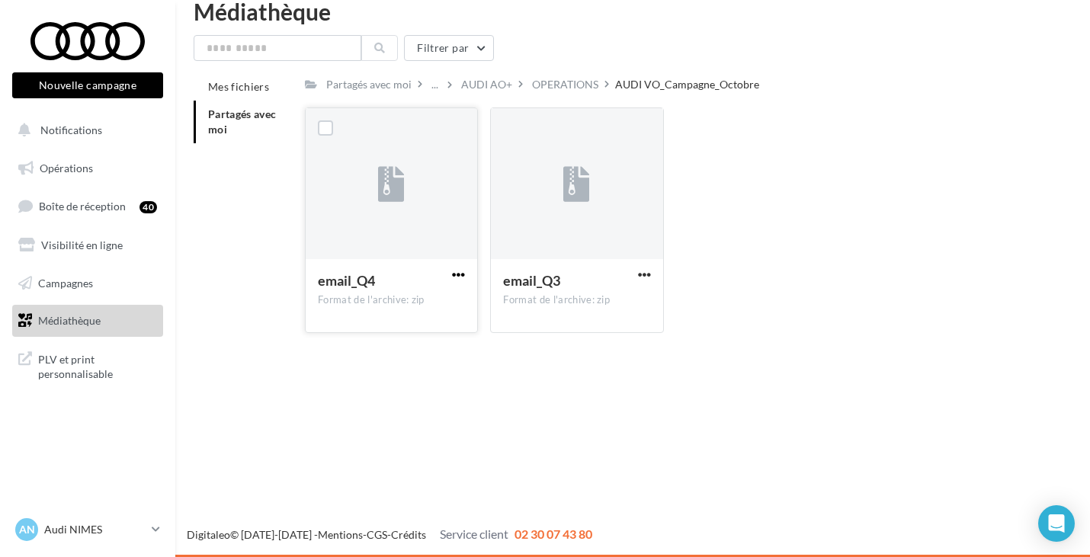
click at [454, 279] on span "button" at bounding box center [458, 274] width 13 height 13
click at [374, 291] on button "Télécharger" at bounding box center [392, 305] width 152 height 40
click at [570, 83] on div "OPERATIONS" at bounding box center [565, 84] width 66 height 15
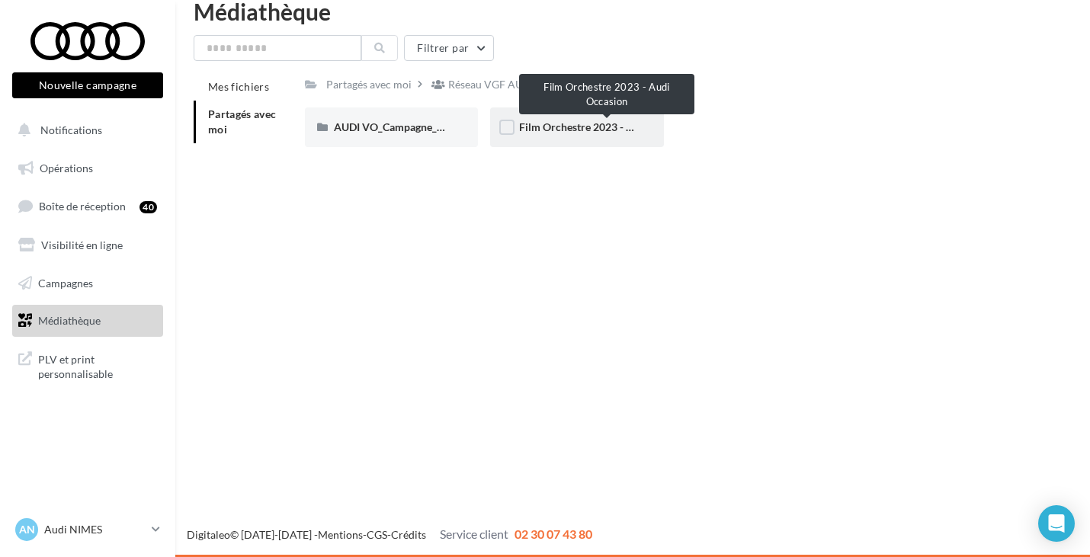
click at [530, 133] on span "Film Orchestre 2023 - Audi Occasion" at bounding box center [607, 126] width 176 height 13
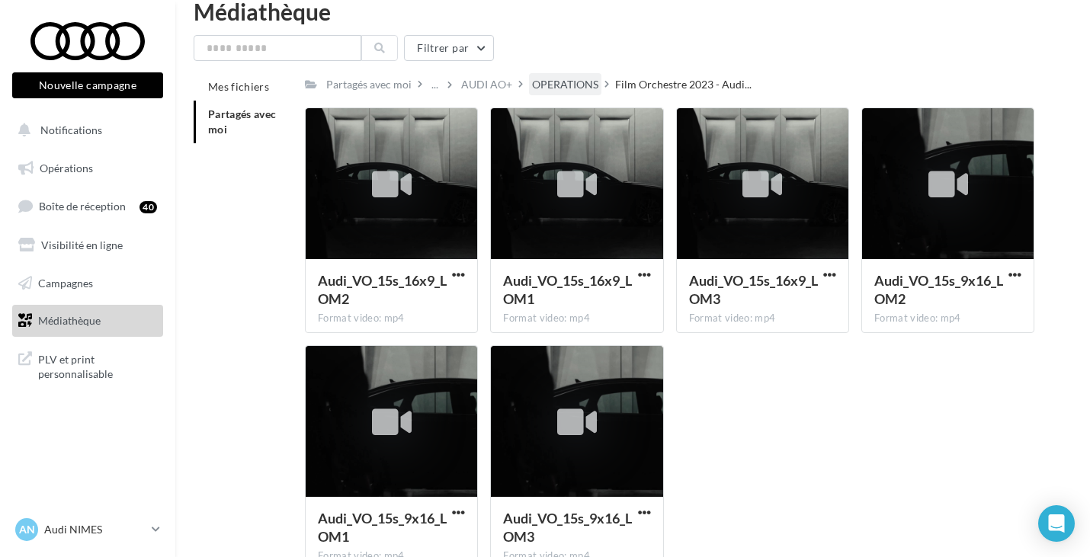
click at [577, 78] on div "OPERATIONS" at bounding box center [565, 84] width 66 height 15
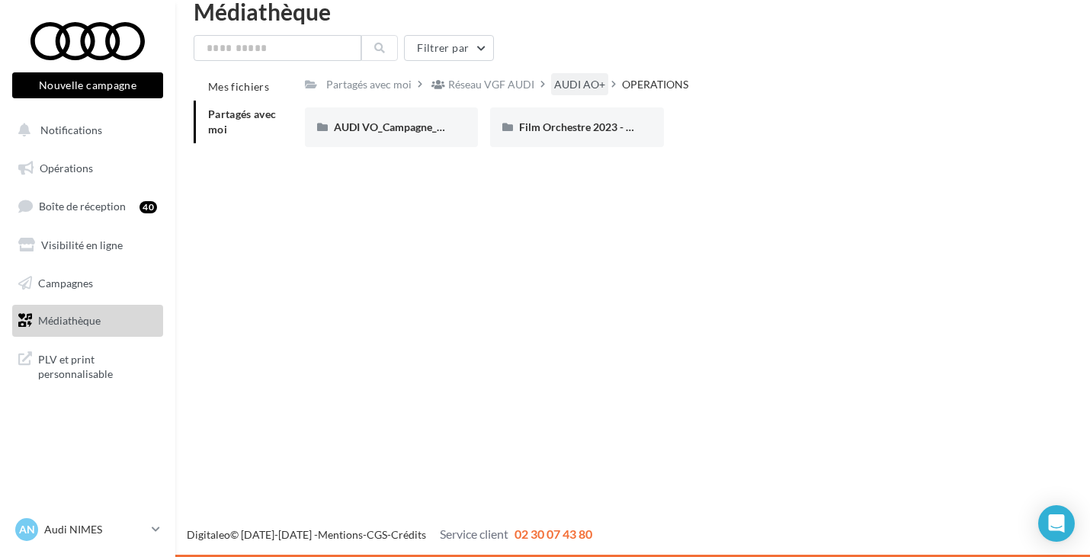
click at [563, 81] on div "AUDI AO+" at bounding box center [579, 84] width 51 height 15
click at [520, 85] on div "Réseau VGF AUDI" at bounding box center [491, 84] width 86 height 15
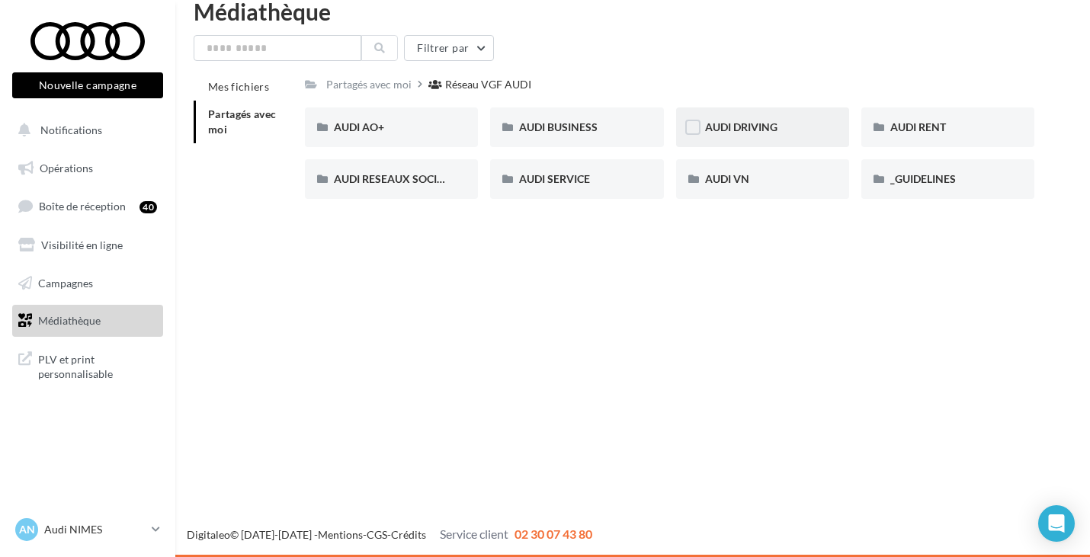
click at [745, 138] on div "AUDI DRIVING" at bounding box center [762, 128] width 173 height 40
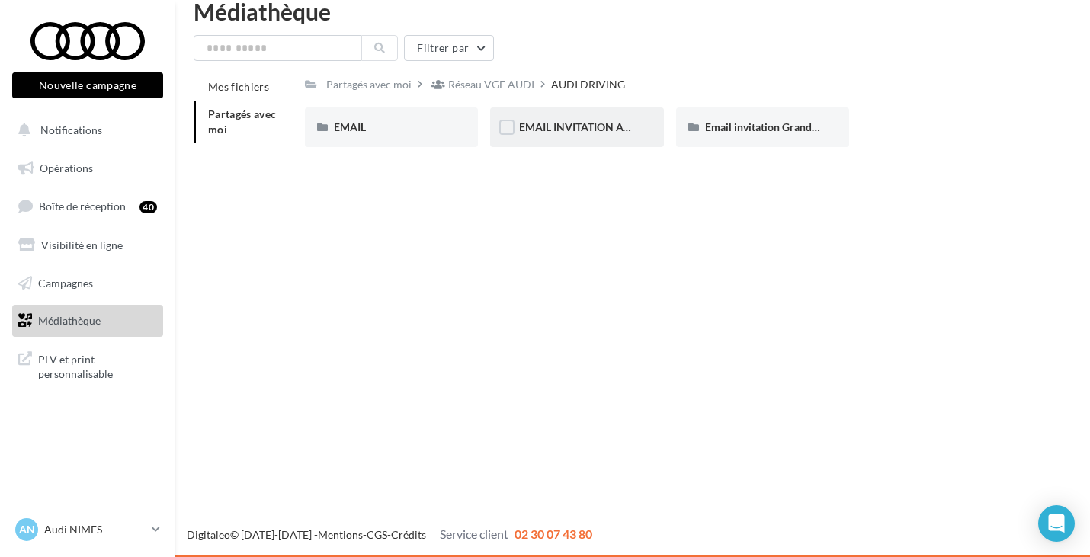
click at [620, 135] on div "EMAIL INVITATION ATELIER AUDI" at bounding box center [576, 127] width 115 height 15
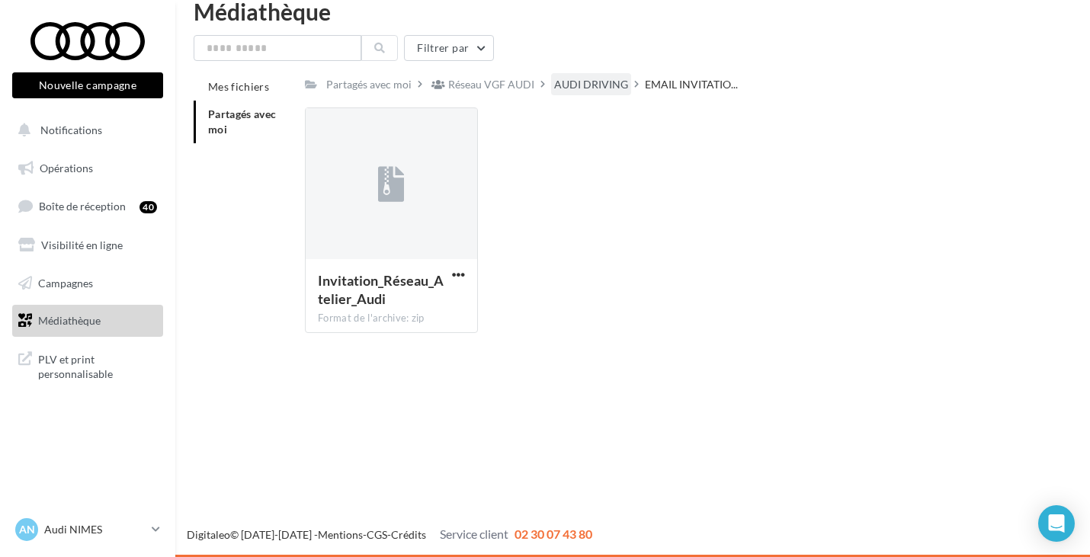
click at [618, 88] on div "AUDI DRIVING" at bounding box center [591, 84] width 74 height 15
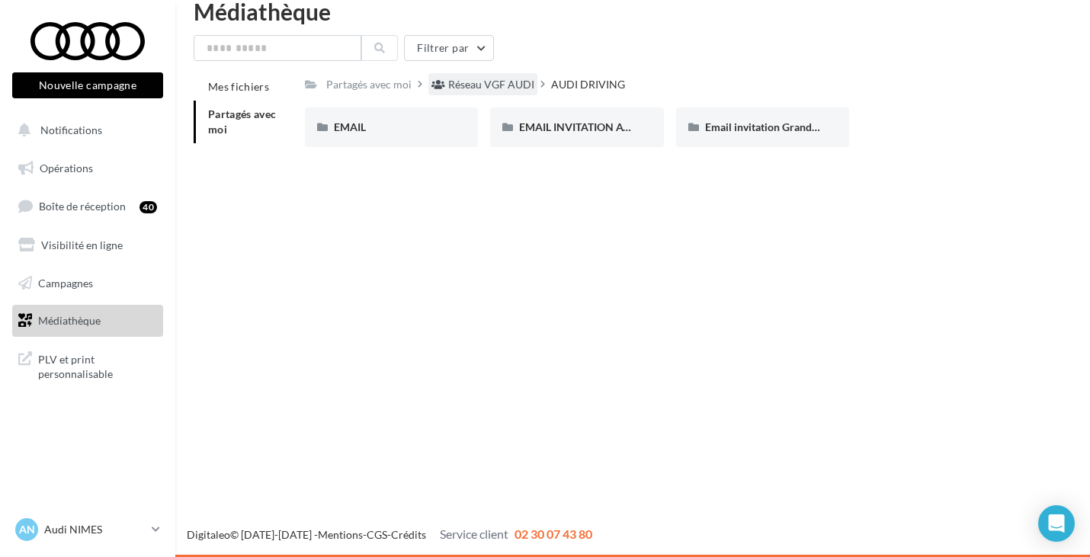
click at [486, 88] on div "Réseau VGF AUDI" at bounding box center [491, 84] width 86 height 15
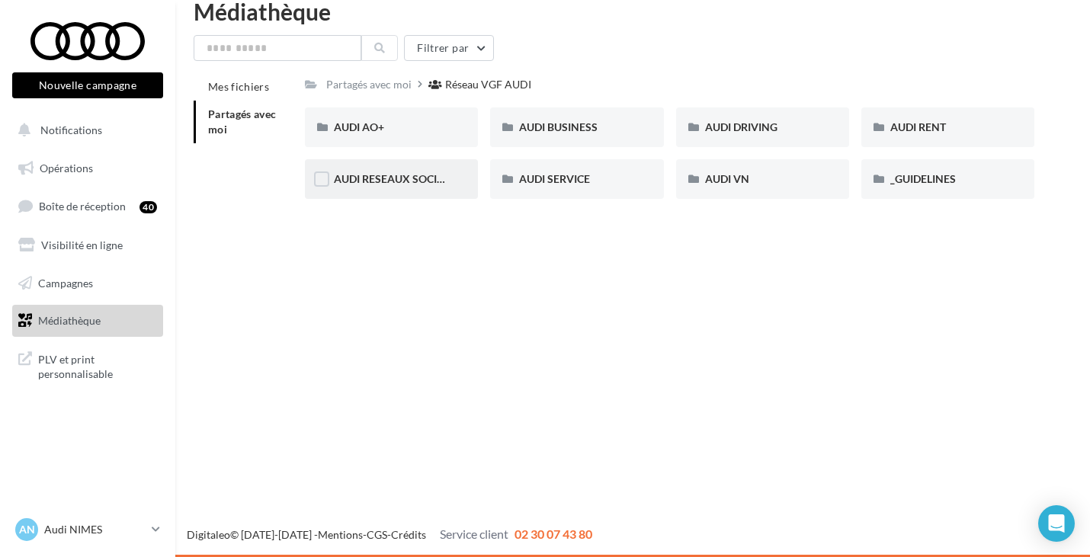
click at [401, 187] on div "AUDI RESEAUX SOCIAUX" at bounding box center [391, 179] width 115 height 15
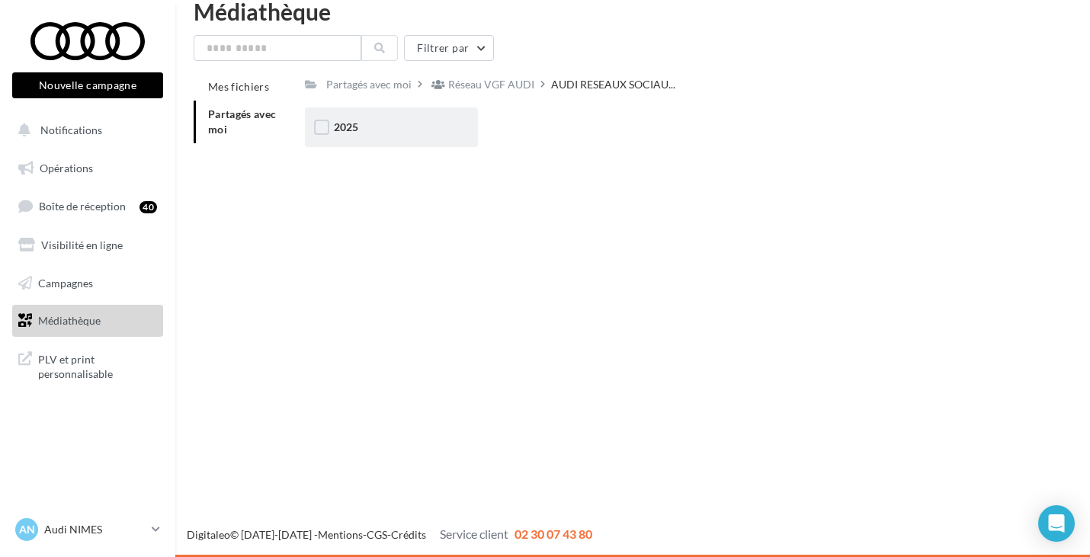
click at [409, 134] on div "2025" at bounding box center [391, 127] width 115 height 15
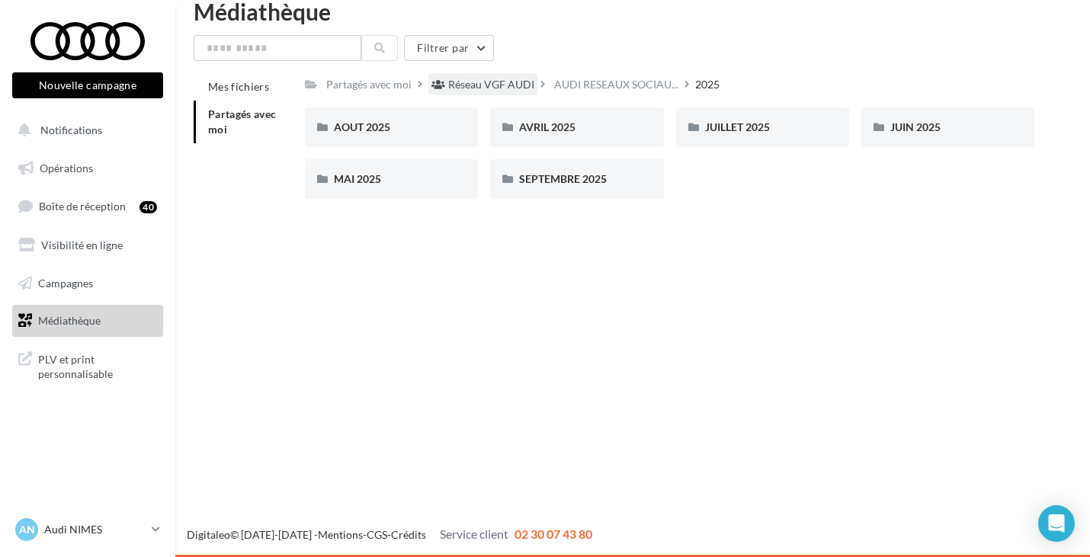
click at [483, 74] on div "Réseau VGF AUDI" at bounding box center [482, 84] width 109 height 22
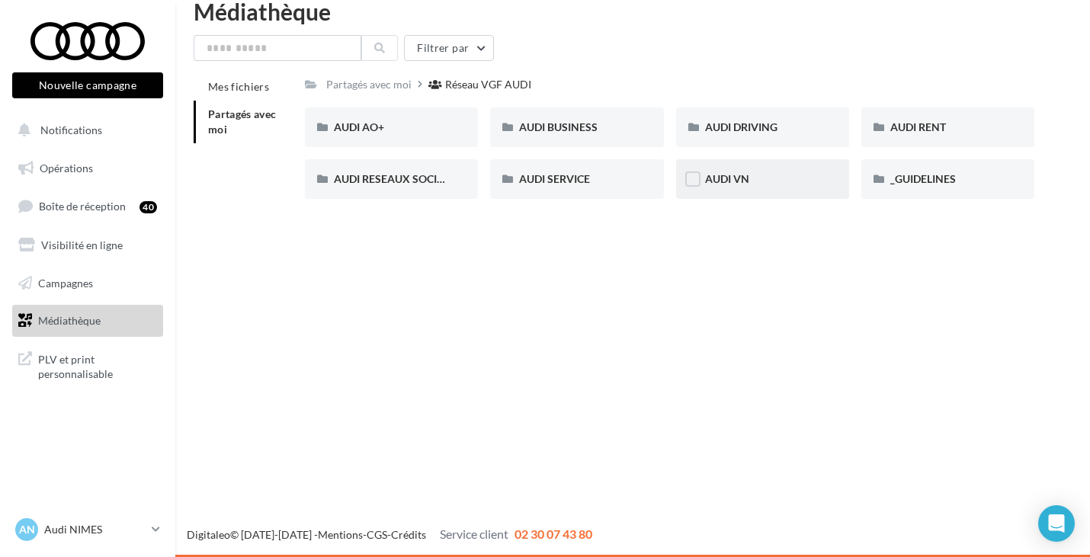
click at [702, 166] on div "AUDI VN" at bounding box center [762, 179] width 173 height 40
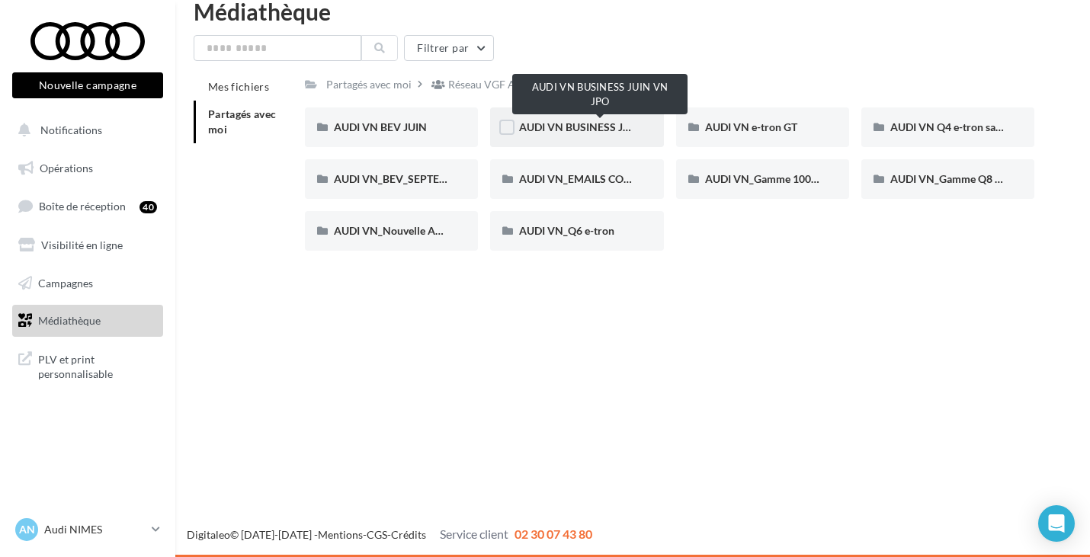
click at [599, 127] on span "AUDI VN BUSINESS JUIN VN JPO" at bounding box center [600, 126] width 163 height 13
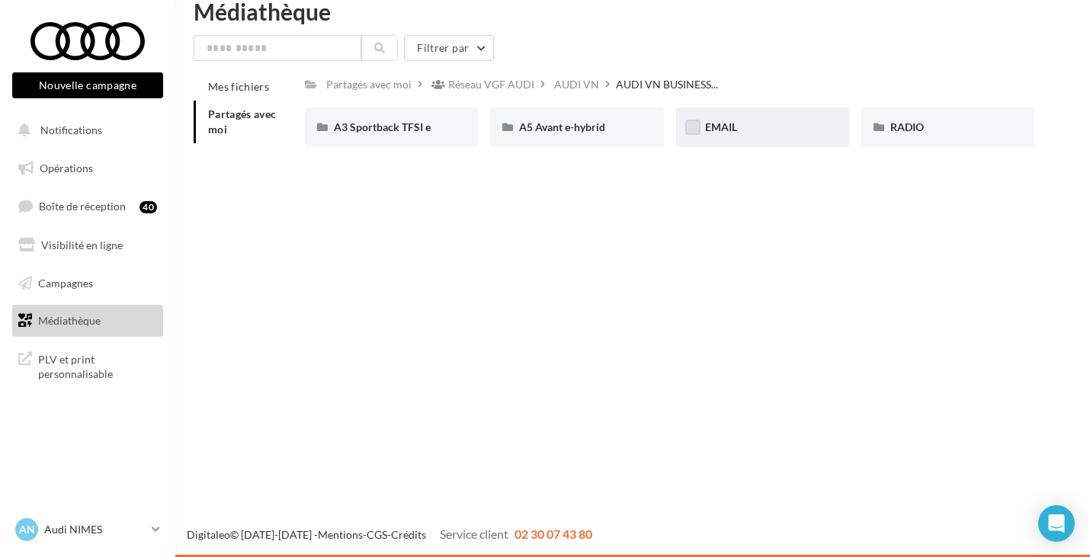
click at [696, 131] on label at bounding box center [692, 127] width 15 height 15
click at [697, 131] on icon at bounding box center [693, 127] width 11 height 11
click at [730, 127] on span "EMAIL" at bounding box center [721, 126] width 32 height 13
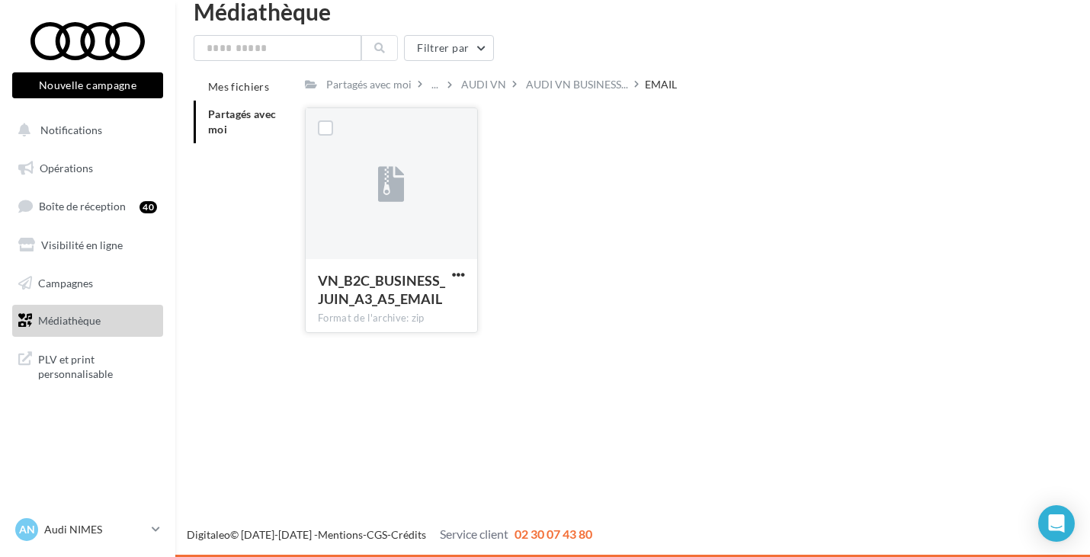
click at [456, 287] on div "VN_B2C_BUSINESS_JUIN_A3_A5_EMAIL" at bounding box center [391, 291] width 147 height 40
click at [459, 271] on span "button" at bounding box center [458, 274] width 13 height 13
click at [390, 290] on button "Télécharger" at bounding box center [392, 305] width 152 height 40
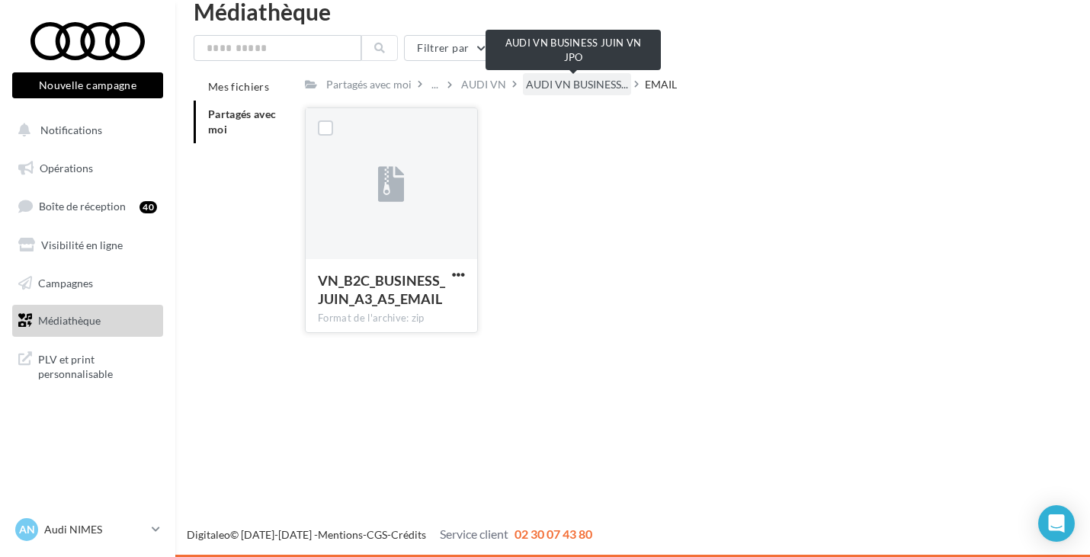
click at [574, 80] on span "AUDI VN BUSINESS..." at bounding box center [577, 84] width 102 height 15
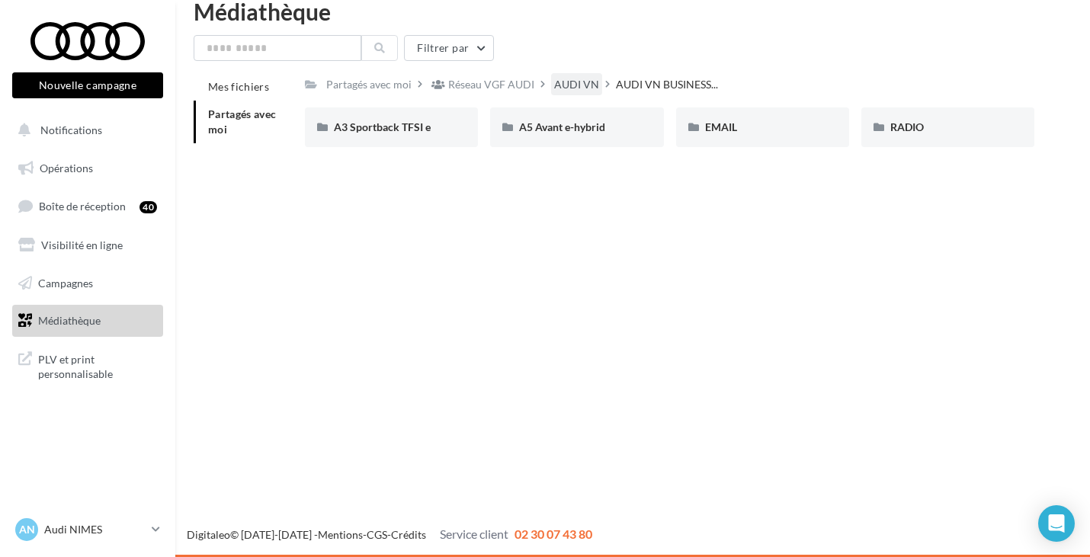
click at [565, 89] on div "AUDI VN" at bounding box center [576, 84] width 45 height 15
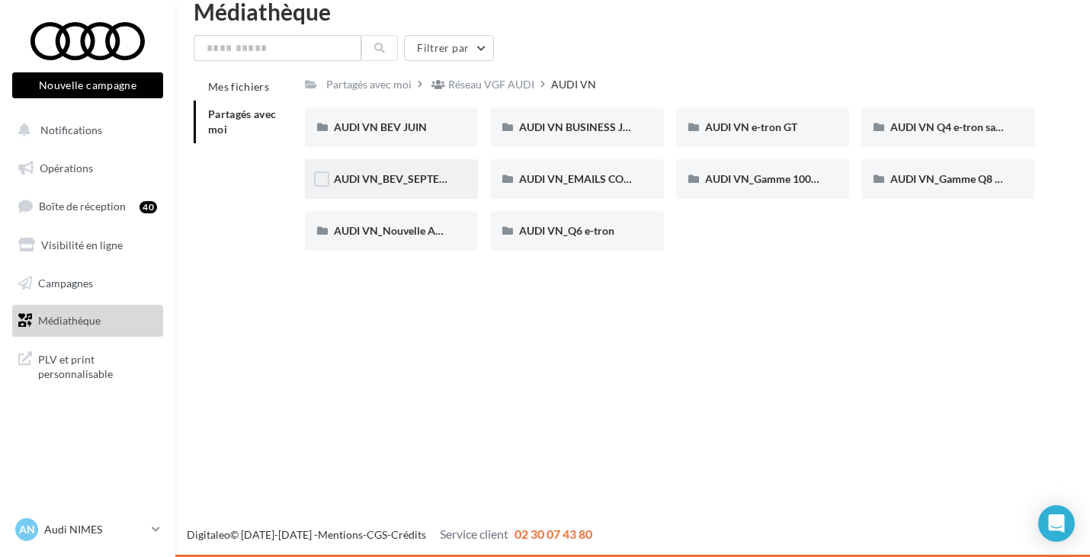
click at [428, 187] on div "AUDI VN_BEV_SEPTEMBRE" at bounding box center [391, 179] width 115 height 15
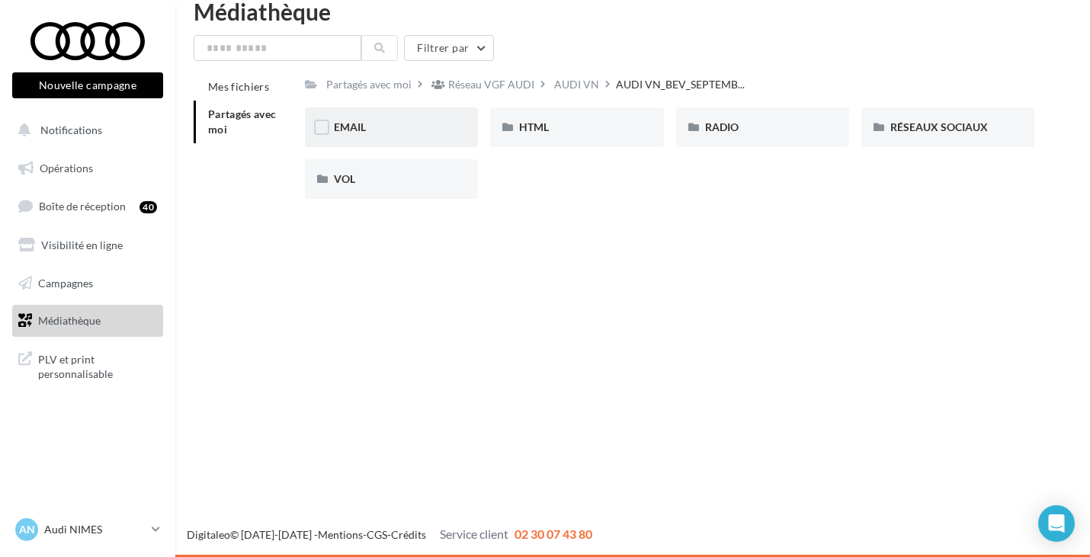
click at [436, 131] on div "EMAIL" at bounding box center [391, 127] width 115 height 15
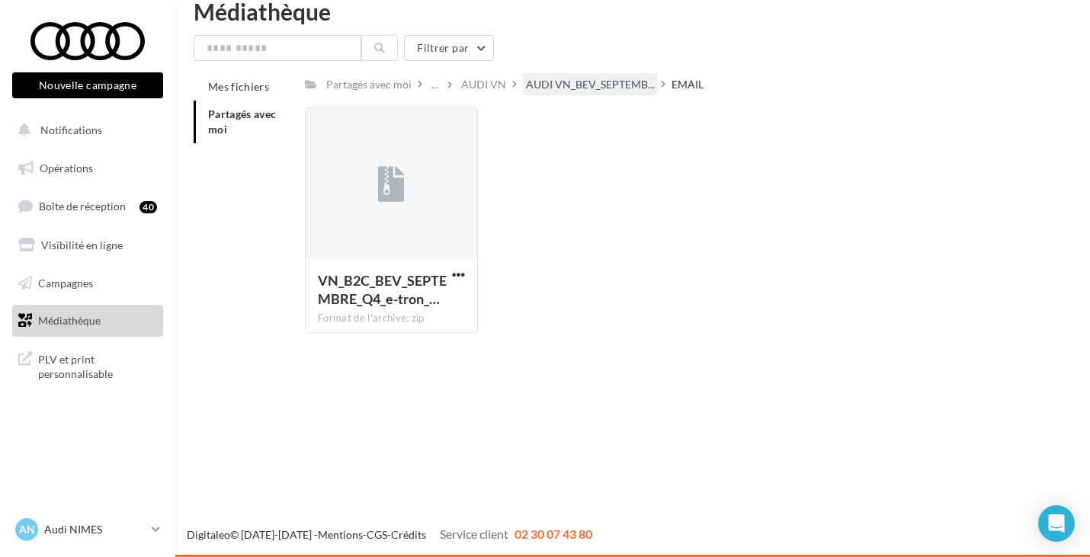
click at [609, 92] on span "AUDI VN_BEV_SEPTEMB..." at bounding box center [590, 84] width 129 height 15
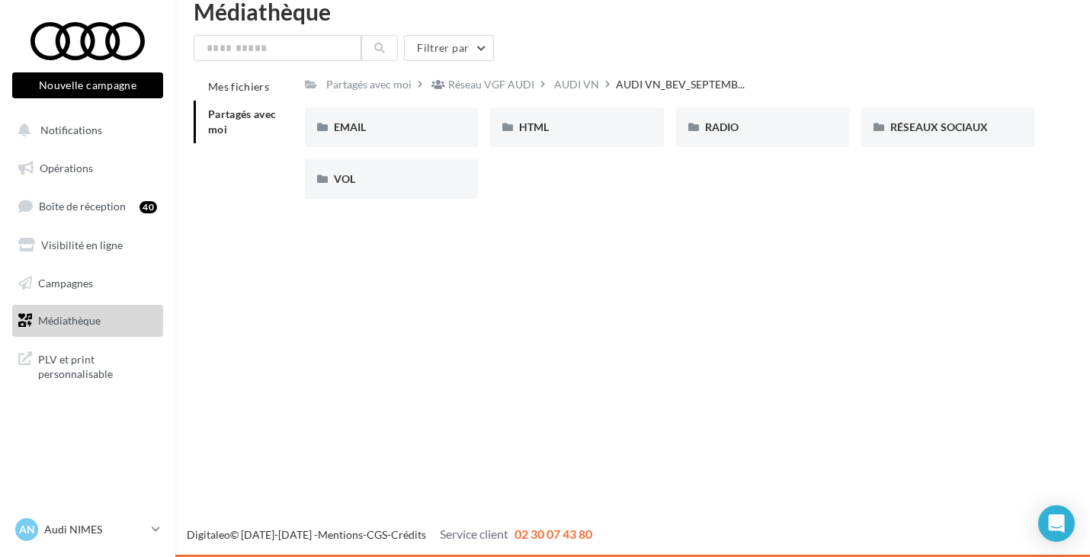
click at [599, 88] on div "AUDI VN" at bounding box center [583, 84] width 65 height 22
click at [583, 85] on div "AUDI VN" at bounding box center [576, 84] width 45 height 15
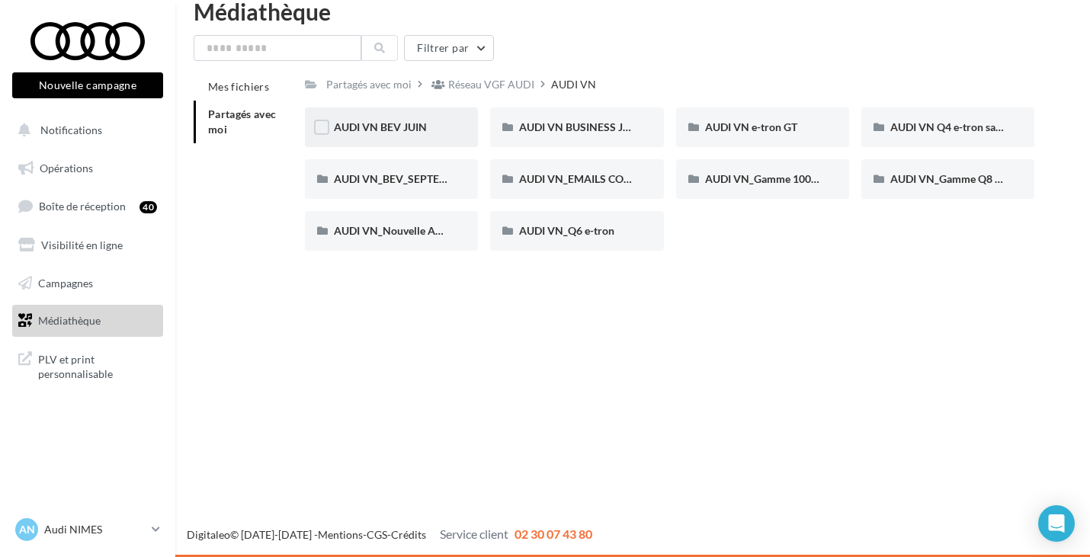
click at [435, 137] on div "AUDI VN BEV JUIN" at bounding box center [391, 128] width 173 height 40
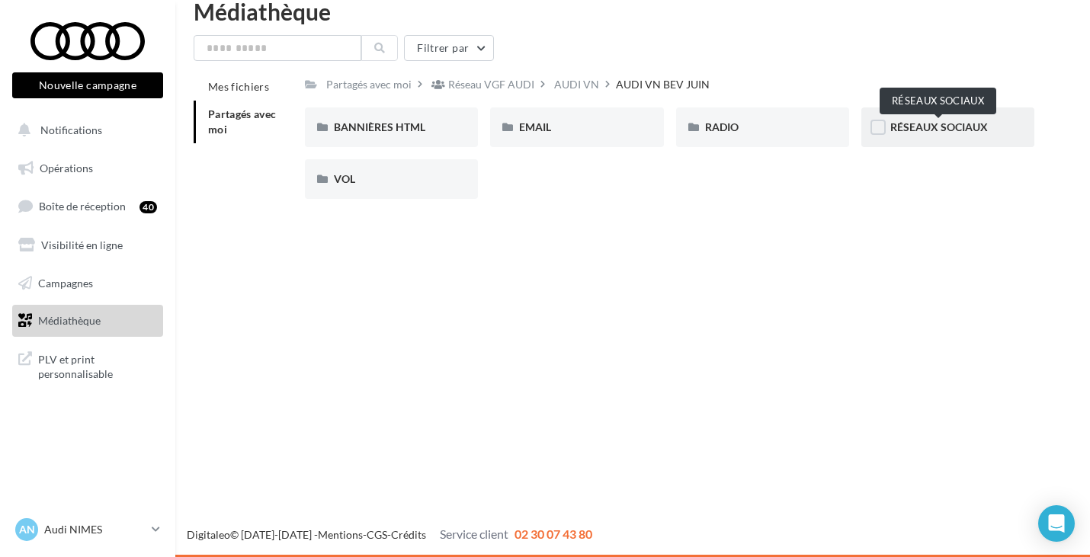
click at [917, 130] on span "RÉSEAUX SOCIAUX" at bounding box center [940, 126] width 98 height 13
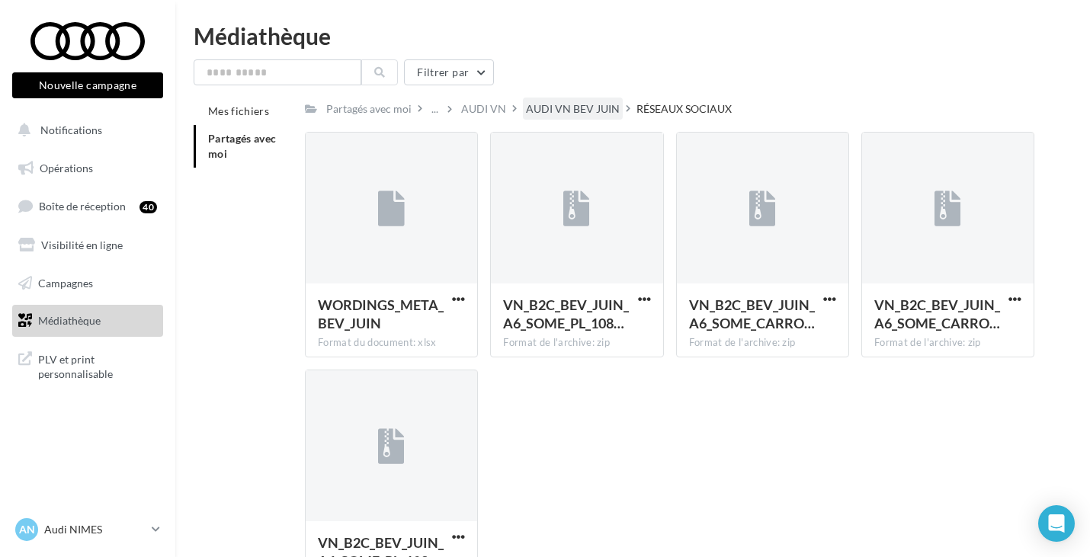
click at [567, 114] on div "AUDI VN BEV JUIN" at bounding box center [573, 108] width 94 height 15
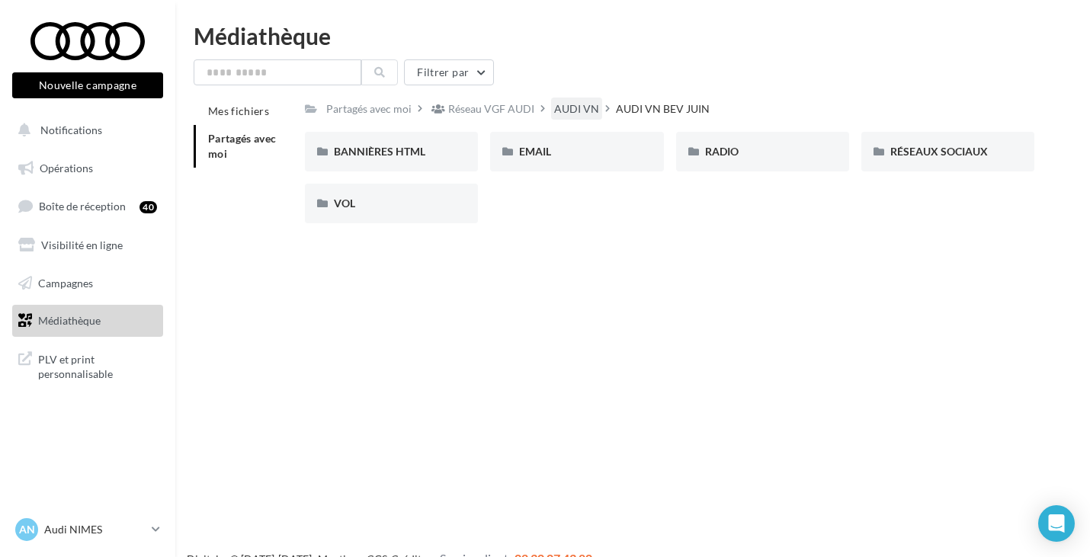
click at [583, 112] on div "AUDI VN" at bounding box center [576, 108] width 45 height 15
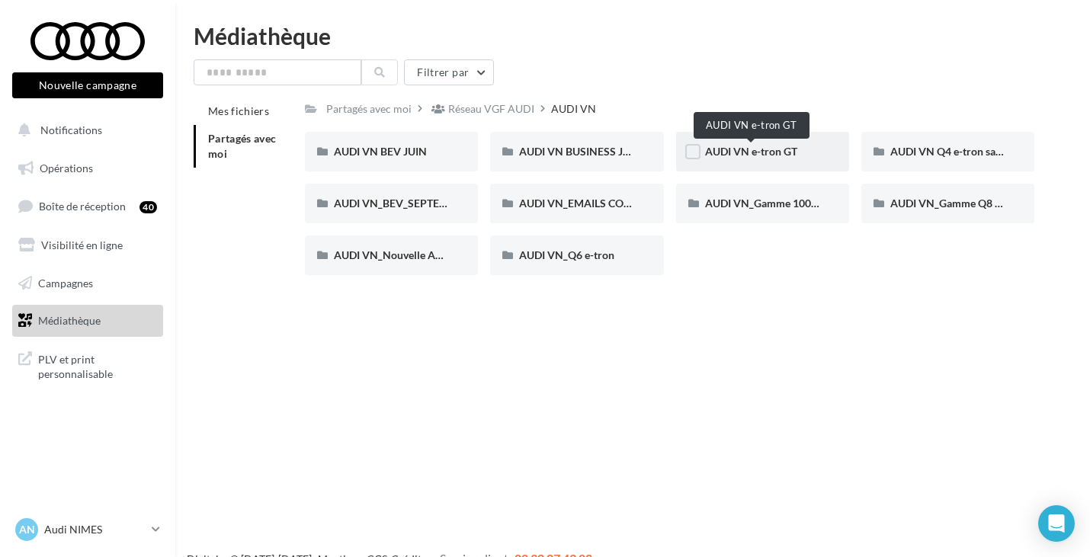
click at [791, 156] on span "AUDI VN e-tron GT" at bounding box center [751, 151] width 92 height 13
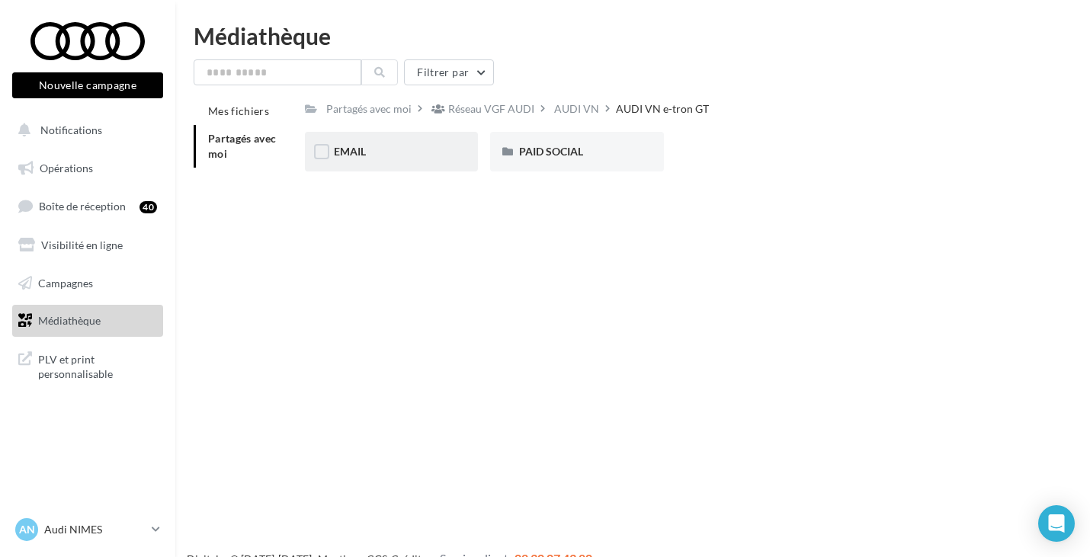
click at [401, 140] on div "EMAIL" at bounding box center [391, 152] width 173 height 40
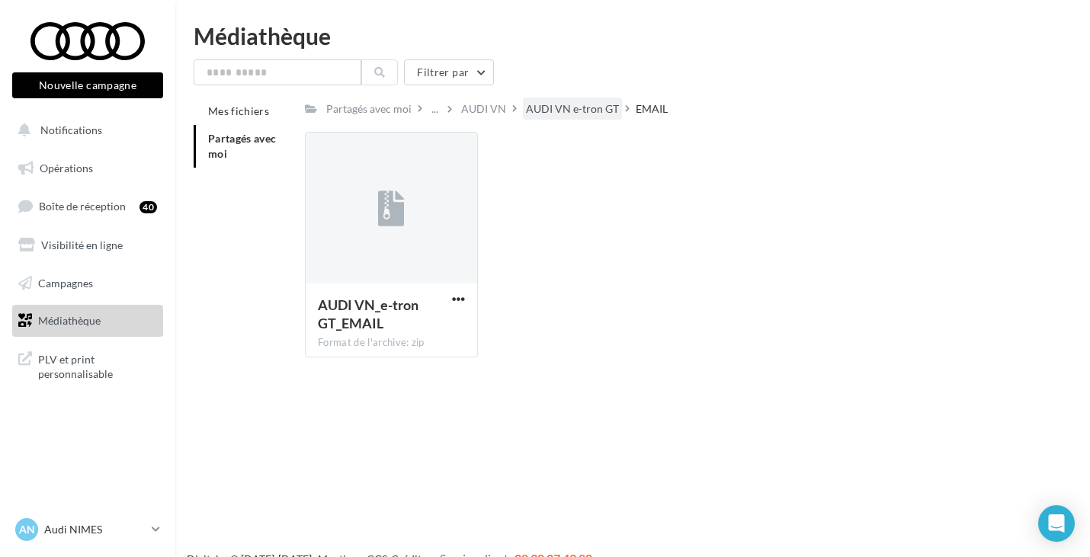
click at [546, 116] on div "AUDI VN e-tron GT" at bounding box center [572, 108] width 93 height 15
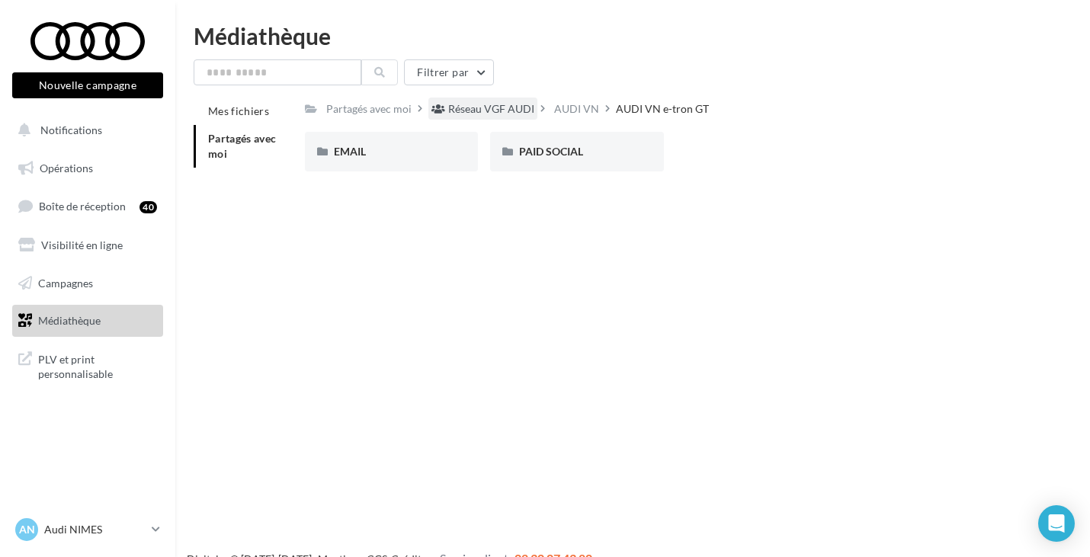
click at [523, 112] on div "Réseau VGF AUDI" at bounding box center [491, 108] width 86 height 15
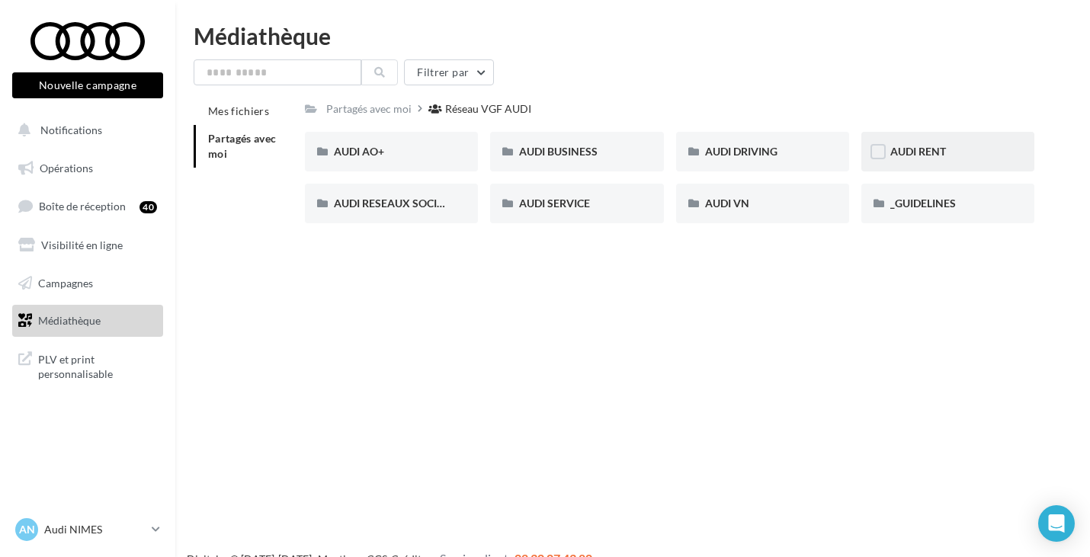
click at [883, 163] on div at bounding box center [878, 153] width 15 height 19
click at [928, 156] on span "AUDI RENT" at bounding box center [919, 151] width 56 height 13
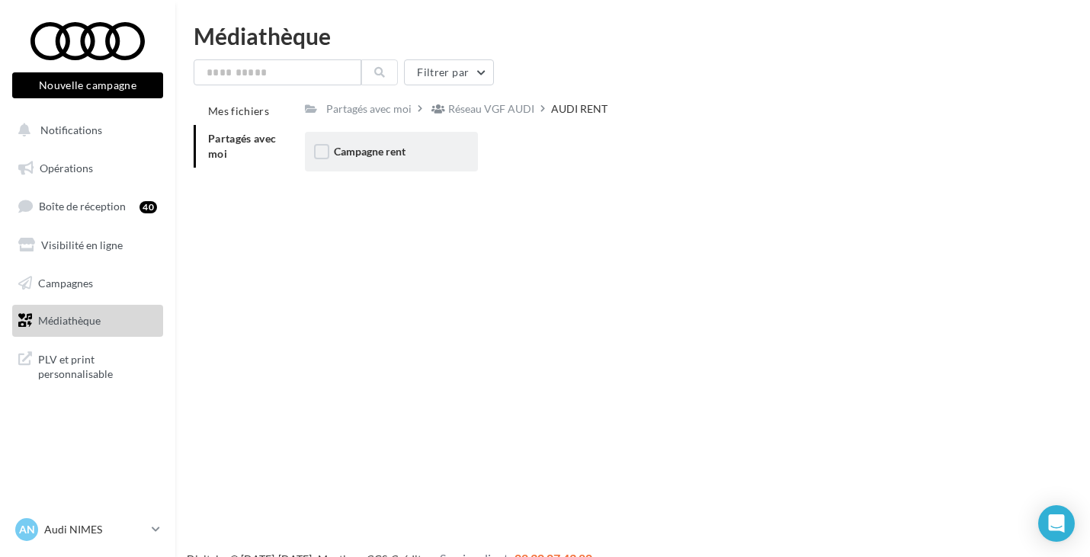
click at [440, 142] on div "Campagne rent" at bounding box center [391, 152] width 173 height 40
click at [455, 149] on div "CARROUSELS" at bounding box center [391, 152] width 173 height 40
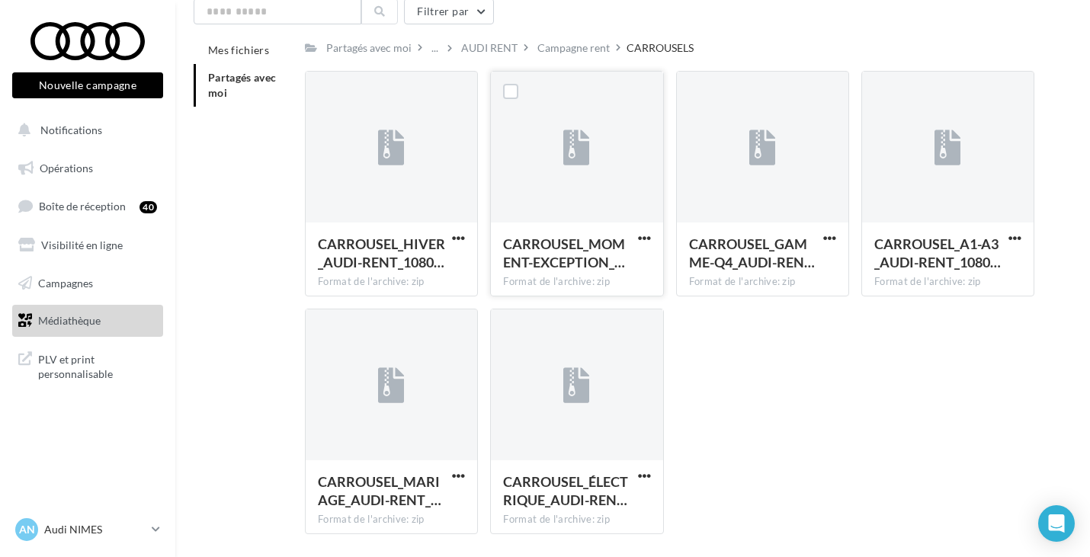
scroll to position [76, 0]
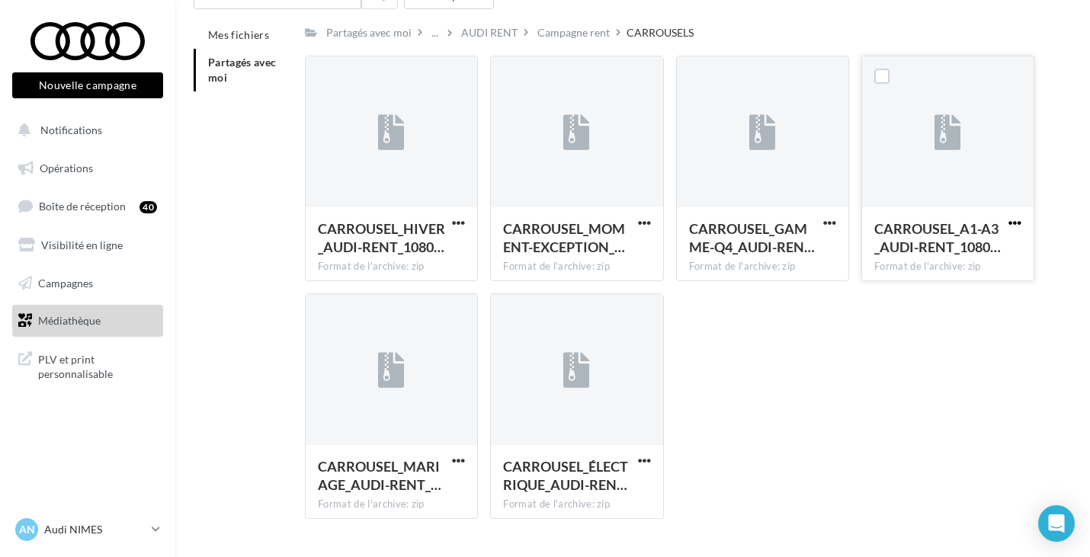
click at [1015, 219] on span "button" at bounding box center [1015, 223] width 13 height 13
click at [948, 253] on button "Télécharger" at bounding box center [948, 253] width 152 height 40
click at [114, 324] on link "Médiathèque" at bounding box center [87, 321] width 157 height 32
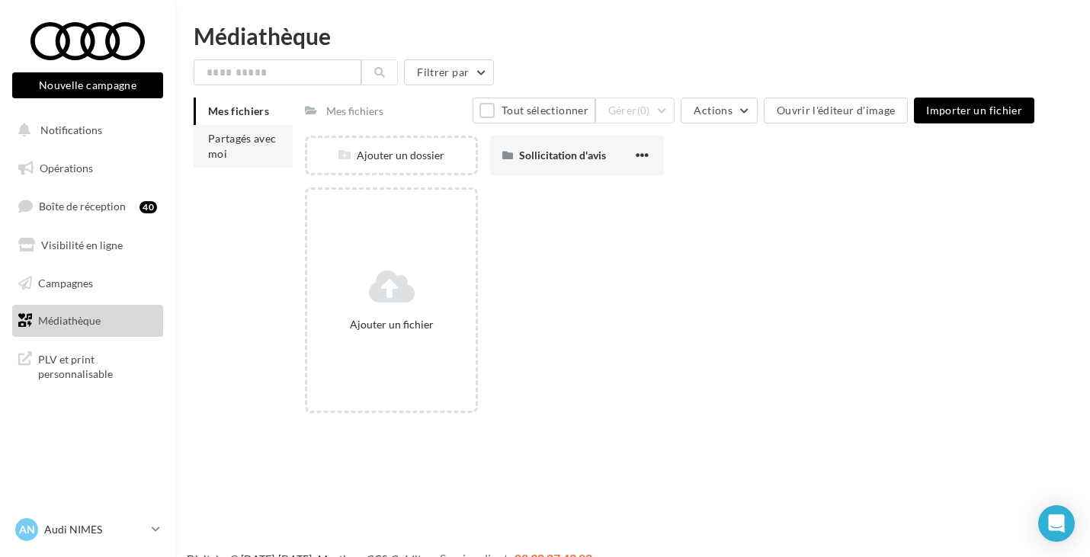
click at [232, 134] on span "Partagés avec moi" at bounding box center [242, 146] width 69 height 28
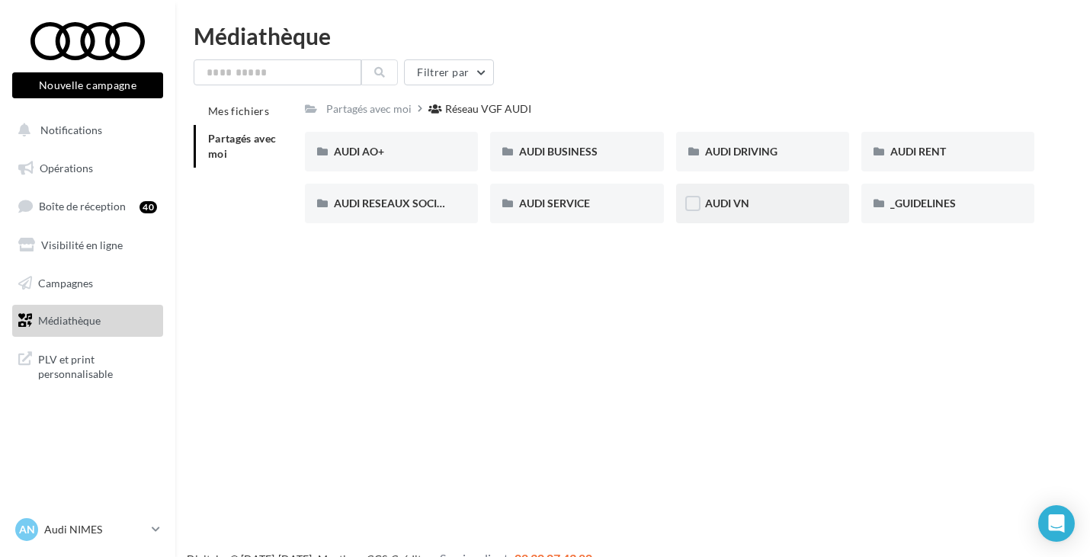
click at [751, 202] on div "AUDI VN" at bounding box center [762, 203] width 115 height 15
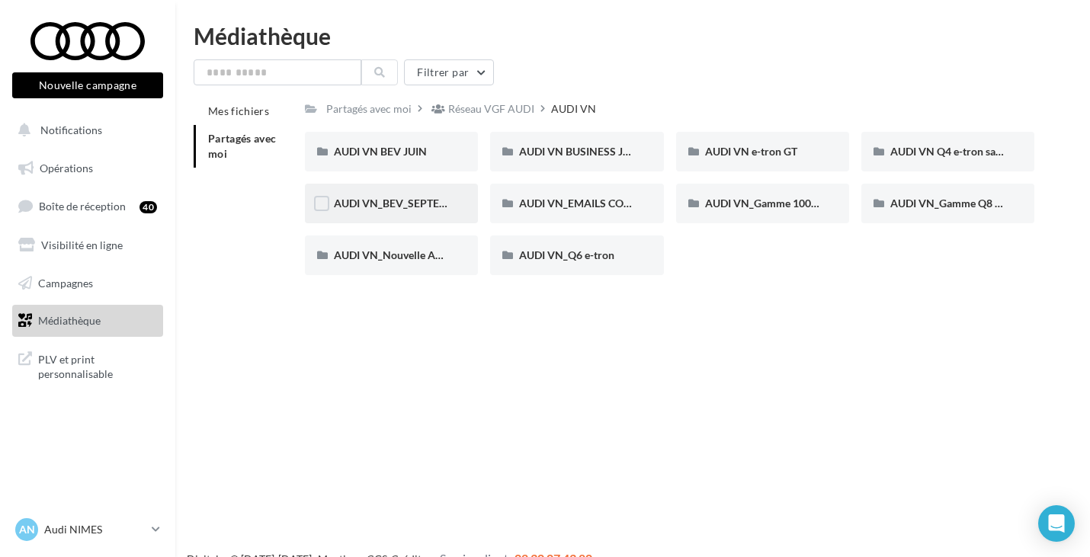
click at [419, 213] on div "AUDI VN_BEV_SEPTEMBRE" at bounding box center [391, 204] width 173 height 40
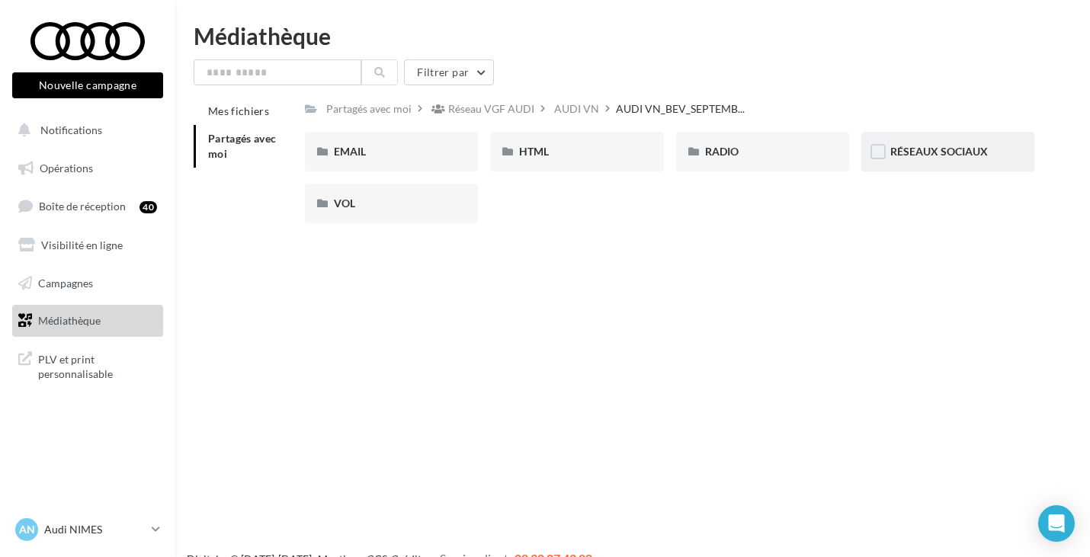
click at [888, 148] on div "RÉSEAUX SOCIAUX" at bounding box center [948, 152] width 173 height 40
